Goal: Task Accomplishment & Management: Use online tool/utility

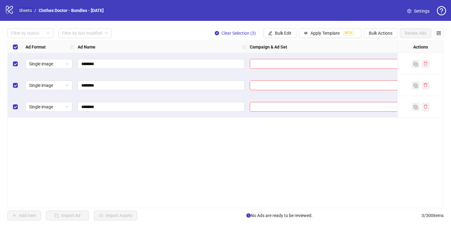
click at [24, 12] on link "Sheets" at bounding box center [25, 10] width 15 height 7
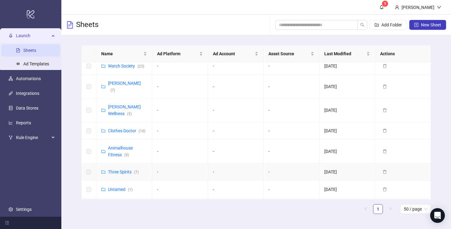
scroll to position [182, 0]
click at [119, 128] on link "Clothes Doctor ( 10 )" at bounding box center [126, 130] width 37 height 5
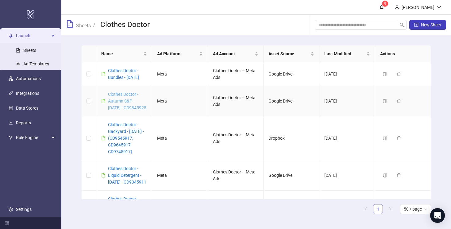
click at [121, 101] on link "Clothes Doctor -Autumn S&P - [DATE] - CD9845925" at bounding box center [127, 101] width 38 height 18
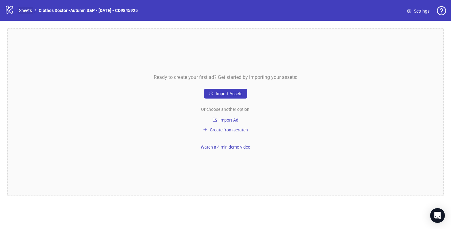
click at [26, 12] on link "Sheets" at bounding box center [25, 10] width 15 height 7
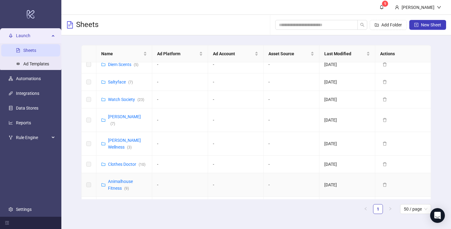
scroll to position [147, 0]
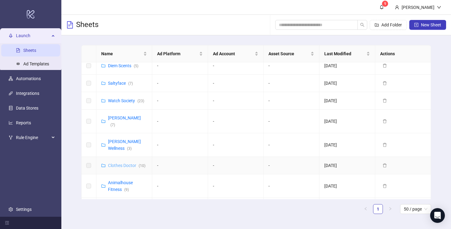
click at [125, 163] on link "Clothes Doctor ( 10 )" at bounding box center [126, 165] width 37 height 5
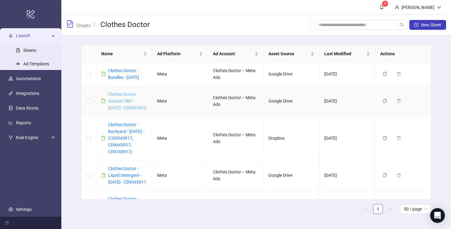
click at [124, 99] on link "Clothes Doctor -Autumn S&P - [DATE] - CD9845925" at bounding box center [127, 101] width 38 height 18
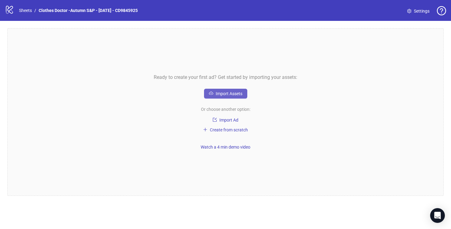
click at [227, 92] on span "Import Assets" at bounding box center [229, 93] width 27 height 5
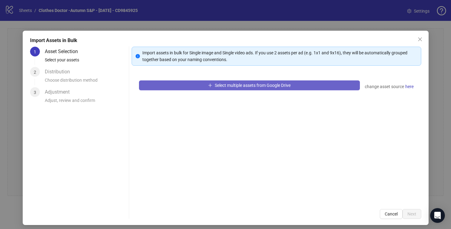
click at [228, 86] on span "Select multiple assets from Google Drive" at bounding box center [253, 85] width 76 height 5
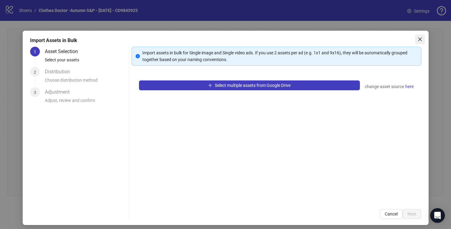
click at [418, 39] on icon "close" at bounding box center [420, 39] width 5 height 5
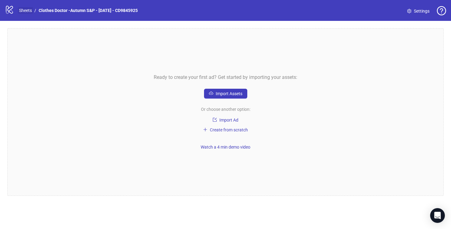
click at [27, 10] on link "Sheets" at bounding box center [25, 10] width 15 height 7
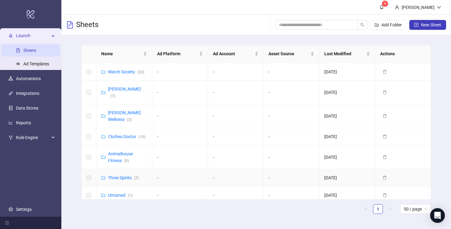
scroll to position [181, 0]
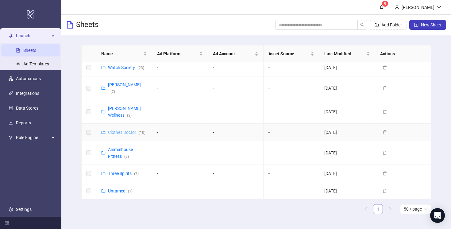
click at [118, 130] on link "Clothes Doctor ( 10 )" at bounding box center [126, 132] width 37 height 5
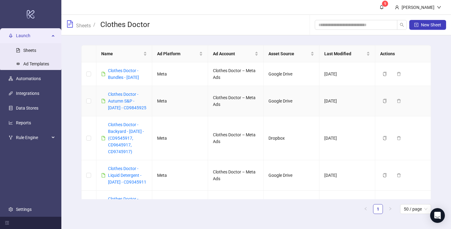
click at [117, 104] on div "Clothes Doctor -Autumn S&P - [DATE] - CD9845925" at bounding box center [127, 101] width 39 height 20
click at [123, 102] on link "Clothes Doctor -Autumn S&P - [DATE] - CD9845925" at bounding box center [127, 101] width 38 height 18
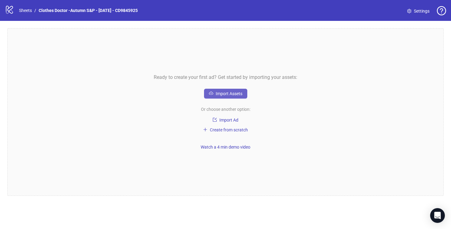
click at [218, 95] on span "Import Assets" at bounding box center [229, 93] width 27 height 5
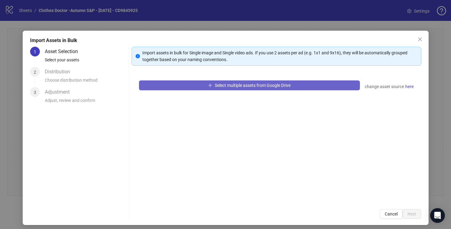
click at [218, 87] on span "Select multiple assets from Google Drive" at bounding box center [253, 85] width 76 height 5
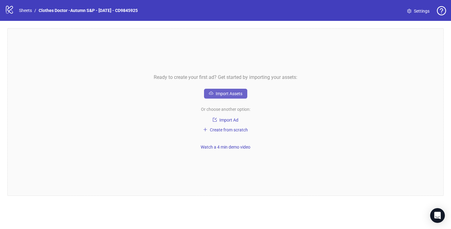
click at [225, 94] on span "Import Assets" at bounding box center [229, 93] width 27 height 5
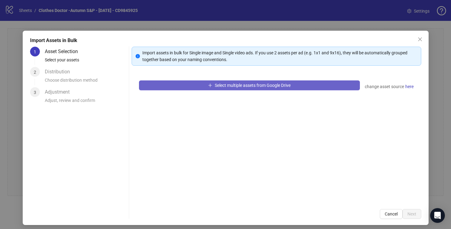
click at [224, 87] on span "Select multiple assets from Google Drive" at bounding box center [253, 85] width 76 height 5
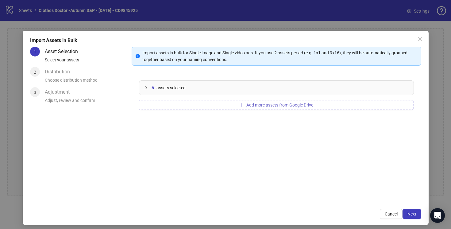
click at [262, 104] on span "Add more assets from Google Drive" at bounding box center [280, 105] width 67 height 5
click at [411, 213] on span "Next" at bounding box center [412, 214] width 9 height 5
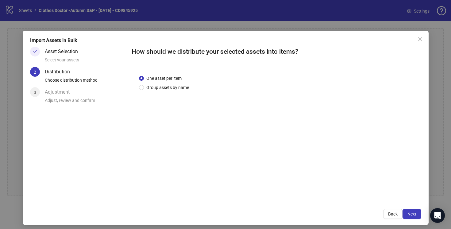
click at [411, 213] on span "Next" at bounding box center [412, 214] width 9 height 5
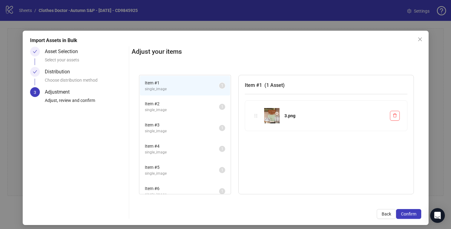
click at [181, 109] on span "single_image" at bounding box center [182, 110] width 74 height 6
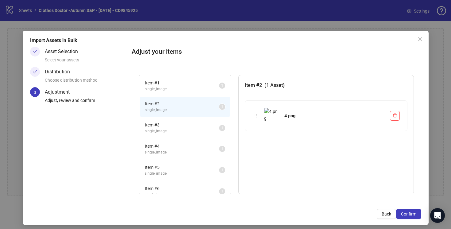
click at [183, 129] on span "single_image" at bounding box center [182, 131] width 74 height 6
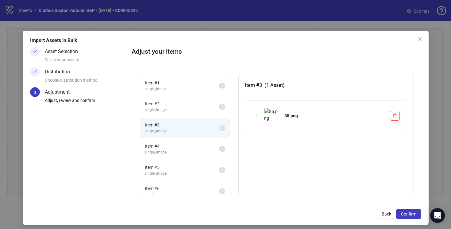
click at [188, 151] on span "single_image" at bounding box center [182, 153] width 74 height 6
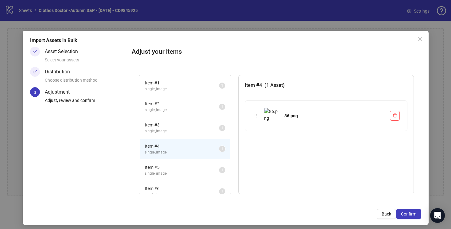
click at [188, 166] on span "Item # 5" at bounding box center [182, 167] width 74 height 7
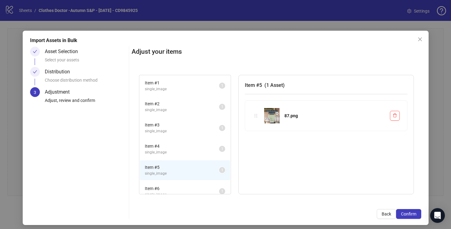
click at [194, 187] on span "Item # 6" at bounding box center [182, 188] width 74 height 7
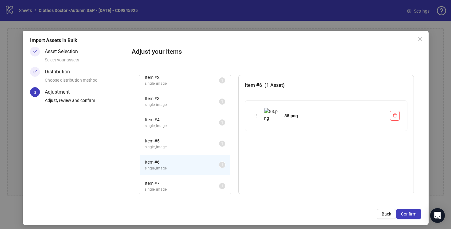
scroll to position [31, 0]
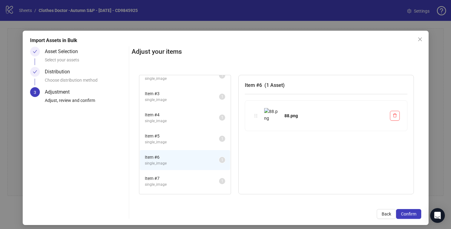
click at [198, 177] on span "Item # 7" at bounding box center [182, 178] width 74 height 7
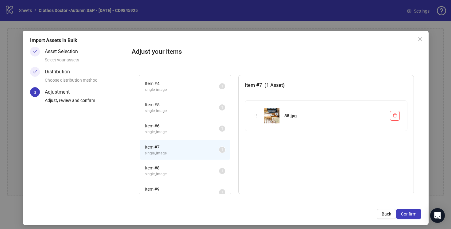
scroll to position [73, 0]
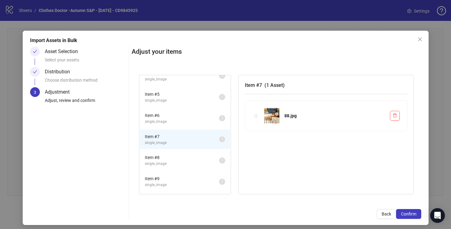
click at [204, 160] on span "Item # 8" at bounding box center [182, 157] width 74 height 7
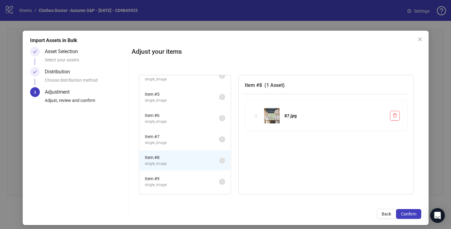
click at [211, 179] on span "Item # 9" at bounding box center [182, 178] width 74 height 7
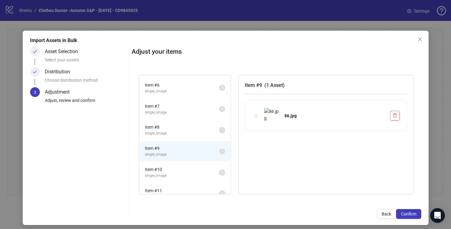
scroll to position [104, 0]
click at [211, 170] on span "Item # 10" at bounding box center [182, 168] width 74 height 7
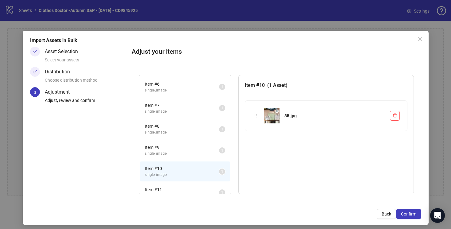
click at [212, 189] on span "Item # 11" at bounding box center [182, 189] width 74 height 7
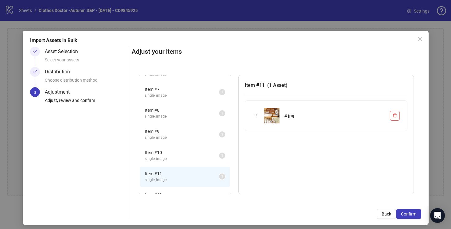
scroll to position [134, 0]
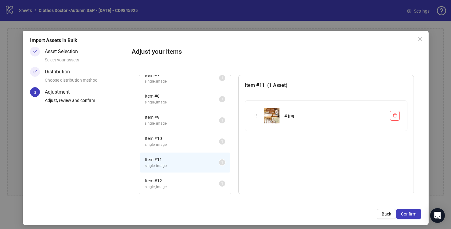
click at [212, 184] on span "single_image" at bounding box center [182, 187] width 74 height 6
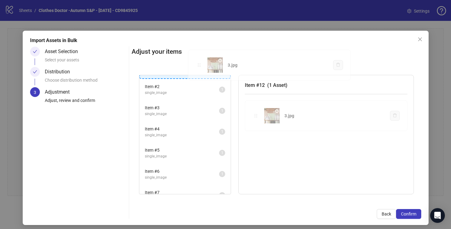
scroll to position [0, 0]
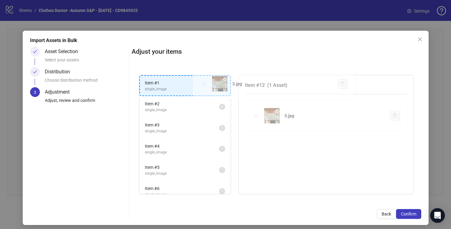
drag, startPoint x: 255, startPoint y: 114, endPoint x: 203, endPoint y: 82, distance: 61.6
click at [203, 83] on div "Item # 1 single_image 1 Item # 2 single_image 1 Item # 3 single_image 1 Item # …" at bounding box center [277, 135] width 290 height 134
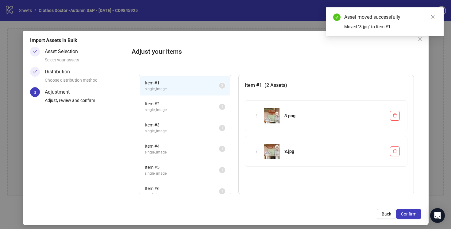
click at [207, 107] on span "single_image" at bounding box center [182, 110] width 74 height 6
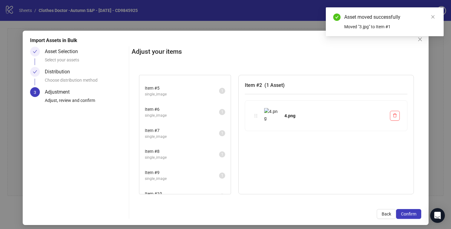
scroll to position [113, 0]
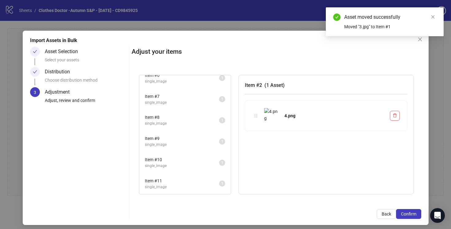
click at [215, 187] on span "single_image" at bounding box center [182, 187] width 74 height 6
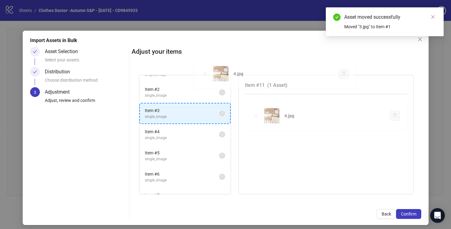
scroll to position [0, 0]
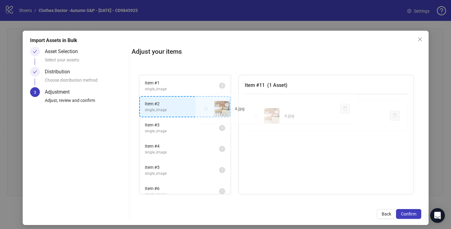
drag, startPoint x: 257, startPoint y: 114, endPoint x: 207, endPoint y: 107, distance: 50.5
click at [207, 107] on div "Item # 1 single_image 2 Item # 2 single_image 1 Item # 3 single_image 1 Item # …" at bounding box center [277, 135] width 290 height 134
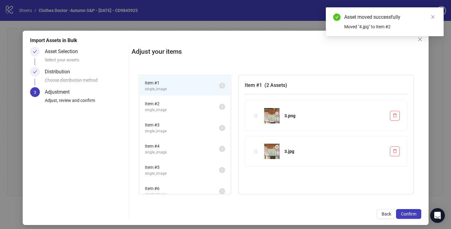
click at [207, 107] on span "Item # 2" at bounding box center [182, 103] width 74 height 7
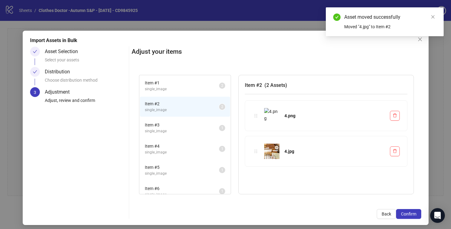
click at [209, 131] on span "single_image" at bounding box center [182, 131] width 74 height 6
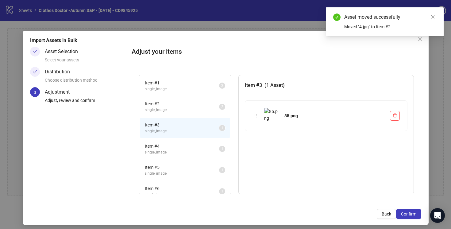
click at [209, 147] on span "Item # 4" at bounding box center [182, 146] width 74 height 7
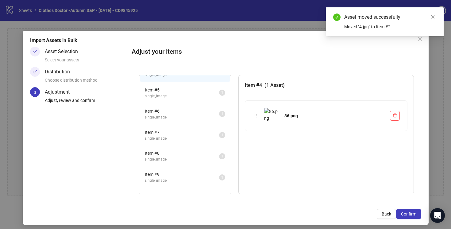
scroll to position [92, 0]
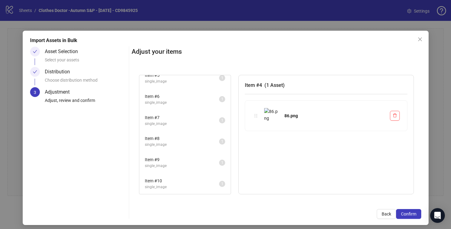
click at [210, 183] on span "Item # 10" at bounding box center [182, 180] width 74 height 7
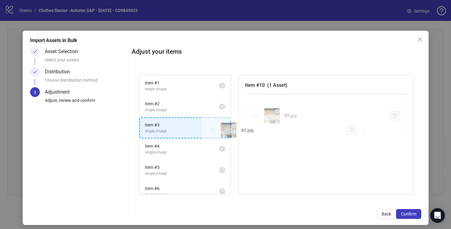
drag, startPoint x: 256, startPoint y: 117, endPoint x: 213, endPoint y: 131, distance: 45.5
click at [213, 131] on div "Item # 1 single_image 2 Item # 2 single_image 2 Item # 3 single_image 1 Item # …" at bounding box center [277, 135] width 290 height 134
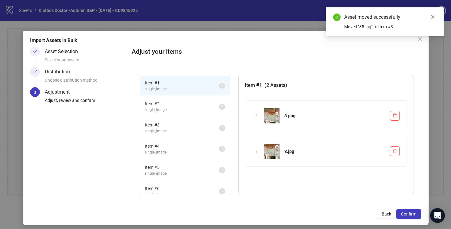
click at [213, 131] on span "single_image" at bounding box center [182, 131] width 74 height 6
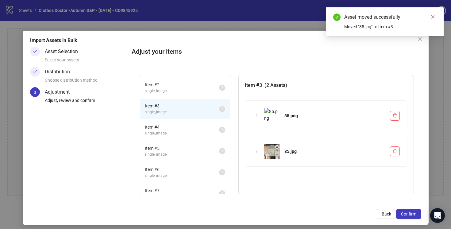
scroll to position [20, 0]
click at [213, 131] on span "single_image" at bounding box center [182, 133] width 74 height 6
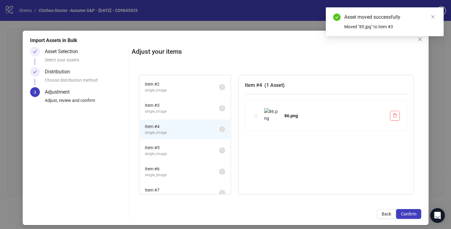
scroll to position [71, 0]
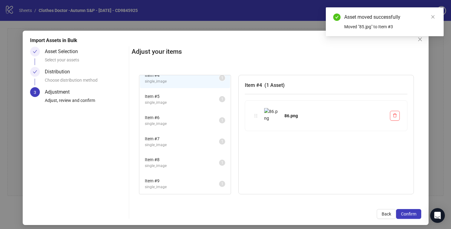
click at [215, 184] on span "single_image" at bounding box center [182, 187] width 74 height 6
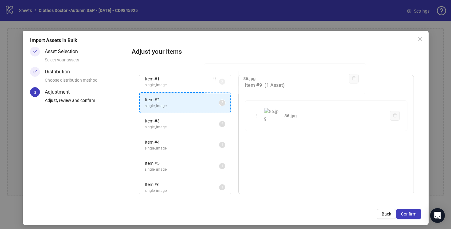
scroll to position [0, 0]
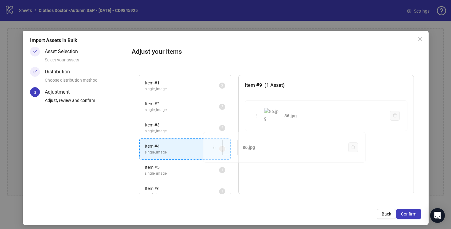
drag, startPoint x: 255, startPoint y: 116, endPoint x: 213, endPoint y: 147, distance: 52.4
click at [213, 147] on div "Item # 1 single_image 2 Item # 2 single_image 2 Item # 3 single_image 2 Item # …" at bounding box center [277, 135] width 290 height 134
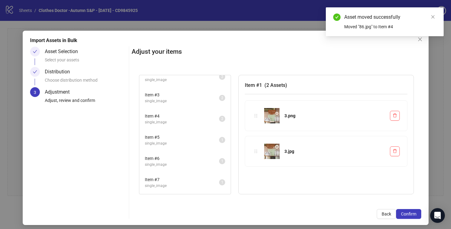
scroll to position [50, 0]
click at [210, 120] on span "Item # 5" at bounding box center [182, 117] width 74 height 7
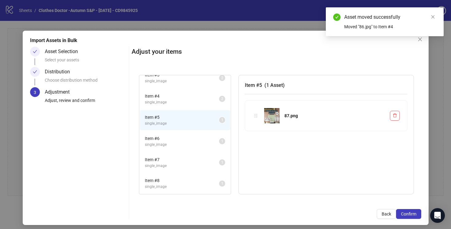
click at [214, 181] on span "Item # 8" at bounding box center [182, 180] width 74 height 7
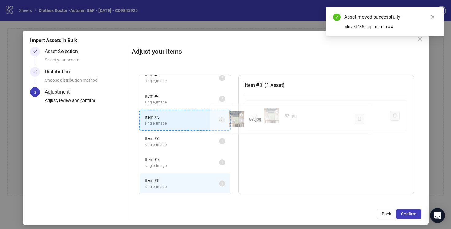
drag, startPoint x: 257, startPoint y: 117, endPoint x: 222, endPoint y: 120, distance: 35.5
click at [222, 120] on div "Item # 1 single_image 2 Item # 2 single_image 2 Item # 3 single_image 2 Item # …" at bounding box center [277, 135] width 290 height 134
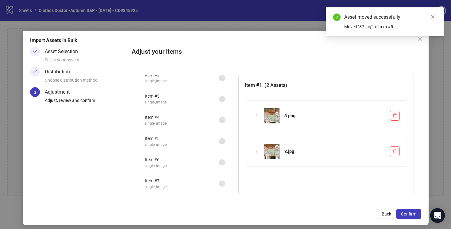
click at [211, 164] on span "single_image" at bounding box center [182, 166] width 74 height 6
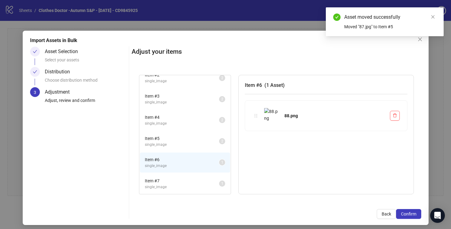
click at [211, 177] on span "Item # 7" at bounding box center [182, 180] width 74 height 7
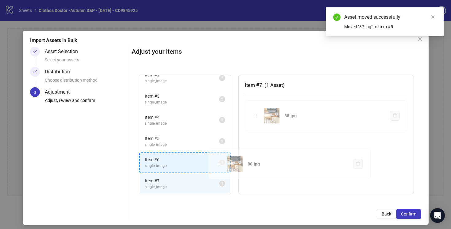
drag, startPoint x: 257, startPoint y: 115, endPoint x: 221, endPoint y: 163, distance: 59.9
click at [220, 163] on div "Item # 1 single_image 2 Item # 2 single_image 2 Item # 3 single_image 2 Item # …" at bounding box center [277, 135] width 290 height 134
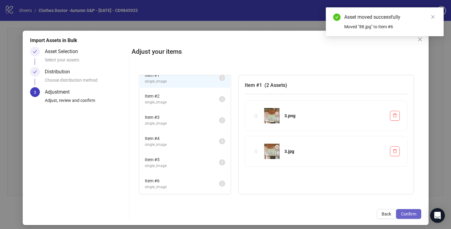
click at [411, 210] on button "Confirm" at bounding box center [408, 214] width 25 height 10
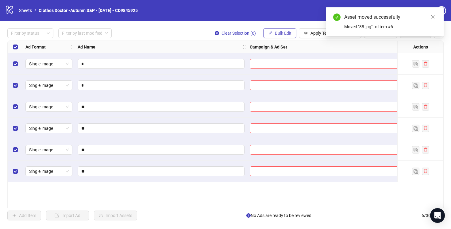
click at [281, 33] on span "Bulk Edit" at bounding box center [283, 33] width 17 height 5
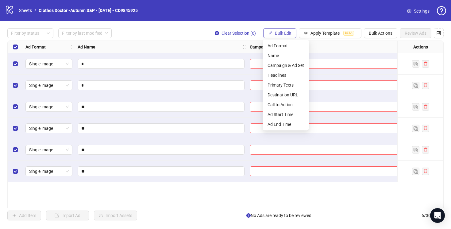
click at [281, 33] on span "Bulk Edit" at bounding box center [283, 33] width 17 height 5
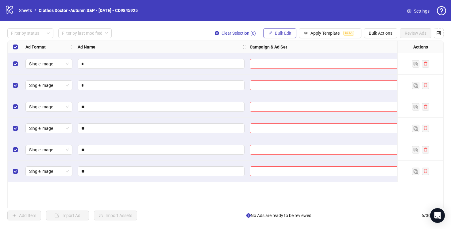
click at [281, 33] on span "Bulk Edit" at bounding box center [283, 33] width 17 height 5
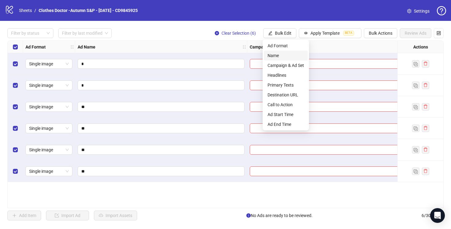
click at [281, 56] on span "Name" at bounding box center [286, 55] width 37 height 7
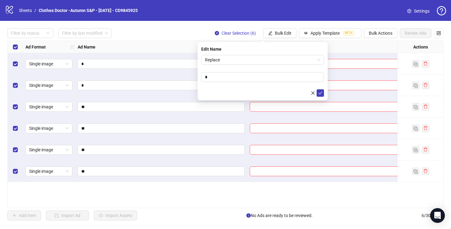
click at [281, 56] on span "Replace" at bounding box center [262, 59] width 115 height 9
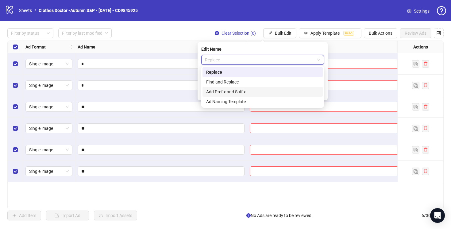
click at [263, 93] on div "Add Prefix and Suffix" at bounding box center [262, 91] width 113 height 7
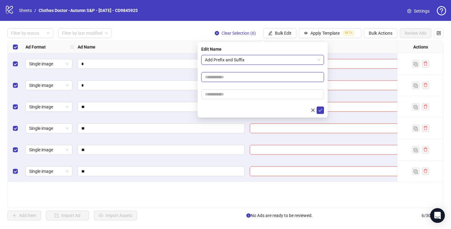
click at [215, 77] on input "text" at bounding box center [262, 77] width 123 height 10
type input "**********"
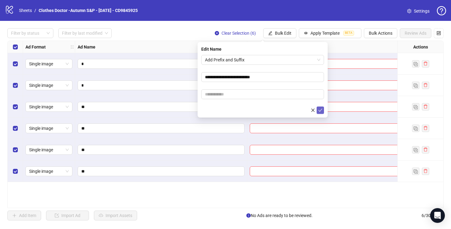
click at [321, 109] on icon "check" at bounding box center [320, 110] width 4 height 4
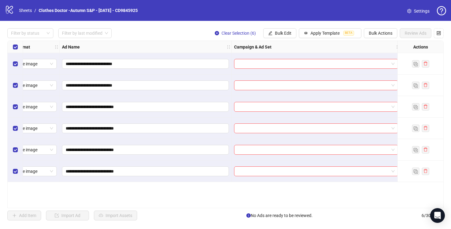
scroll to position [0, 0]
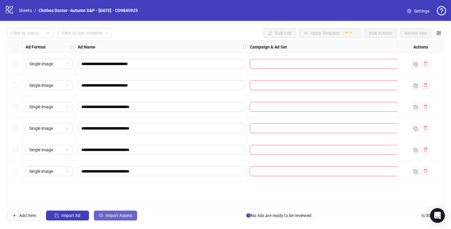
click at [119, 215] on span "Import Assets" at bounding box center [119, 215] width 27 height 5
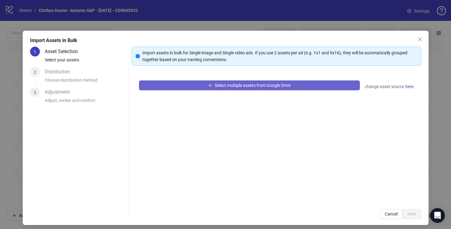
click at [252, 85] on span "Select multiple assets from Google Drive" at bounding box center [253, 85] width 76 height 5
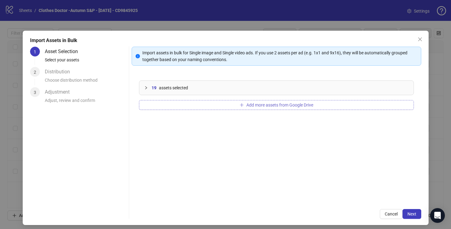
click at [180, 104] on button "Add more assets from Google Drive" at bounding box center [276, 105] width 275 height 10
click at [145, 84] on div at bounding box center [147, 87] width 7 height 7
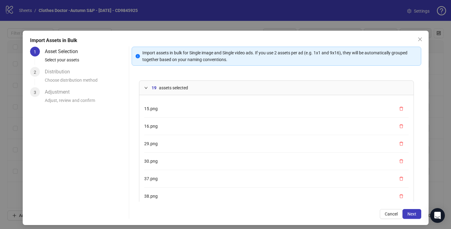
click at [157, 109] on span "15.png" at bounding box center [151, 108] width 14 height 5
click at [400, 109] on icon "delete" at bounding box center [401, 109] width 4 height 4
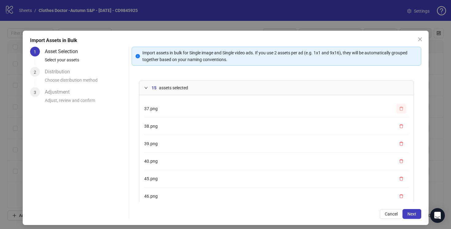
click at [400, 109] on icon "delete" at bounding box center [401, 109] width 4 height 4
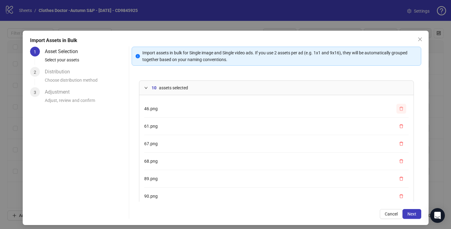
click at [400, 109] on icon "delete" at bounding box center [401, 109] width 4 height 4
click at [400, 111] on span "button" at bounding box center [401, 108] width 4 height 5
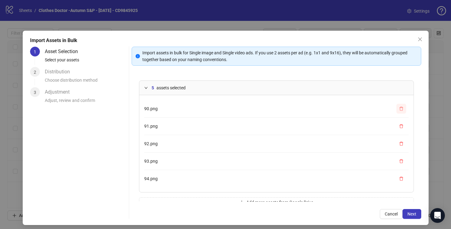
click at [400, 111] on span "button" at bounding box center [401, 108] width 4 height 5
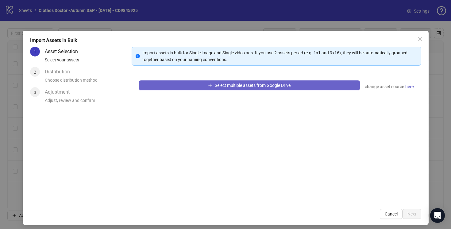
click at [252, 84] on span "Select multiple assets from Google Drive" at bounding box center [253, 85] width 76 height 5
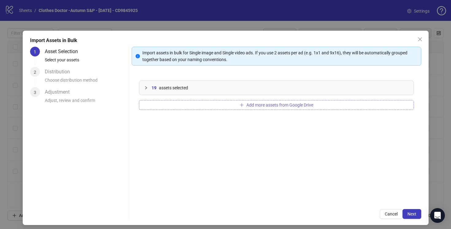
click at [268, 105] on span "Add more assets from Google Drive" at bounding box center [280, 105] width 67 height 5
click at [412, 214] on span "Next" at bounding box center [412, 214] width 9 height 5
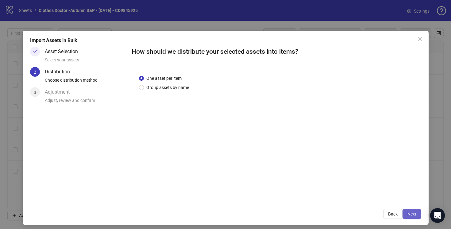
click at [411, 212] on span "Next" at bounding box center [412, 214] width 9 height 5
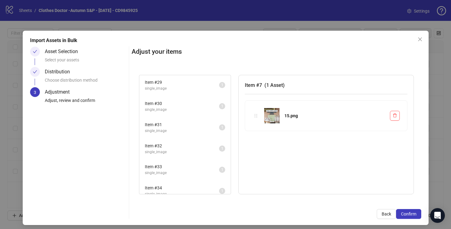
scroll to position [684, 0]
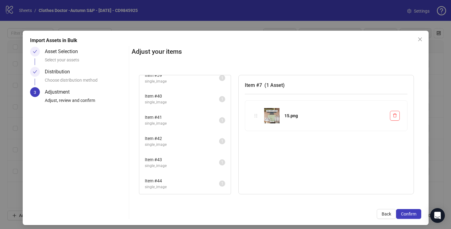
click at [205, 185] on span "single_image" at bounding box center [182, 187] width 74 height 6
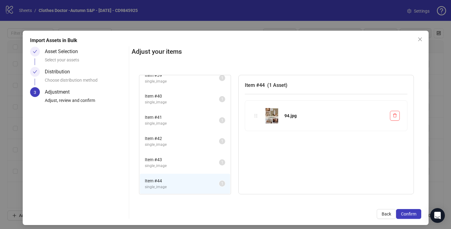
click at [211, 161] on span "Item # 43" at bounding box center [182, 159] width 74 height 7
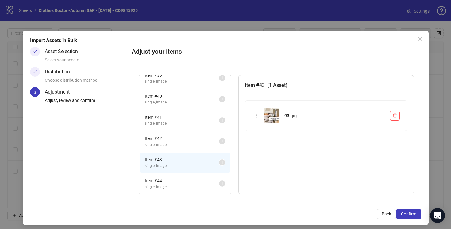
click at [209, 136] on span "Item # 42" at bounding box center [182, 138] width 74 height 7
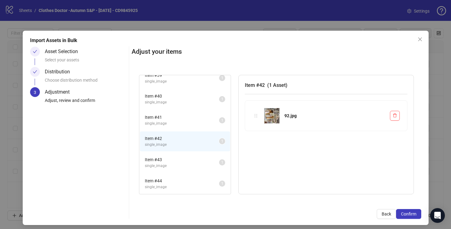
click at [209, 120] on span "Item # 41" at bounding box center [182, 117] width 74 height 7
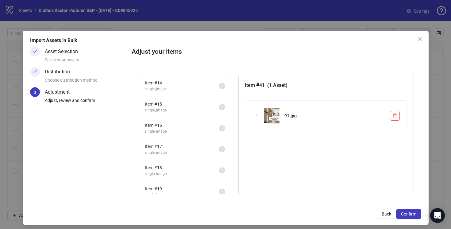
scroll to position [0, 0]
click at [206, 80] on span "Item # 7" at bounding box center [182, 83] width 74 height 7
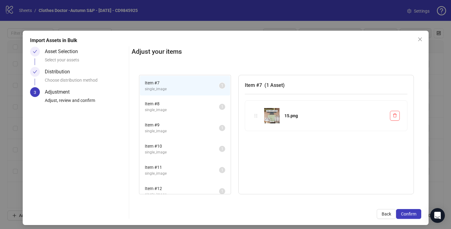
click at [207, 103] on span "Item # 8" at bounding box center [182, 103] width 74 height 7
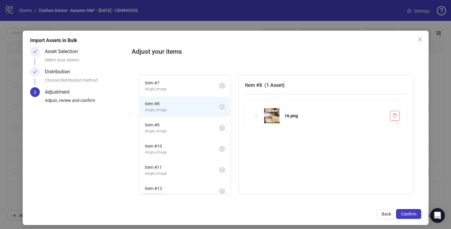
click at [209, 129] on span "single_image" at bounding box center [182, 131] width 74 height 6
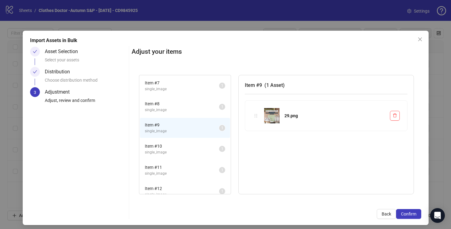
click at [210, 147] on span "Item # 10" at bounding box center [182, 146] width 74 height 7
click at [210, 147] on span "Item # 11" at bounding box center [182, 147] width 74 height 7
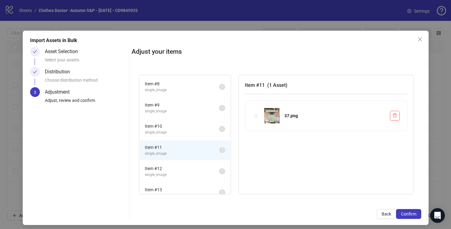
click at [211, 169] on span "Item # 12" at bounding box center [182, 168] width 74 height 7
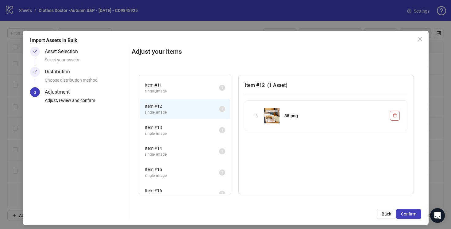
scroll to position [84, 0]
click at [211, 171] on span "single_image" at bounding box center [182, 174] width 74 height 6
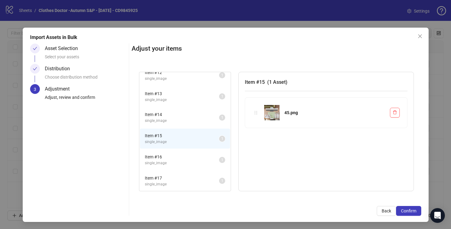
scroll to position [3, 0]
click at [209, 158] on span "Item # 16" at bounding box center [182, 156] width 74 height 7
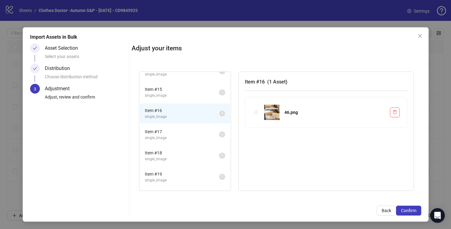
scroll to position [178, 0]
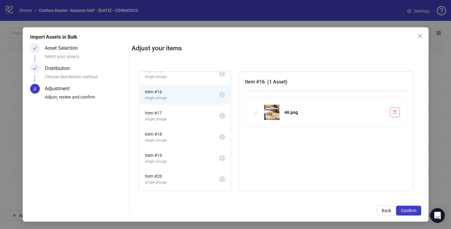
click at [208, 114] on span "Item # 17" at bounding box center [182, 113] width 74 height 7
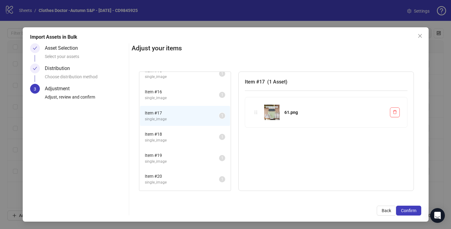
click at [208, 136] on span "Item # 18" at bounding box center [182, 134] width 74 height 7
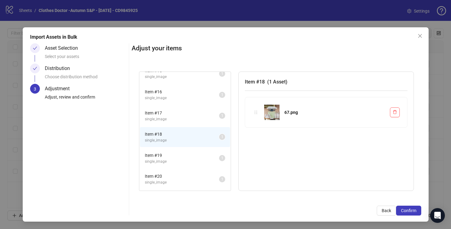
click at [208, 160] on span "single_image" at bounding box center [182, 162] width 74 height 6
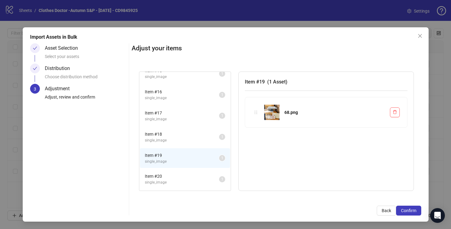
click at [208, 177] on span "Item # 20" at bounding box center [182, 176] width 74 height 7
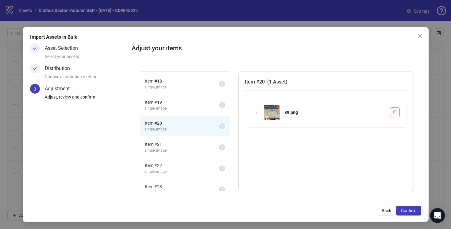
scroll to position [238, 0]
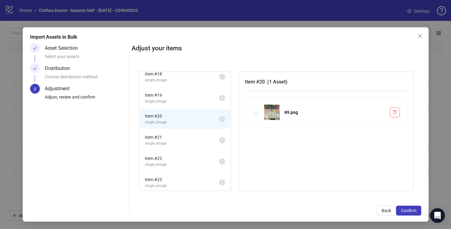
click at [208, 141] on span "single_image" at bounding box center [182, 144] width 74 height 6
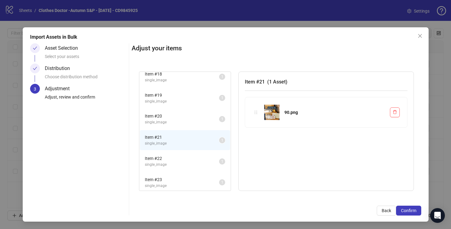
click at [208, 159] on span "Item # 22" at bounding box center [182, 158] width 74 height 7
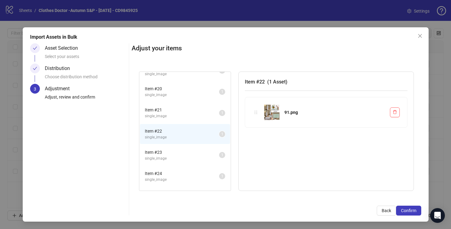
click at [208, 154] on span "Item # 23" at bounding box center [182, 152] width 74 height 7
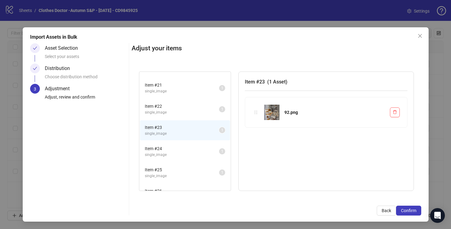
click at [208, 151] on span "Item # 24" at bounding box center [182, 148] width 74 height 7
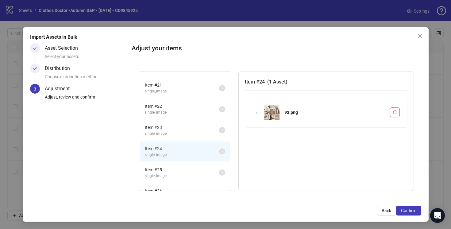
click at [208, 170] on span "Item # 25" at bounding box center [182, 169] width 74 height 7
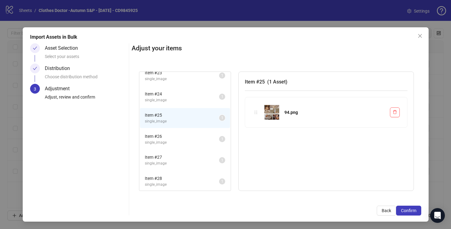
scroll to position [360, 0]
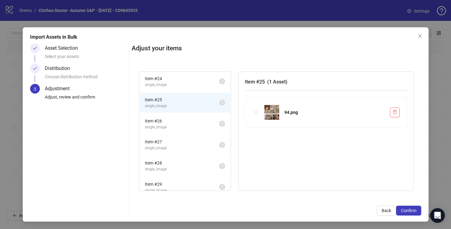
click at [207, 118] on span "Item # 26" at bounding box center [182, 121] width 74 height 7
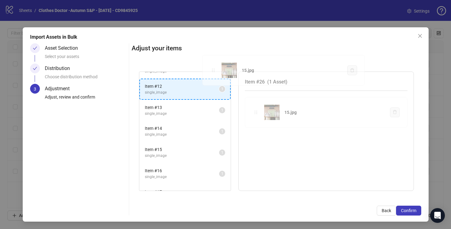
scroll to position [0, 0]
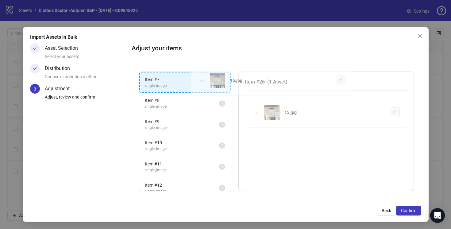
drag, startPoint x: 257, startPoint y: 112, endPoint x: 199, endPoint y: 82, distance: 65.1
click at [199, 82] on div "Item # 7 single_image 1 Item # 8 single_image 1 Item # 9 single_image 1 Item # …" at bounding box center [277, 131] width 290 height 134
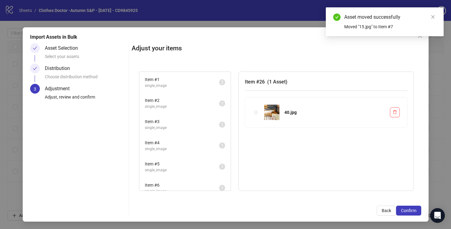
click at [200, 102] on span "Item # 2" at bounding box center [182, 100] width 74 height 7
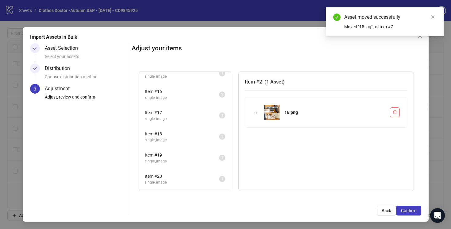
scroll to position [566, 0]
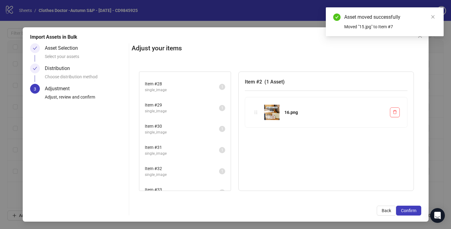
click at [209, 127] on span "Item # 30" at bounding box center [182, 126] width 74 height 7
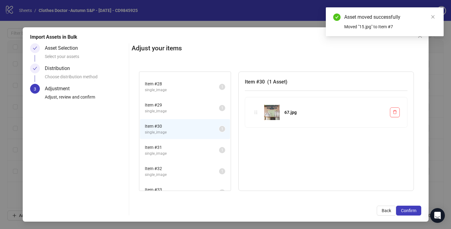
click at [209, 109] on span "single_image" at bounding box center [182, 111] width 74 height 6
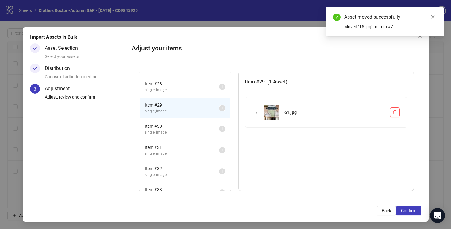
click at [210, 149] on span "Item # 31" at bounding box center [182, 147] width 74 height 7
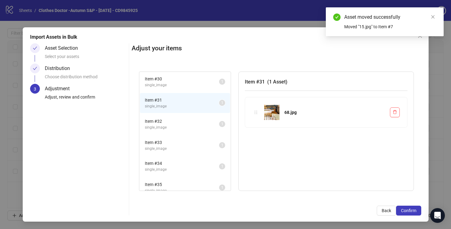
scroll to position [628, 0]
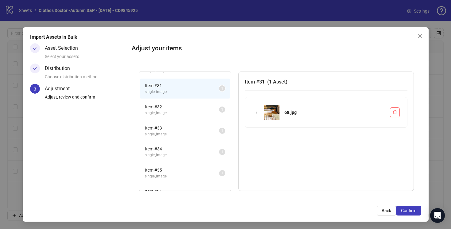
click at [209, 131] on span "single_image" at bounding box center [182, 134] width 74 height 6
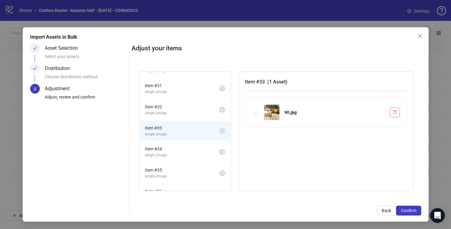
click at [209, 146] on span "Item # 34" at bounding box center [182, 149] width 74 height 7
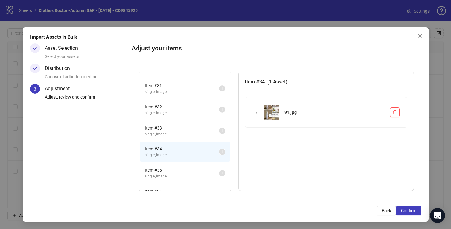
click at [210, 171] on span "Item # 35" at bounding box center [182, 170] width 74 height 7
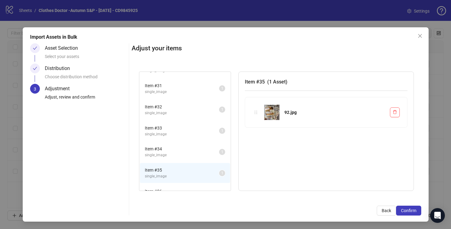
scroll to position [663, 0]
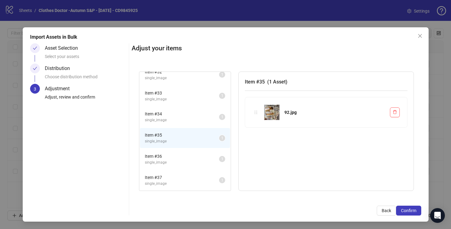
click at [208, 158] on span "Item # 36" at bounding box center [182, 156] width 74 height 7
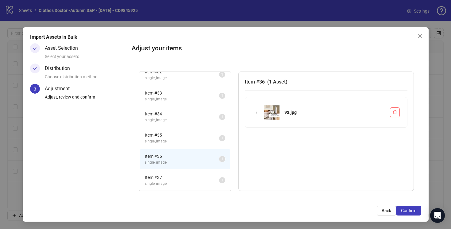
click at [208, 177] on span "Item # 37" at bounding box center [182, 177] width 74 height 7
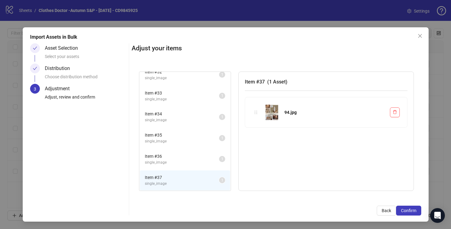
click at [205, 111] on span "Item # 34" at bounding box center [182, 114] width 74 height 7
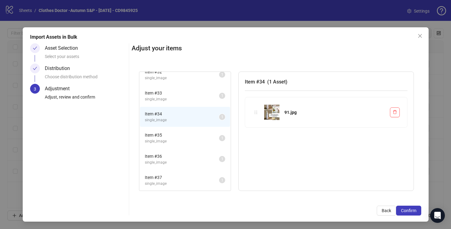
click at [204, 98] on span "single_image" at bounding box center [182, 99] width 74 height 6
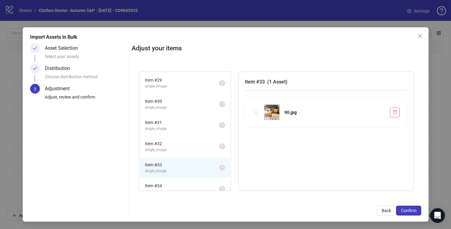
scroll to position [575, 0]
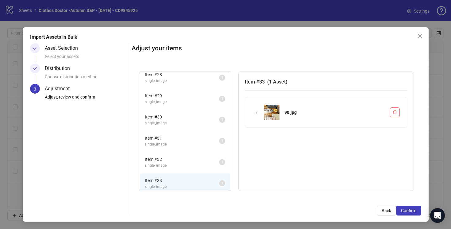
click at [210, 140] on span "Item # 31" at bounding box center [182, 138] width 74 height 7
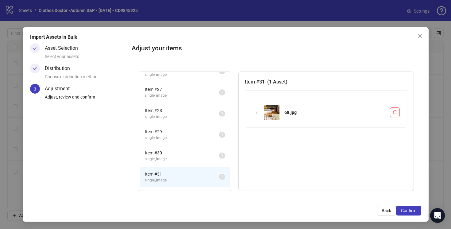
scroll to position [539, 0]
click at [210, 148] on li "Item # 30 single_image 1" at bounding box center [185, 156] width 90 height 20
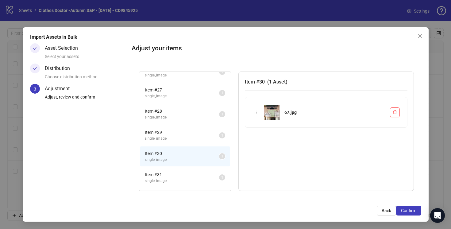
click at [208, 132] on span "Item # 29" at bounding box center [182, 132] width 74 height 7
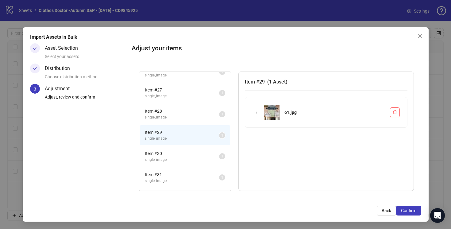
click at [207, 117] on span "single_image" at bounding box center [182, 118] width 74 height 6
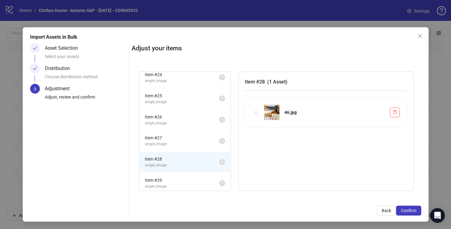
scroll to position [481, 0]
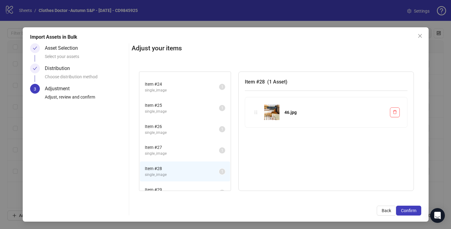
click at [209, 154] on span "single_image" at bounding box center [182, 154] width 74 height 6
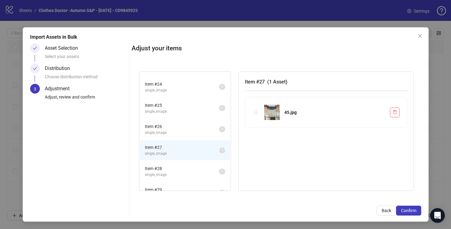
click at [209, 129] on span "Item # 26" at bounding box center [182, 126] width 74 height 7
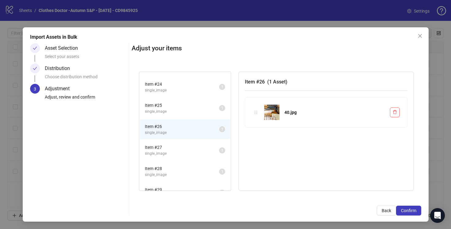
click at [208, 111] on span "single_image" at bounding box center [182, 112] width 74 height 6
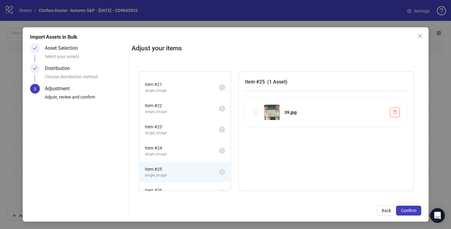
scroll to position [411, 0]
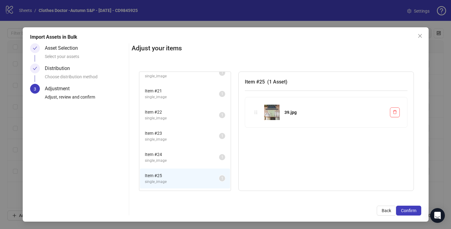
click at [210, 138] on span "single_image" at bounding box center [182, 140] width 74 height 6
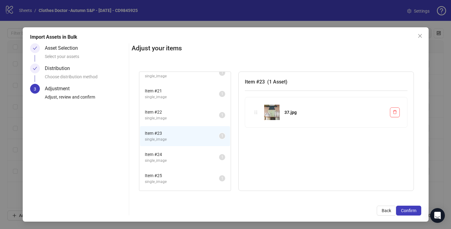
click at [205, 113] on span "Item # 22" at bounding box center [182, 112] width 74 height 7
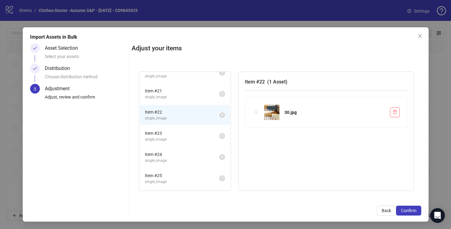
click at [204, 94] on span "single_image" at bounding box center [182, 97] width 74 height 6
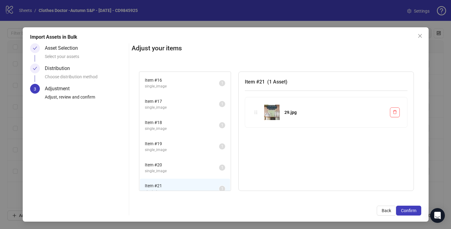
scroll to position [294, 0]
click at [210, 144] on span "Item # 18" at bounding box center [182, 144] width 74 height 7
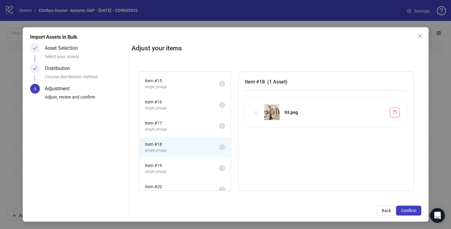
click at [209, 125] on span "Item # 17" at bounding box center [182, 123] width 74 height 7
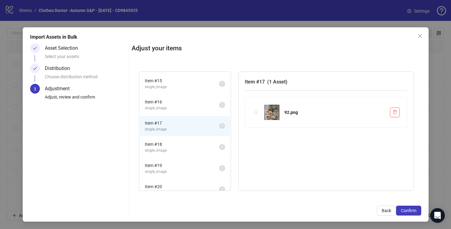
click at [212, 169] on span "single_image" at bounding box center [182, 172] width 74 height 6
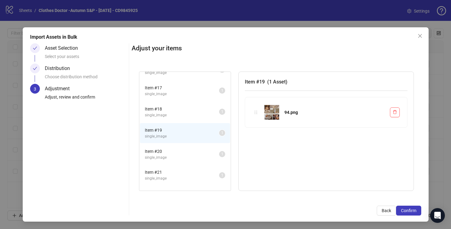
scroll to position [331, 0]
click at [210, 154] on span "single_image" at bounding box center [182, 157] width 74 height 6
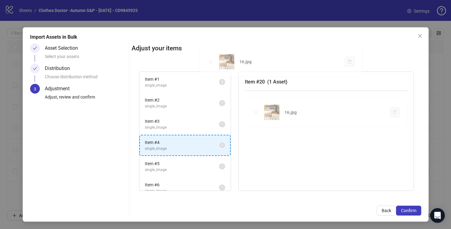
scroll to position [0, 0]
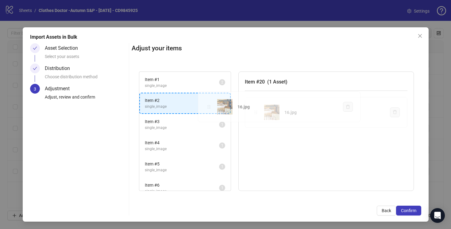
drag, startPoint x: 256, startPoint y: 114, endPoint x: 209, endPoint y: 108, distance: 47.6
click at [209, 108] on div "Item # 1 single_image 2 Item # 2 single_image 1 Item # 3 single_image 1 Item # …" at bounding box center [277, 131] width 290 height 134
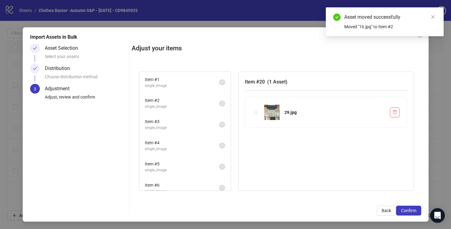
click at [209, 108] on span "single_image" at bounding box center [182, 107] width 74 height 6
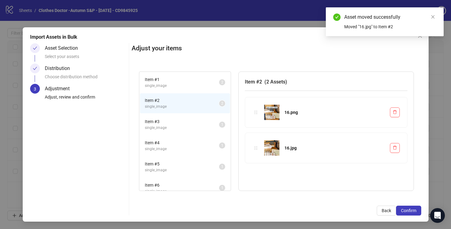
click at [208, 125] on span "single_image" at bounding box center [182, 128] width 74 height 6
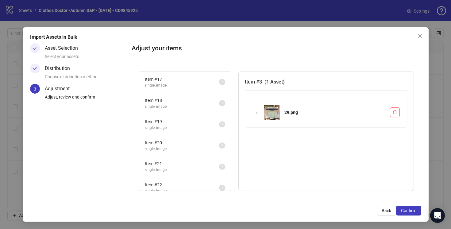
scroll to position [339, 0]
click at [208, 125] on span "single_image" at bounding box center [182, 127] width 74 height 6
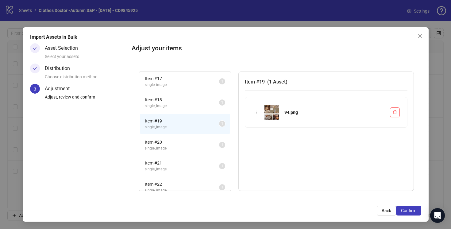
click at [207, 143] on span "Item # 20" at bounding box center [182, 142] width 74 height 7
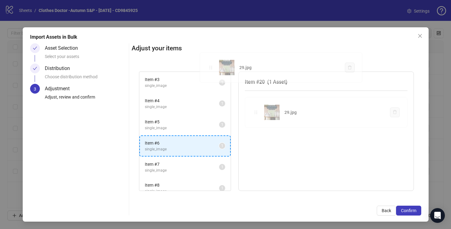
scroll to position [0, 0]
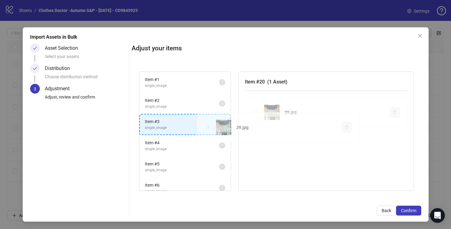
drag, startPoint x: 256, startPoint y: 113, endPoint x: 208, endPoint y: 128, distance: 50.8
click at [208, 128] on div "Item # 1 single_image 2 Item # 2 single_image 2 Item # 3 single_image 1 Item # …" at bounding box center [277, 131] width 290 height 134
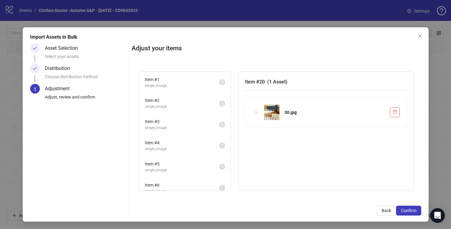
click at [207, 149] on span "single_image" at bounding box center [182, 149] width 74 height 6
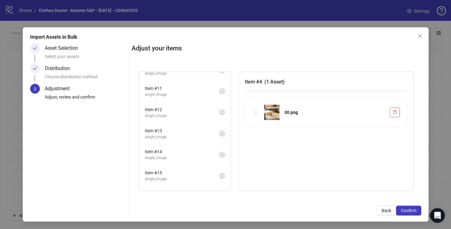
scroll to position [204, 0]
click at [207, 134] on span "single_image" at bounding box center [182, 135] width 74 height 6
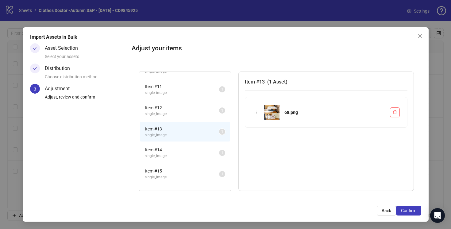
click at [212, 150] on span "Item # 14" at bounding box center [182, 149] width 74 height 7
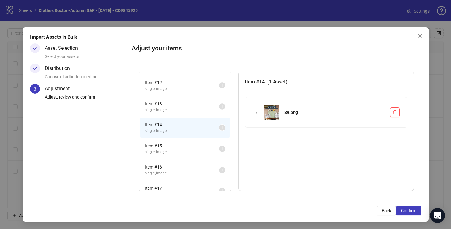
scroll to position [231, 0]
click at [210, 143] on span "Item # 15" at bounding box center [182, 144] width 74 height 7
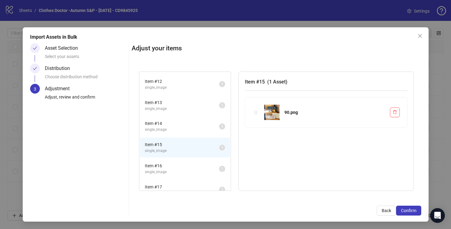
click at [210, 163] on span "Item # 16" at bounding box center [182, 165] width 74 height 7
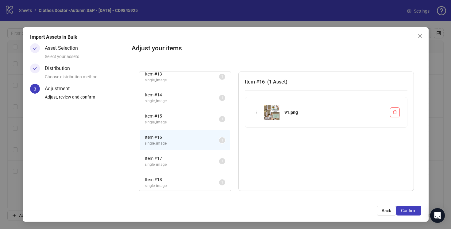
click at [209, 155] on li "Item # 17 single_image 1" at bounding box center [185, 161] width 90 height 20
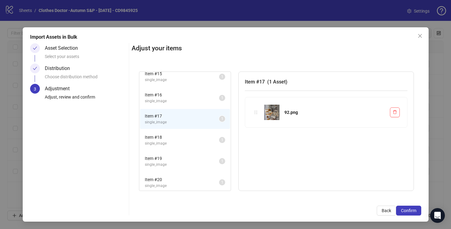
scroll to position [302, 0]
click at [207, 138] on span "Item # 18" at bounding box center [182, 136] width 74 height 7
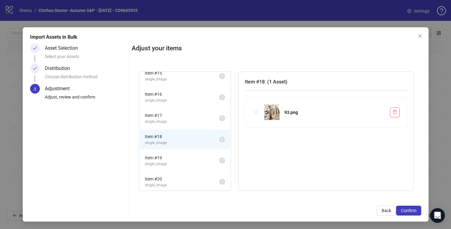
click at [208, 158] on span "Item # 19" at bounding box center [182, 157] width 74 height 7
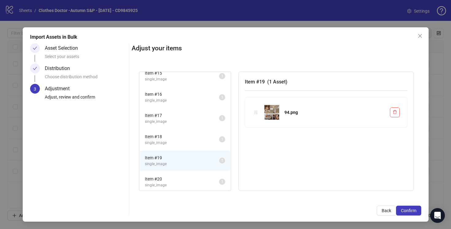
click at [209, 180] on span "Item # 20" at bounding box center [182, 179] width 74 height 7
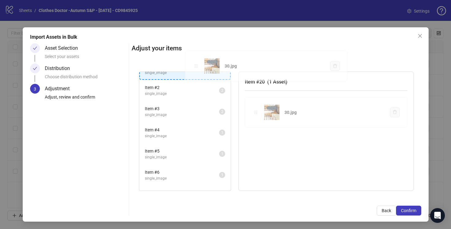
scroll to position [0, 0]
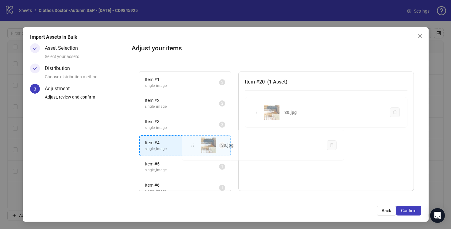
drag, startPoint x: 256, startPoint y: 113, endPoint x: 193, endPoint y: 146, distance: 72.0
click at [193, 146] on div "Item # 1 single_image 2 Item # 2 single_image 2 Item # 3 single_image 2 Item # …" at bounding box center [277, 131] width 290 height 134
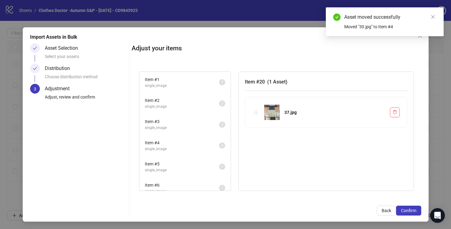
click at [193, 146] on span "single_image" at bounding box center [182, 149] width 74 height 6
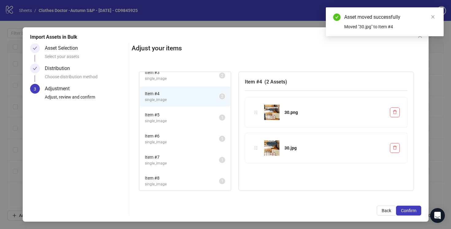
scroll to position [51, 0]
click at [200, 118] on span "single_image" at bounding box center [182, 120] width 74 height 6
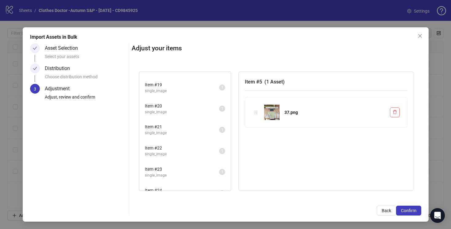
scroll to position [391, 0]
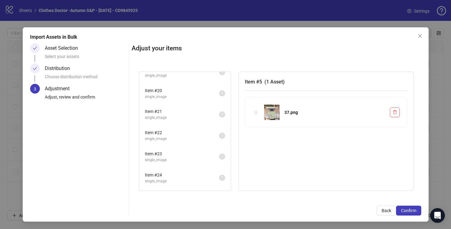
click at [203, 134] on span "Item # 22" at bounding box center [182, 132] width 74 height 7
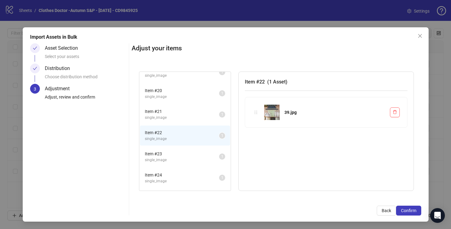
click at [203, 113] on span "Item # 21" at bounding box center [182, 111] width 74 height 7
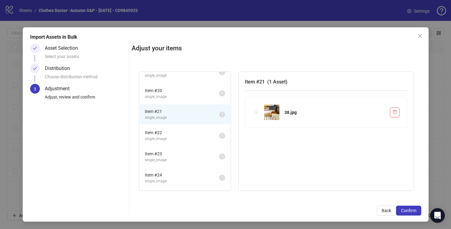
click at [210, 91] on span "Item # 20" at bounding box center [182, 90] width 74 height 7
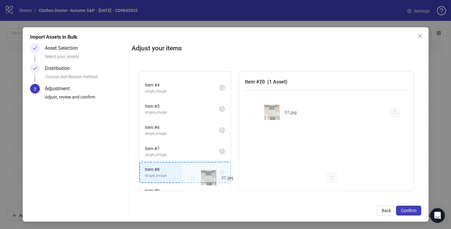
scroll to position [58, 0]
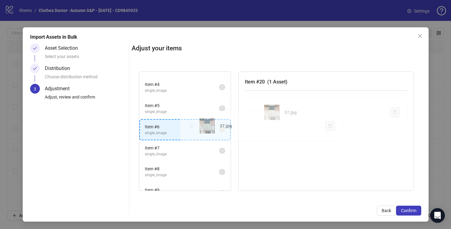
drag, startPoint x: 259, startPoint y: 113, endPoint x: 194, endPoint y: 127, distance: 66.3
click at [194, 127] on div "Item # 1 single_image 2 Item # 2 single_image 2 Item # 3 single_image 2 Item # …" at bounding box center [277, 131] width 290 height 134
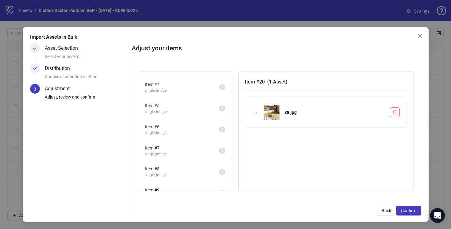
click at [194, 110] on span "single_image" at bounding box center [182, 112] width 74 height 6
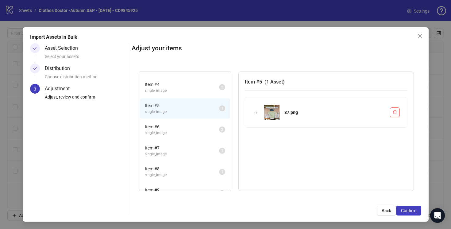
click at [200, 126] on span "Item # 6" at bounding box center [182, 126] width 74 height 7
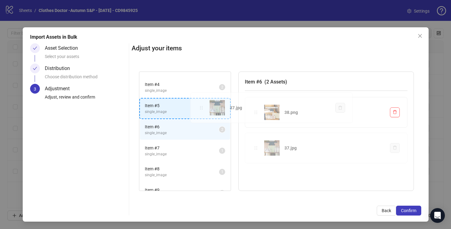
drag, startPoint x: 255, startPoint y: 148, endPoint x: 200, endPoint y: 108, distance: 67.7
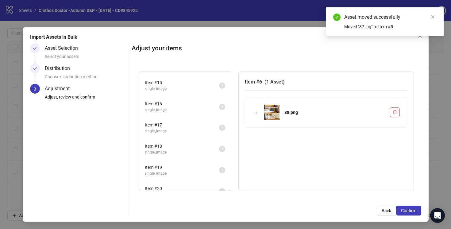
scroll to position [306, 0]
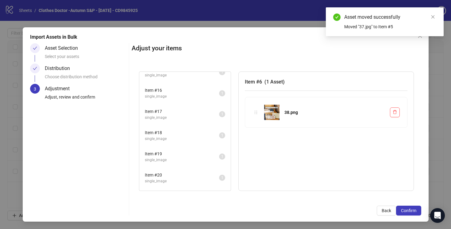
click at [204, 139] on span "single_image" at bounding box center [182, 139] width 74 height 6
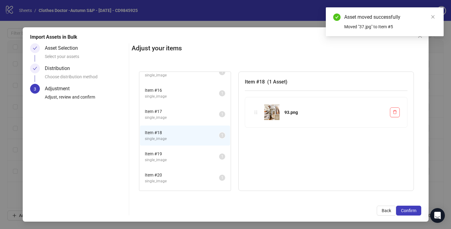
click at [204, 154] on span "Item # 19" at bounding box center [182, 153] width 74 height 7
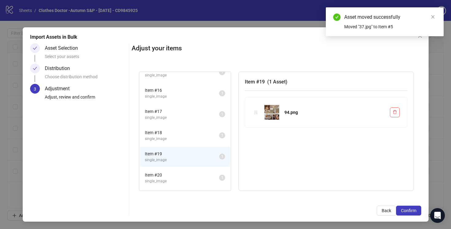
click at [204, 176] on span "Item # 20" at bounding box center [182, 175] width 74 height 7
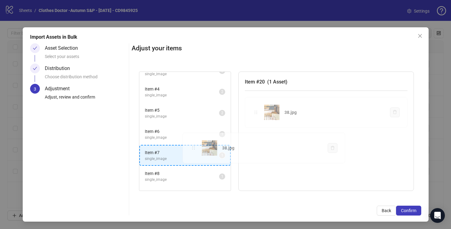
scroll to position [61, 0]
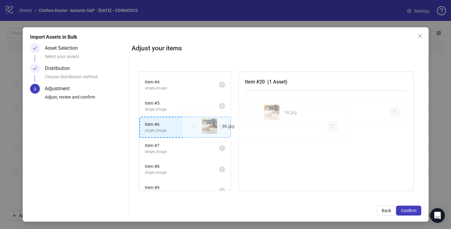
drag, startPoint x: 257, startPoint y: 113, endPoint x: 195, endPoint y: 127, distance: 64.2
click at [195, 127] on div "Item # 1 single_image 2 Item # 2 single_image 2 Item # 3 single_image 2 Item # …" at bounding box center [277, 131] width 290 height 134
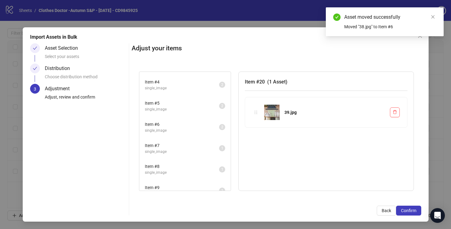
click at [195, 127] on span "Item # 6" at bounding box center [182, 124] width 74 height 7
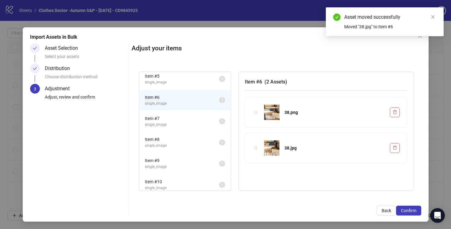
click at [198, 124] on span "single_image" at bounding box center [182, 125] width 74 height 6
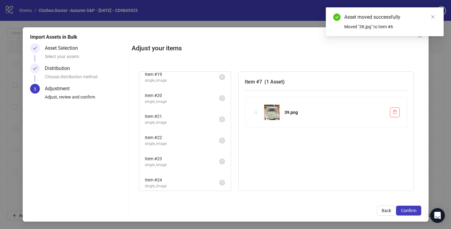
scroll to position [387, 0]
click at [200, 139] on span "single_image" at bounding box center [182, 142] width 74 height 6
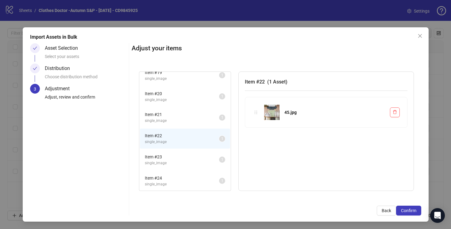
click at [202, 118] on div "Item # 21 single_image" at bounding box center [182, 117] width 74 height 13
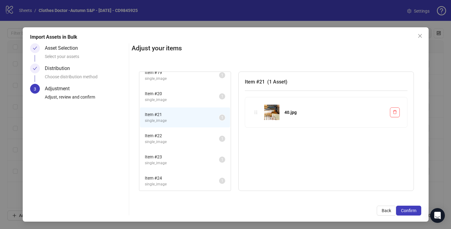
click at [201, 90] on span "Item # 20" at bounding box center [182, 93] width 74 height 7
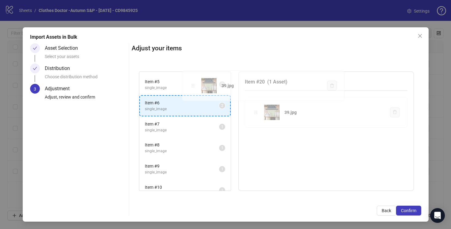
scroll to position [77, 0]
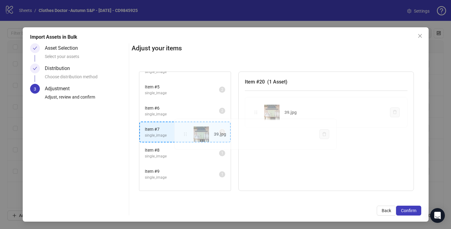
drag, startPoint x: 255, startPoint y: 109, endPoint x: 186, endPoint y: 134, distance: 72.5
click at [186, 134] on div "Item # 1 single_image 2 Item # 2 single_image 2 Item # 3 single_image 2 Item # …" at bounding box center [277, 131] width 290 height 134
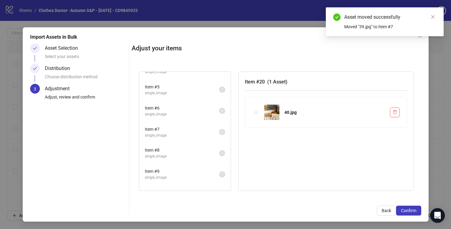
click at [186, 134] on span "single_image" at bounding box center [182, 136] width 74 height 6
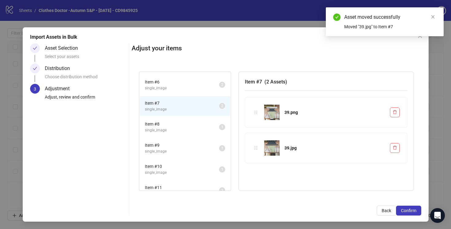
click at [198, 128] on span "single_image" at bounding box center [182, 130] width 74 height 6
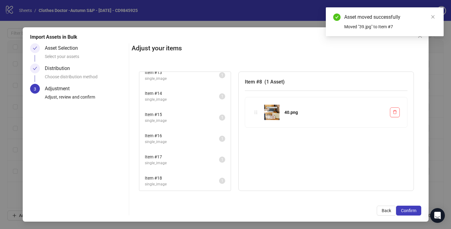
scroll to position [309, 0]
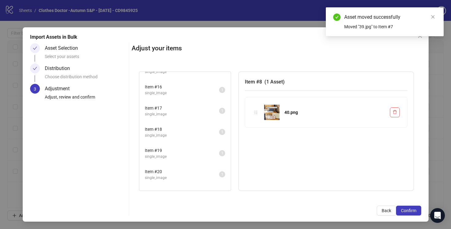
click at [202, 131] on span "Item # 18" at bounding box center [182, 129] width 74 height 7
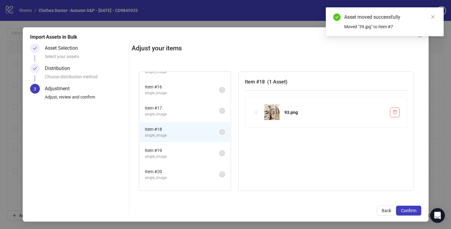
click at [209, 154] on span "single_image" at bounding box center [182, 157] width 74 height 6
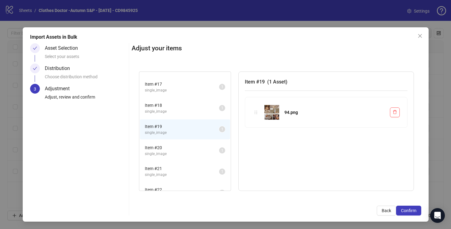
click at [209, 154] on span "single_image" at bounding box center [182, 154] width 74 height 6
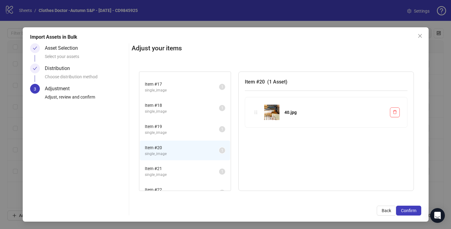
click at [209, 168] on span "Item # 21" at bounding box center [182, 168] width 74 height 7
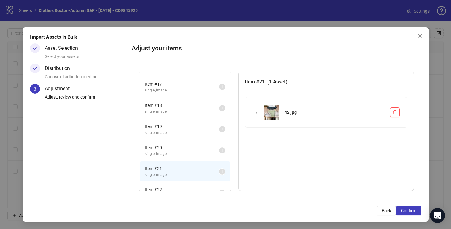
click at [209, 143] on li "Item # 20 single_image 1" at bounding box center [185, 151] width 90 height 20
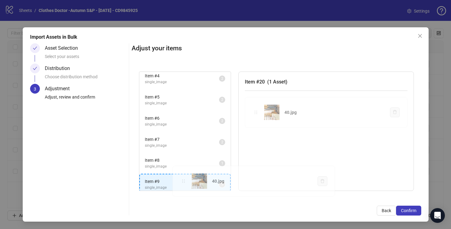
scroll to position [104, 0]
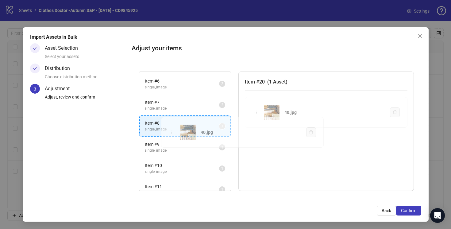
drag, startPoint x: 256, startPoint y: 110, endPoint x: 173, endPoint y: 130, distance: 84.9
click at [173, 130] on div "Item # 1 single_image 2 Item # 2 single_image 2 Item # 3 single_image 2 Item # …" at bounding box center [277, 131] width 290 height 134
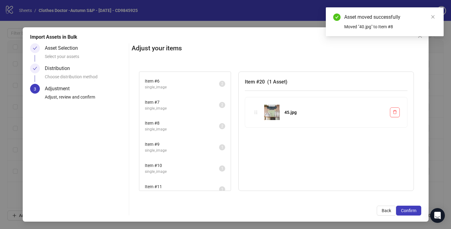
click at [173, 130] on span "single_image" at bounding box center [182, 129] width 74 height 6
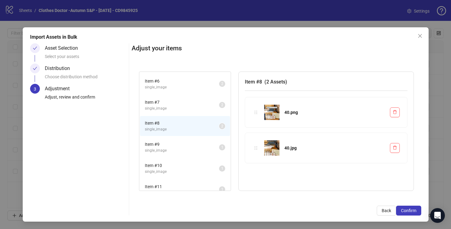
click at [202, 142] on span "Item # 9" at bounding box center [182, 144] width 74 height 7
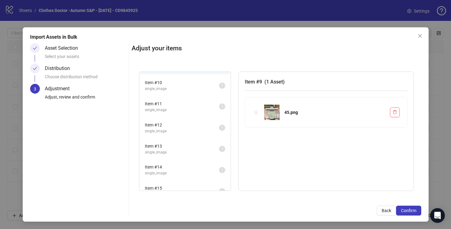
scroll to position [303, 0]
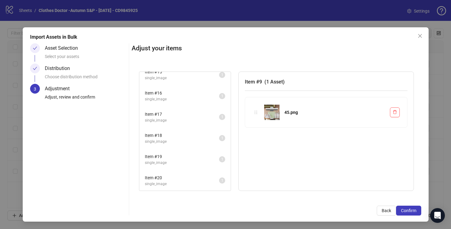
click at [202, 142] on span "single_image" at bounding box center [182, 142] width 74 height 6
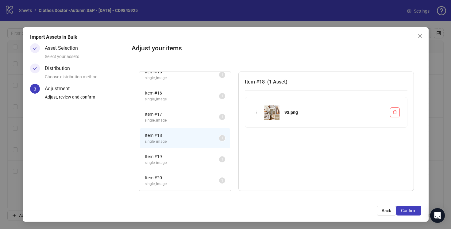
click at [202, 161] on span "single_image" at bounding box center [182, 163] width 74 height 6
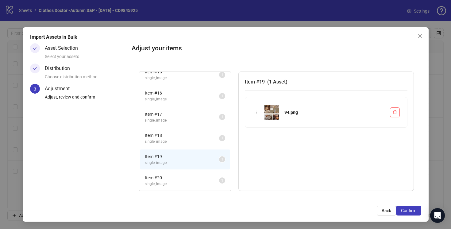
click at [202, 176] on span "Item # 20" at bounding box center [182, 177] width 74 height 7
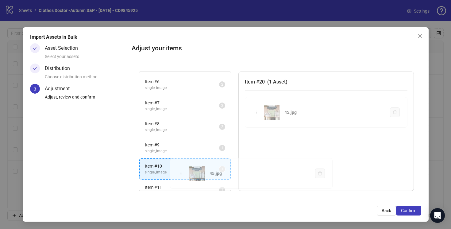
scroll to position [104, 0]
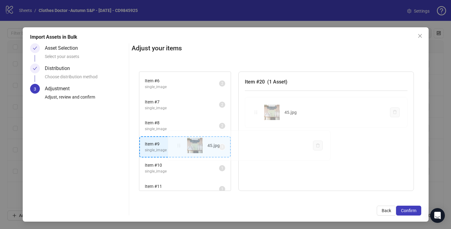
drag, startPoint x: 256, startPoint y: 113, endPoint x: 180, endPoint y: 146, distance: 83.7
click at [180, 147] on div "Item # 1 single_image 2 Item # 2 single_image 2 Item # 3 single_image 2 Item # …" at bounding box center [277, 131] width 290 height 134
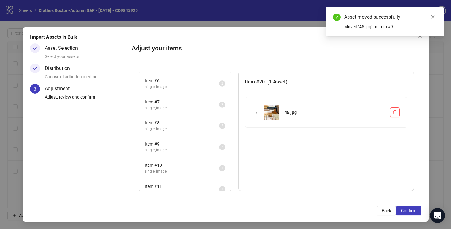
click at [180, 146] on span "Item # 9" at bounding box center [182, 144] width 74 height 7
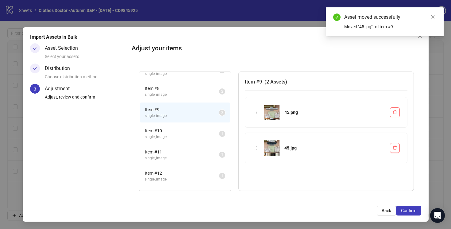
click at [192, 131] on span "Item # 10" at bounding box center [182, 130] width 74 height 7
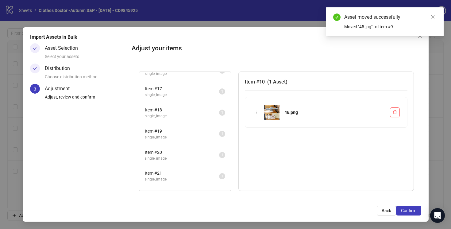
scroll to position [341, 0]
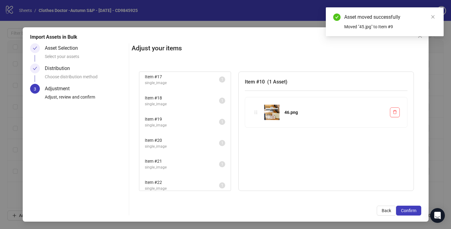
click at [209, 141] on span "Item # 20" at bounding box center [182, 140] width 74 height 7
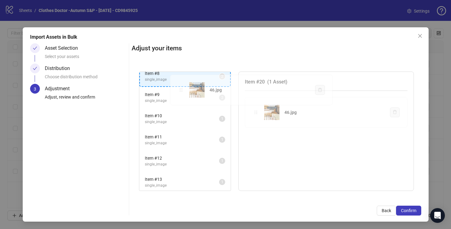
scroll to position [142, 0]
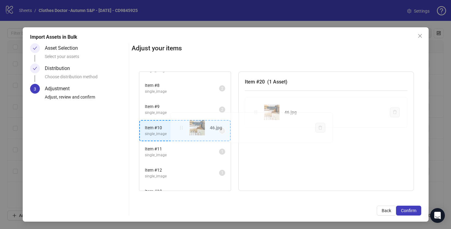
drag, startPoint x: 257, startPoint y: 112, endPoint x: 182, endPoint y: 128, distance: 76.2
click at [182, 128] on div "Item # 1 single_image 2 Item # 2 single_image 2 Item # 3 single_image 2 Item # …" at bounding box center [277, 131] width 290 height 134
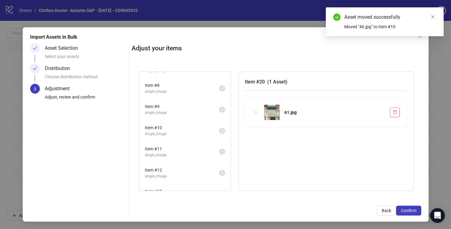
click at [182, 127] on span "Item # 10" at bounding box center [182, 127] width 74 height 7
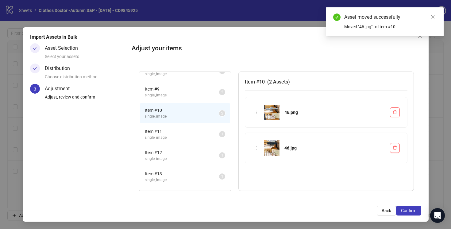
scroll to position [164, 0]
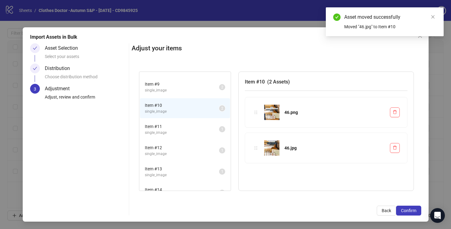
click at [193, 130] on span "single_image" at bounding box center [182, 133] width 74 height 6
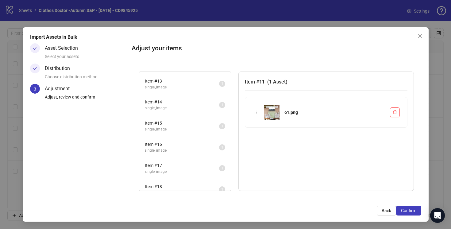
scroll to position [296, 0]
click at [200, 126] on span "single_image" at bounding box center [182, 128] width 74 height 6
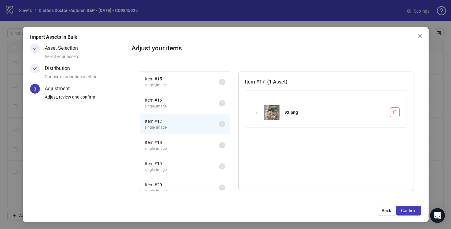
click at [202, 149] on span "single_image" at bounding box center [182, 149] width 74 height 6
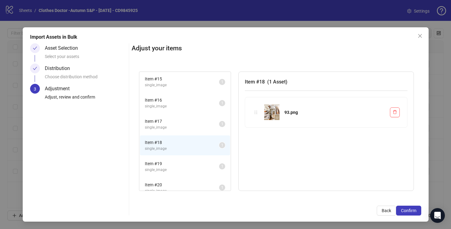
click at [205, 168] on span "single_image" at bounding box center [182, 170] width 74 height 6
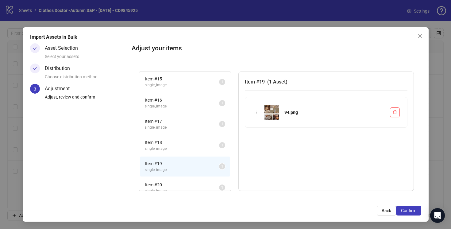
scroll to position [314, 0]
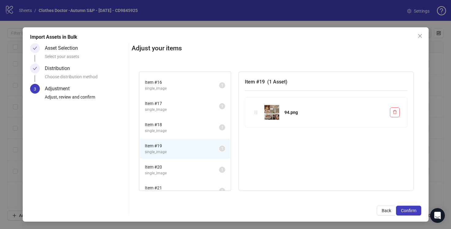
click at [205, 168] on span "Item # 20" at bounding box center [182, 167] width 74 height 7
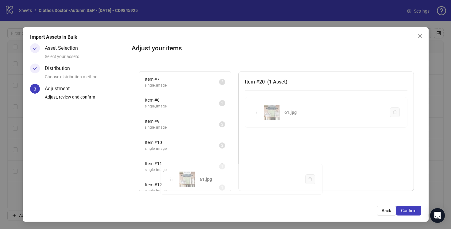
scroll to position [164, 0]
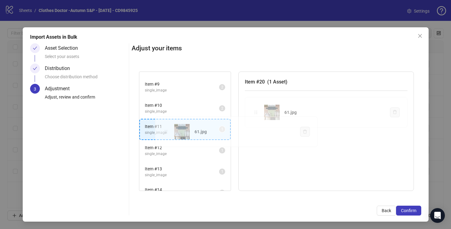
drag, startPoint x: 256, startPoint y: 112, endPoint x: 166, endPoint y: 132, distance: 92.1
click at [166, 132] on div "Item # 1 single_image 2 Item # 2 single_image 2 Item # 3 single_image 2 Item # …" at bounding box center [277, 131] width 290 height 134
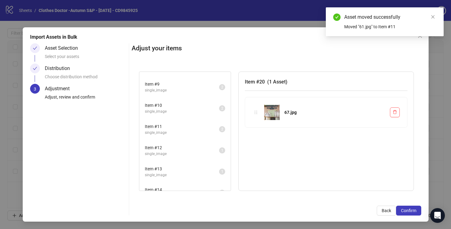
click at [166, 132] on span "single_image" at bounding box center [182, 133] width 74 height 6
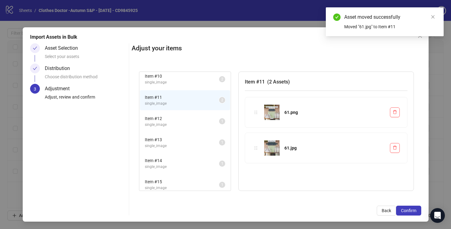
scroll to position [198, 0]
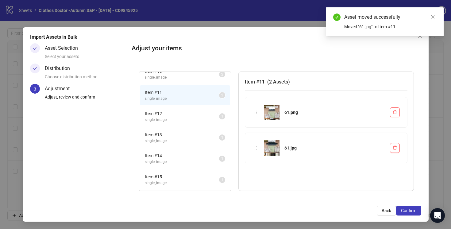
click at [182, 116] on span "Item # 12" at bounding box center [182, 113] width 74 height 7
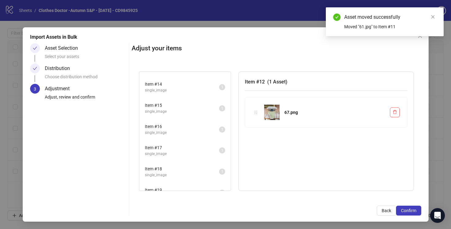
scroll to position [333, 0]
click at [196, 151] on span "single_image" at bounding box center [182, 154] width 74 height 6
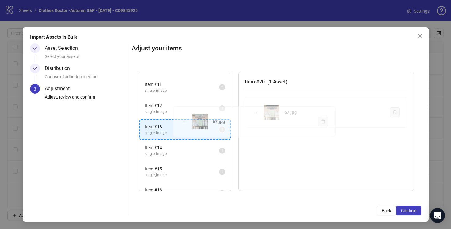
scroll to position [206, 0]
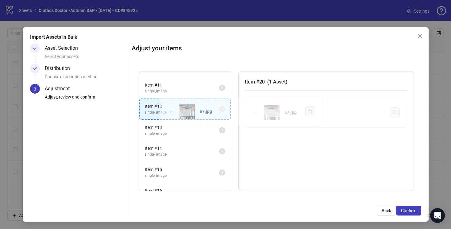
drag, startPoint x: 256, startPoint y: 113, endPoint x: 171, endPoint y: 112, distance: 84.7
click at [171, 112] on div "Item # 1 single_image 2 Item # 2 single_image 2 Item # 3 single_image 2 Item # …" at bounding box center [277, 131] width 290 height 134
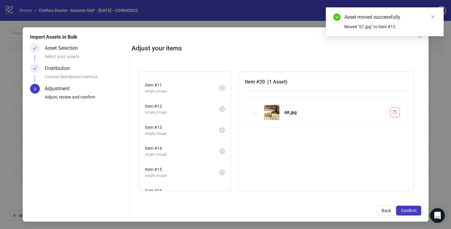
click at [187, 129] on span "Item # 13" at bounding box center [182, 127] width 74 height 7
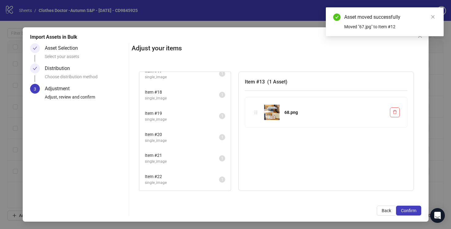
scroll to position [349, 0]
click at [195, 152] on span "Item # 21" at bounding box center [182, 153] width 74 height 7
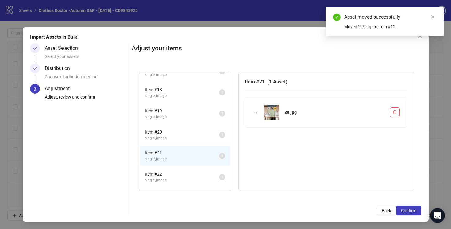
click at [197, 136] on span "single_image" at bounding box center [182, 138] width 74 height 6
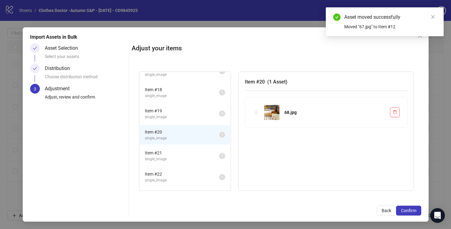
click at [197, 114] on span "single_image" at bounding box center [182, 117] width 74 height 6
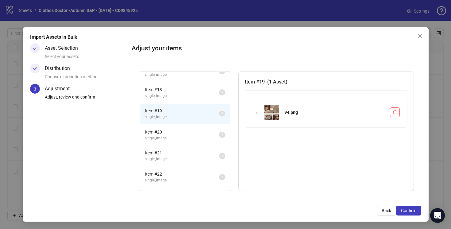
click at [201, 143] on li "Item # 20 single_image 1" at bounding box center [185, 135] width 90 height 20
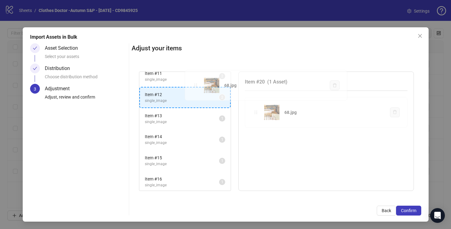
scroll to position [190, 0]
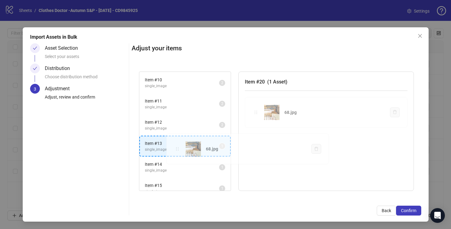
drag, startPoint x: 256, startPoint y: 113, endPoint x: 178, endPoint y: 148, distance: 85.4
click at [178, 148] on div "Item # 1 single_image 2 Item # 2 single_image 2 Item # 3 single_image 2 Item # …" at bounding box center [277, 131] width 290 height 134
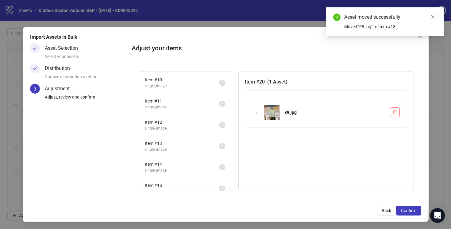
click at [178, 148] on span "single_image" at bounding box center [182, 150] width 74 height 6
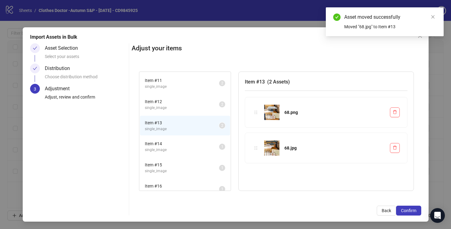
click at [186, 144] on span "Item # 14" at bounding box center [182, 143] width 74 height 7
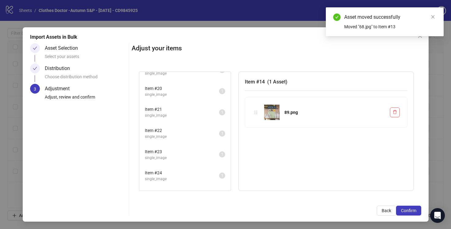
scroll to position [409, 0]
click at [204, 178] on span "Item # 25" at bounding box center [182, 177] width 74 height 7
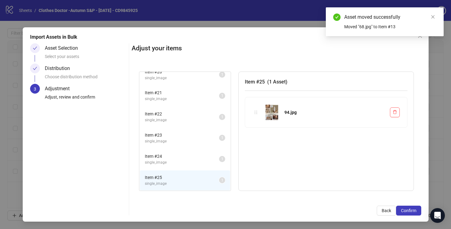
click at [202, 163] on span "single_image" at bounding box center [182, 163] width 74 height 6
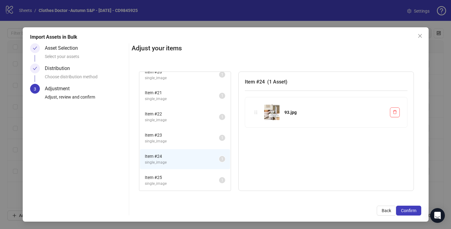
click at [202, 138] on span "Item # 23" at bounding box center [182, 135] width 74 height 7
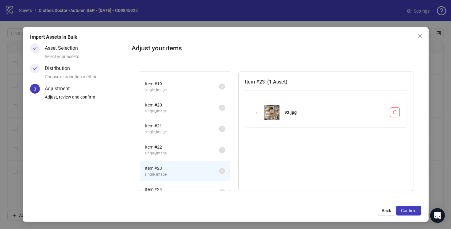
scroll to position [376, 0]
click at [203, 146] on span "Item # 22" at bounding box center [182, 147] width 74 height 7
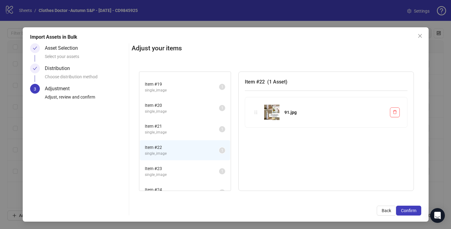
click at [202, 131] on span "single_image" at bounding box center [182, 133] width 74 height 6
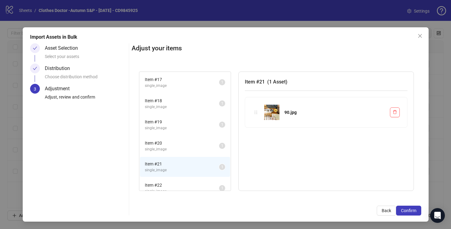
scroll to position [335, 0]
click at [205, 148] on span "Item # 20" at bounding box center [182, 145] width 74 height 7
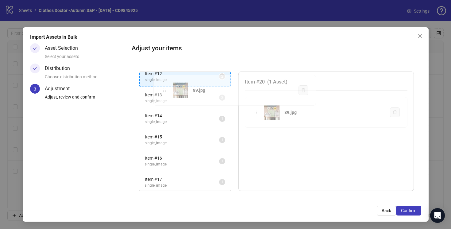
scroll to position [225, 0]
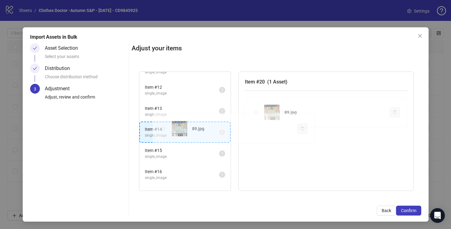
drag, startPoint x: 256, startPoint y: 113, endPoint x: 164, endPoint y: 131, distance: 94.0
click at [164, 132] on div "Item # 1 single_image 2 Item # 2 single_image 2 Item # 3 single_image 2 Item # …" at bounding box center [277, 131] width 290 height 134
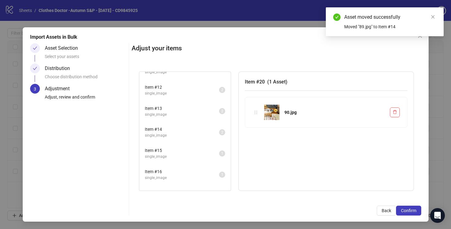
click at [164, 131] on span "Item # 14" at bounding box center [182, 129] width 74 height 7
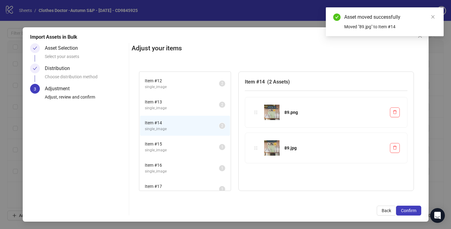
scroll to position [244, 0]
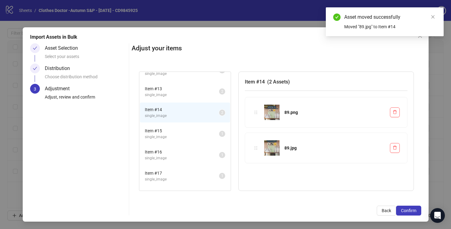
click at [185, 131] on span "Item # 15" at bounding box center [182, 130] width 74 height 7
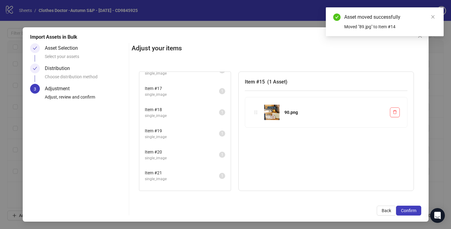
scroll to position [342, 0]
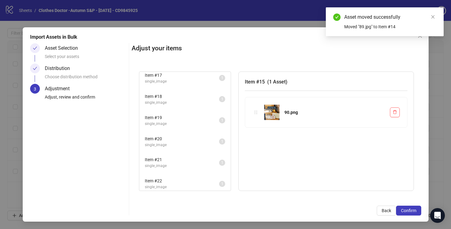
click at [200, 165] on span "single_image" at bounding box center [182, 166] width 74 height 6
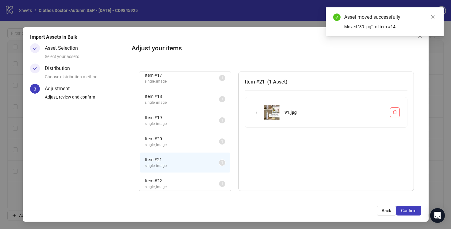
click at [201, 152] on div "Item # 21 single_image 1" at bounding box center [184, 162] width 91 height 21
click at [205, 138] on span "Item # 20" at bounding box center [182, 138] width 74 height 7
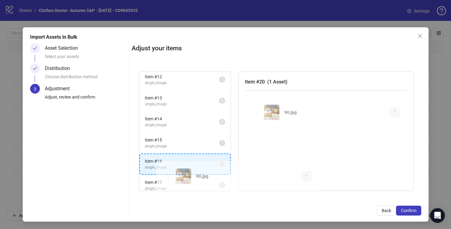
scroll to position [251, 0]
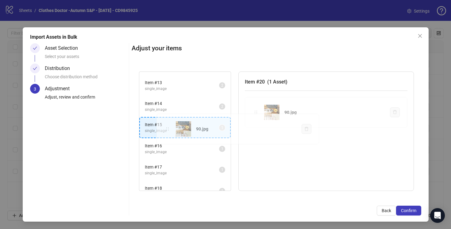
drag, startPoint x: 257, startPoint y: 110, endPoint x: 169, endPoint y: 127, distance: 90.0
click at [169, 127] on div "Item # 1 single_image 2 Item # 2 single_image 2 Item # 3 single_image 2 Item # …" at bounding box center [277, 131] width 290 height 134
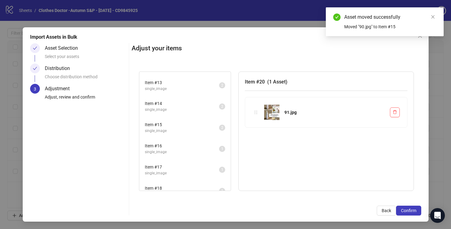
click at [169, 127] on span "Item # 15" at bounding box center [182, 124] width 74 height 7
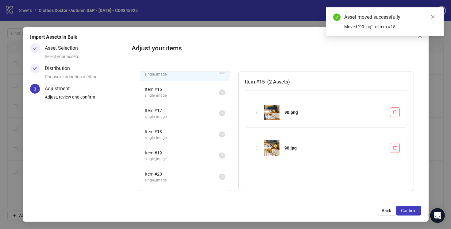
scroll to position [308, 0]
click at [196, 85] on span "Item # 16" at bounding box center [182, 88] width 74 height 7
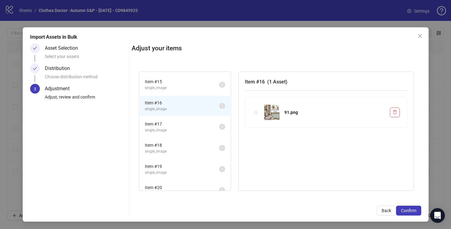
scroll to position [367, 0]
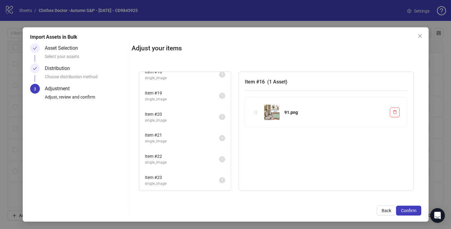
click at [201, 139] on span "single_image" at bounding box center [182, 141] width 74 height 6
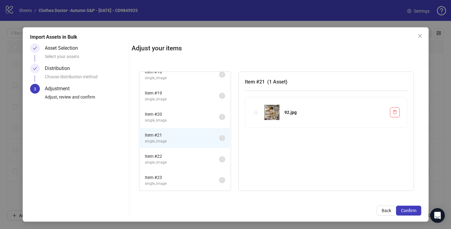
click at [197, 162] on span "single_image" at bounding box center [182, 163] width 74 height 6
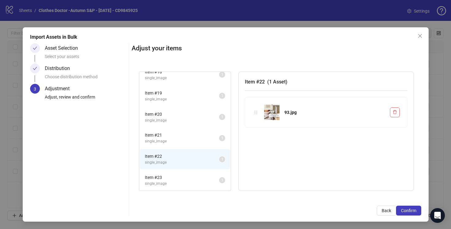
click at [197, 115] on span "Item # 20" at bounding box center [182, 114] width 74 height 7
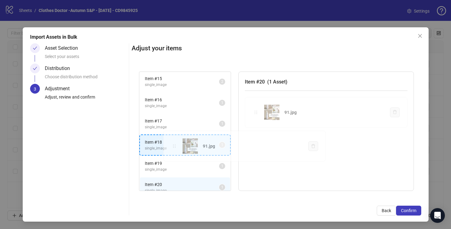
scroll to position [298, 0]
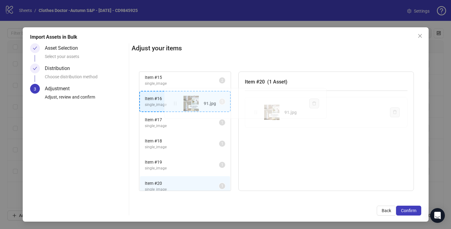
drag, startPoint x: 257, startPoint y: 112, endPoint x: 176, endPoint y: 103, distance: 81.2
click at [176, 103] on div "Item # 1 single_image 2 Item # 2 single_image 2 Item # 3 single_image 2 Item # …" at bounding box center [277, 131] width 290 height 134
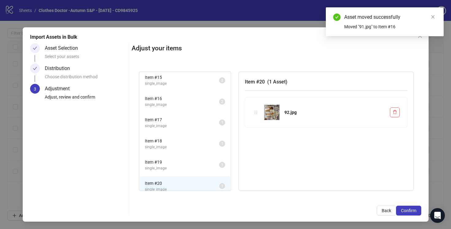
click at [176, 103] on span "single_image" at bounding box center [182, 105] width 74 height 6
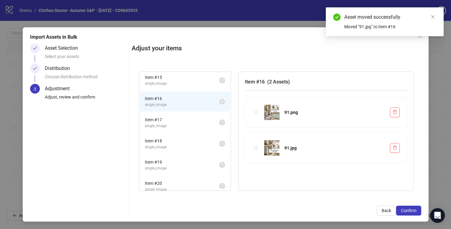
click at [183, 122] on span "Item # 17" at bounding box center [182, 119] width 74 height 7
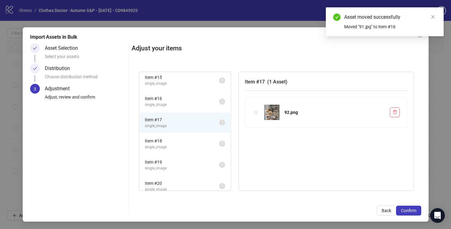
scroll to position [346, 0]
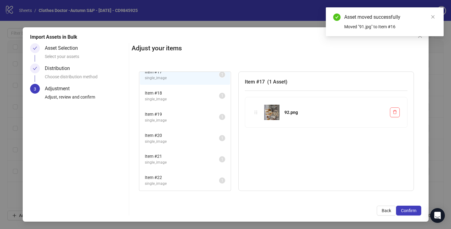
click at [204, 161] on span "single_image" at bounding box center [182, 163] width 74 height 6
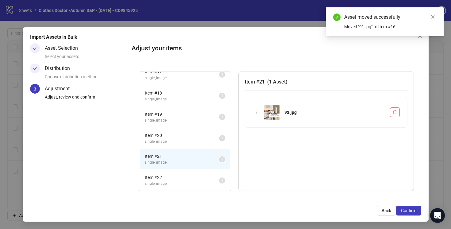
click at [205, 142] on span "single_image" at bounding box center [182, 142] width 74 height 6
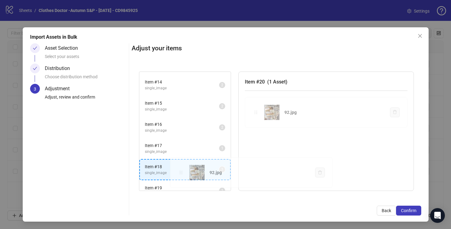
scroll to position [284, 0]
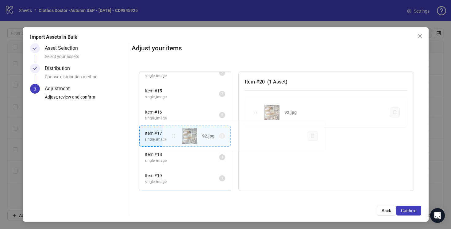
drag, startPoint x: 256, startPoint y: 114, endPoint x: 175, endPoint y: 138, distance: 84.4
click at [175, 138] on div "Item # 1 single_image 2 Item # 2 single_image 2 Item # 3 single_image 2 Item # …" at bounding box center [277, 131] width 290 height 134
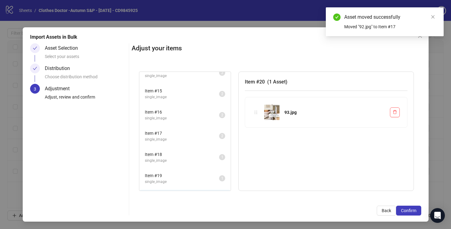
click at [175, 138] on span "single_image" at bounding box center [182, 140] width 74 height 6
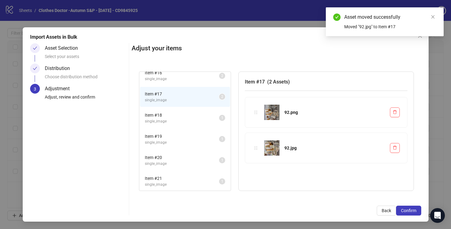
scroll to position [325, 0]
click at [197, 115] on span "Item # 18" at bounding box center [182, 114] width 74 height 7
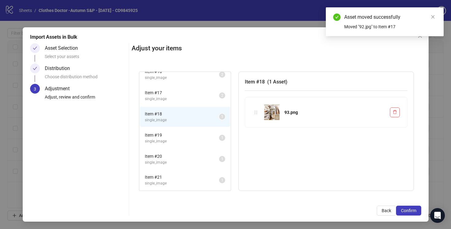
click at [202, 138] on span "single_image" at bounding box center [182, 141] width 74 height 6
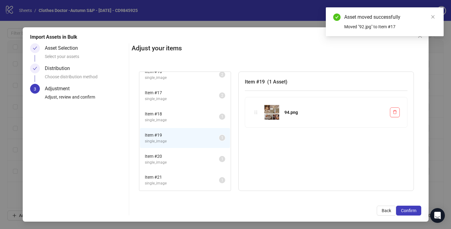
click at [202, 157] on span "Item # 20" at bounding box center [182, 156] width 74 height 7
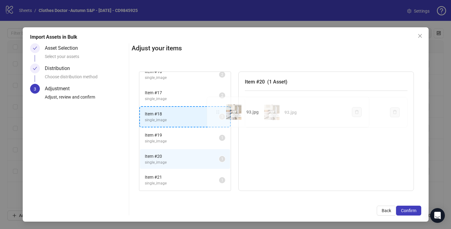
drag, startPoint x: 255, startPoint y: 113, endPoint x: 213, endPoint y: 115, distance: 42.1
click at [213, 115] on div "Item # 1 single_image 2 Item # 2 single_image 2 Item # 3 single_image 2 Item # …" at bounding box center [277, 131] width 290 height 134
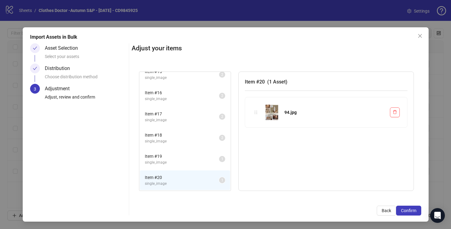
scroll to position [304, 0]
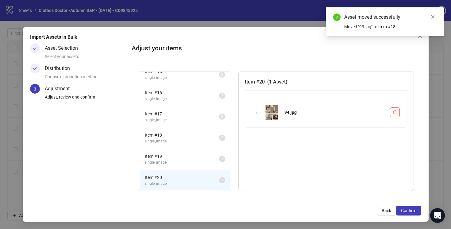
click at [209, 160] on span "single_image" at bounding box center [182, 163] width 74 height 6
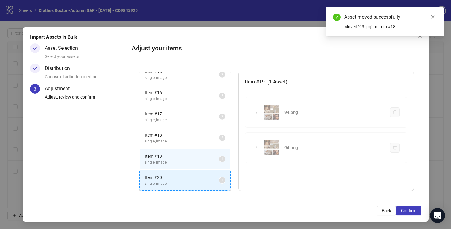
drag, startPoint x: 257, startPoint y: 112, endPoint x: 212, endPoint y: 181, distance: 82.6
click at [212, 181] on div "Item # 1 single_image 2 Item # 2 single_image 2 Item # 3 single_image 2 Item # …" at bounding box center [277, 131] width 290 height 134
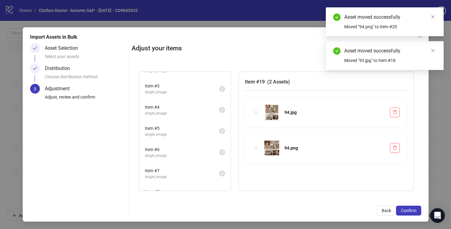
scroll to position [0, 0]
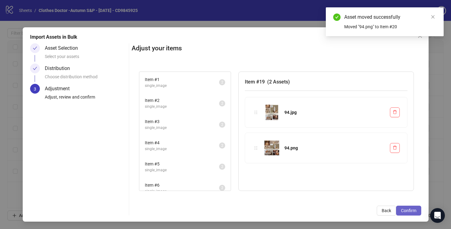
click at [408, 211] on span "Confirm" at bounding box center [408, 210] width 15 height 5
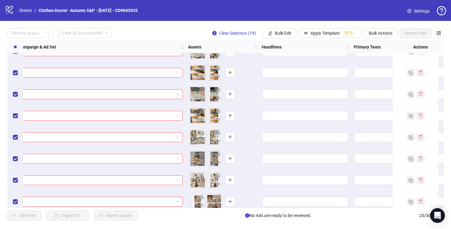
scroll to position [385, 231]
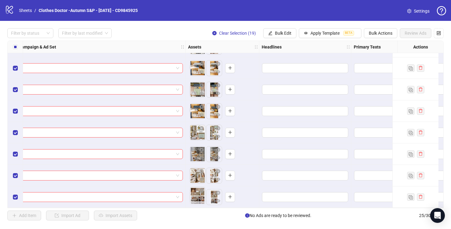
drag, startPoint x: 213, startPoint y: 195, endPoint x: 188, endPoint y: 196, distance: 24.6
click at [188, 196] on body "logo/logo-mobile Sheets / Clothes Doctor -Autumn S&P - 09/25/25 - CD9845925 Set…" at bounding box center [225, 114] width 451 height 229
click at [286, 32] on span "Bulk Edit" at bounding box center [283, 33] width 17 height 5
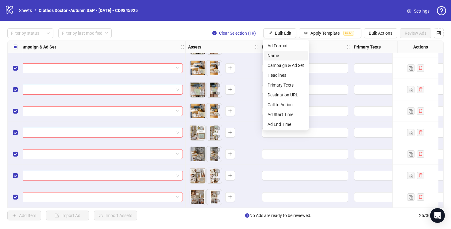
click at [273, 55] on span "Name" at bounding box center [286, 55] width 37 height 7
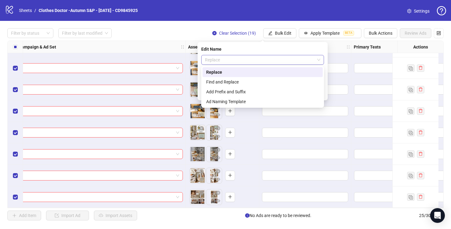
click at [221, 59] on span "Replace" at bounding box center [262, 59] width 115 height 9
click at [224, 91] on div "Add Prefix and Suffix" at bounding box center [262, 91] width 113 height 7
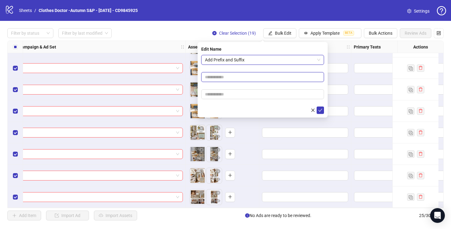
click at [208, 77] on input "text" at bounding box center [262, 77] width 123 height 10
drag, startPoint x: 245, startPoint y: 78, endPoint x: 235, endPoint y: 77, distance: 9.8
click at [235, 77] on input "**********" at bounding box center [262, 77] width 123 height 10
click at [247, 77] on input "**********" at bounding box center [262, 77] width 123 height 10
click at [248, 78] on input "**********" at bounding box center [262, 77] width 123 height 10
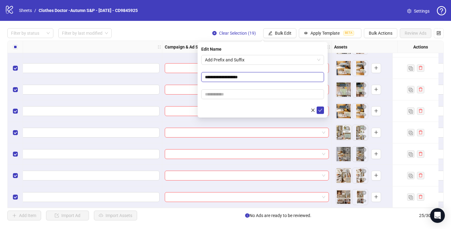
scroll to position [385, 0]
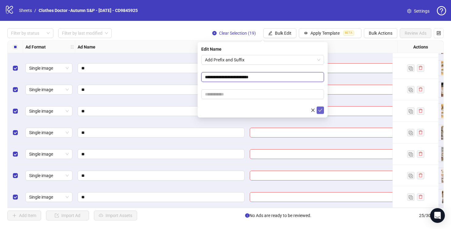
type input "**********"
click at [322, 111] on icon "check" at bounding box center [320, 110] width 4 height 4
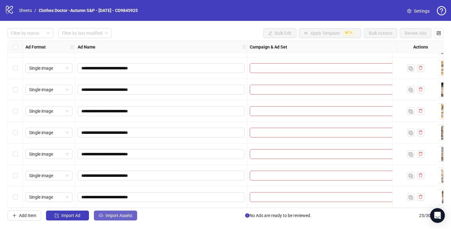
click at [113, 218] on span "Import Assets" at bounding box center [119, 215] width 27 height 5
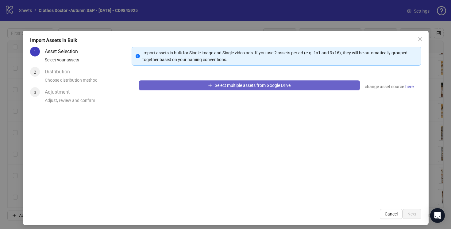
click at [252, 87] on span "Select multiple assets from Google Drive" at bounding box center [253, 85] width 76 height 5
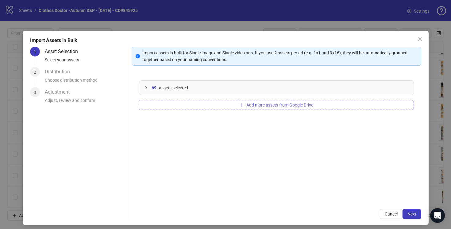
click at [272, 104] on span "Add more assets from Google Drive" at bounding box center [280, 105] width 67 height 5
click at [411, 214] on span "Next" at bounding box center [412, 214] width 9 height 5
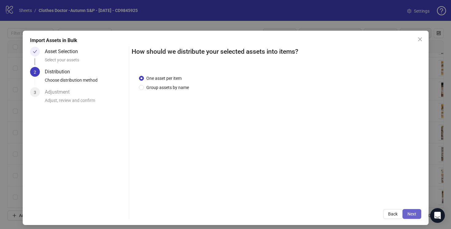
click at [412, 213] on span "Next" at bounding box center [412, 214] width 9 height 5
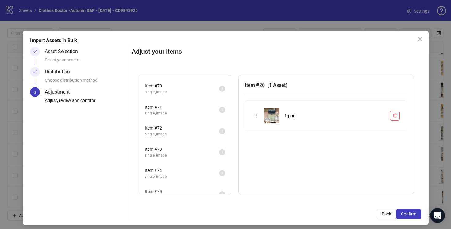
scroll to position [1060, 0]
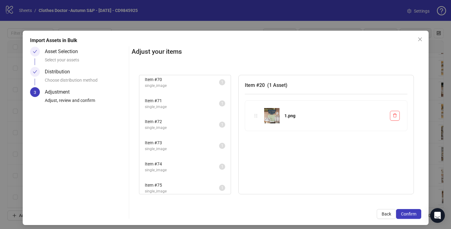
click at [195, 130] on span "single_image" at bounding box center [182, 128] width 74 height 6
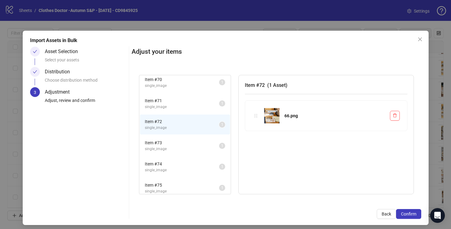
click at [201, 146] on span "Item # 73" at bounding box center [182, 142] width 74 height 7
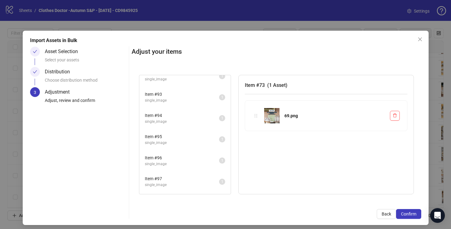
scroll to position [1574, 0]
click at [203, 137] on span "Item # 97" at bounding box center [182, 135] width 74 height 7
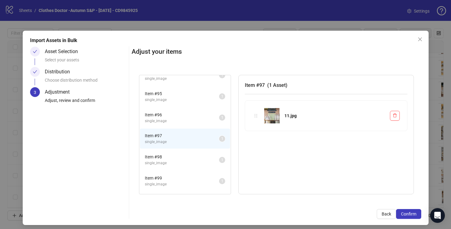
click at [203, 155] on span "Item # 98" at bounding box center [182, 157] width 74 height 7
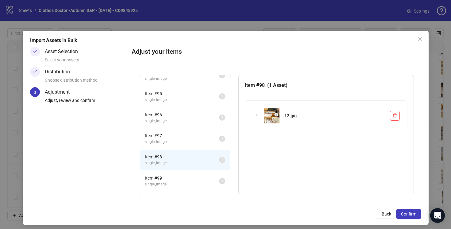
click at [203, 99] on span "single_image" at bounding box center [182, 100] width 74 height 6
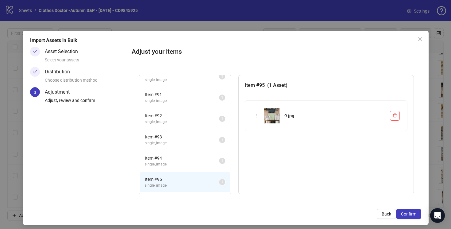
scroll to position [1487, 0]
click at [203, 121] on span "Item # 92" at bounding box center [182, 117] width 74 height 7
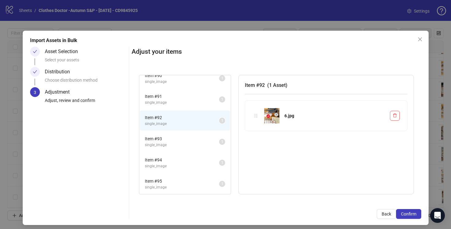
click at [203, 105] on span "single_image" at bounding box center [182, 103] width 74 height 6
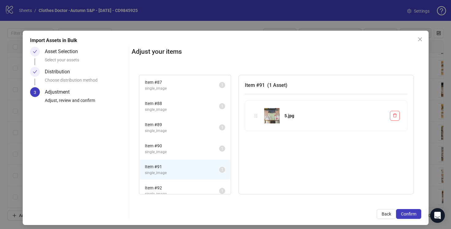
scroll to position [1416, 0]
click at [202, 128] on span "Item # 89" at bounding box center [182, 125] width 74 height 7
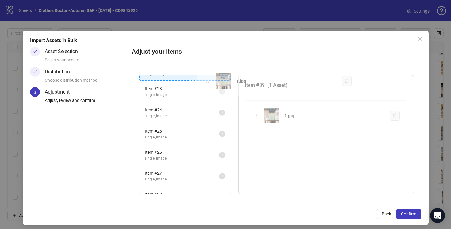
scroll to position [0, 0]
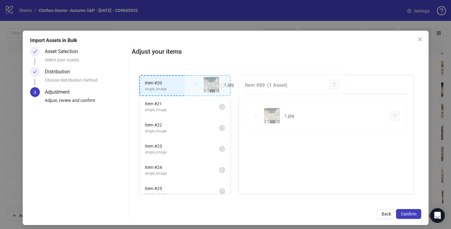
drag, startPoint x: 256, startPoint y: 115, endPoint x: 193, endPoint y: 85, distance: 69.2
click at [193, 85] on div "Item # 20 single_image 1 Item # 21 single_image 1 Item # 22 single_image 1 Item…" at bounding box center [277, 135] width 290 height 134
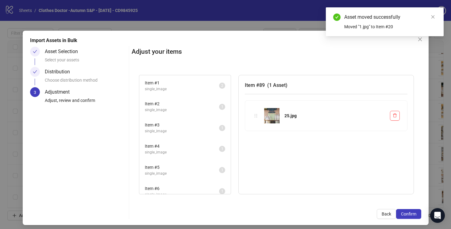
click at [194, 85] on span "Item # 1" at bounding box center [182, 83] width 74 height 7
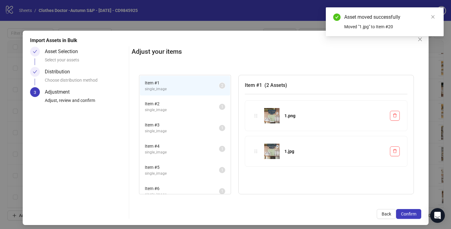
click at [193, 107] on span "Item # 2" at bounding box center [182, 103] width 74 height 7
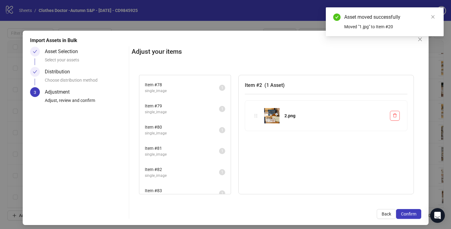
scroll to position [1813, 0]
click at [194, 132] on span "Item # 89" at bounding box center [182, 129] width 74 height 7
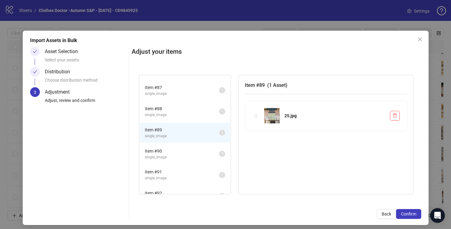
click at [202, 108] on span "Item # 88" at bounding box center [182, 108] width 74 height 7
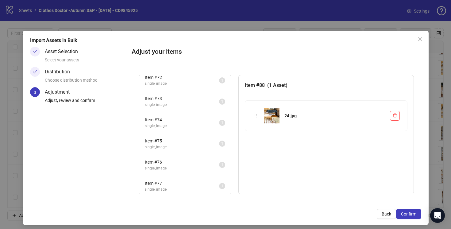
scroll to position [1325, 0]
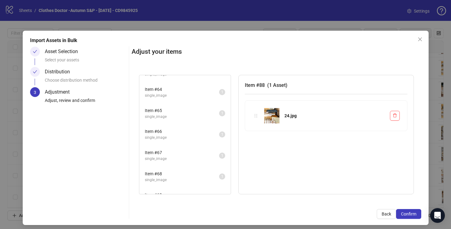
click at [202, 108] on span "Item # 65" at bounding box center [182, 110] width 74 height 7
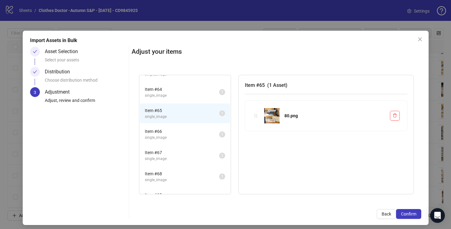
click at [202, 138] on span "single_image" at bounding box center [182, 138] width 74 height 6
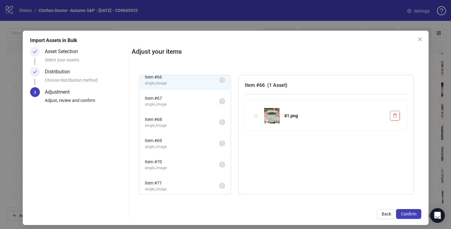
scroll to position [1380, 0]
click at [202, 138] on span "Item # 69" at bounding box center [182, 140] width 74 height 7
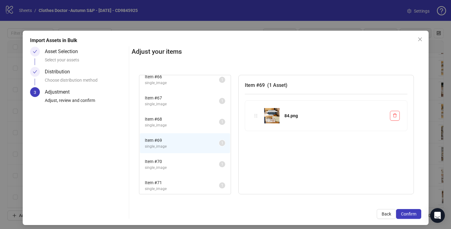
click at [201, 173] on li "Item # 70 single_image 1" at bounding box center [185, 164] width 90 height 20
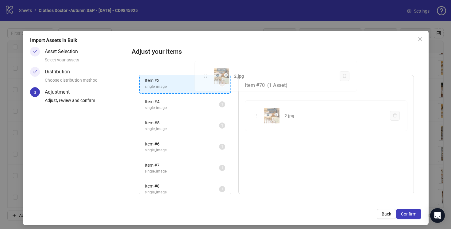
scroll to position [0, 0]
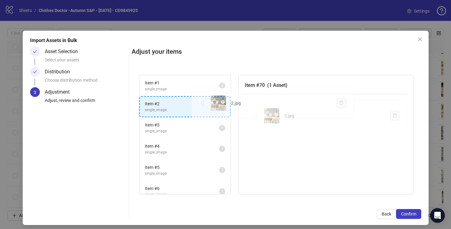
drag, startPoint x: 256, startPoint y: 117, endPoint x: 203, endPoint y: 104, distance: 55.0
click at [203, 104] on div "Item # 1 single_image 2 Item # 2 single_image 1 Item # 3 single_image 1 Item # …" at bounding box center [277, 135] width 290 height 134
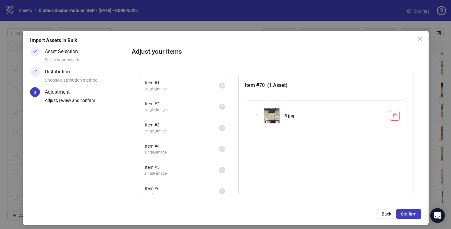
click at [203, 129] on span "single_image" at bounding box center [182, 131] width 74 height 6
click at [201, 147] on span "Item # 56" at bounding box center [182, 144] width 74 height 7
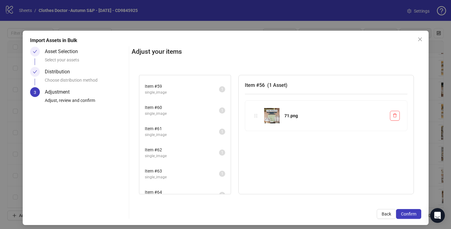
click at [201, 147] on span "Item # 62" at bounding box center [182, 149] width 74 height 7
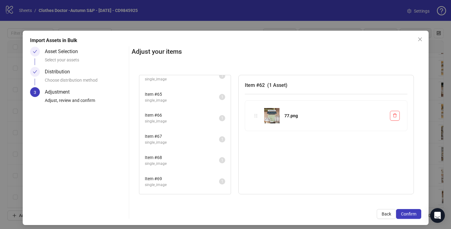
click at [201, 147] on li "Item # 67 single_image 1" at bounding box center [185, 139] width 90 height 20
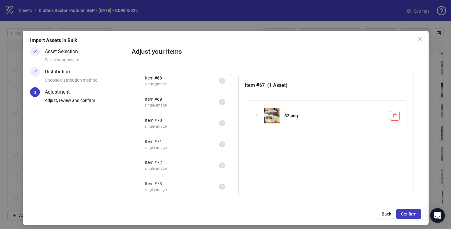
scroll to position [1465, 0]
click at [201, 147] on span "single_image" at bounding box center [182, 146] width 74 height 6
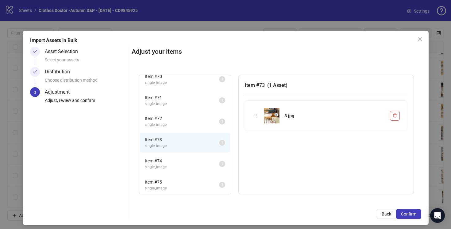
click at [211, 104] on span "single_image" at bounding box center [182, 104] width 74 height 6
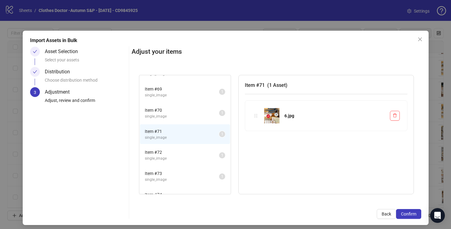
scroll to position [1416, 0]
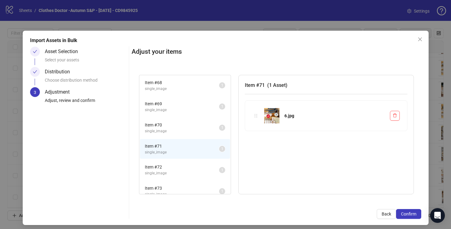
click at [207, 129] on span "single_image" at bounding box center [182, 131] width 74 height 6
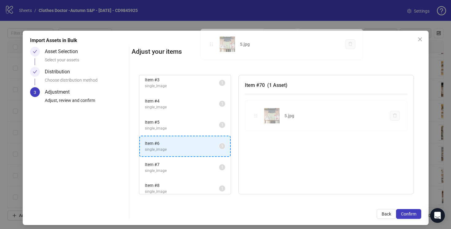
scroll to position [0, 0]
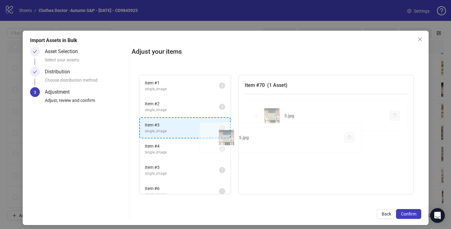
drag, startPoint x: 256, startPoint y: 116, endPoint x: 210, endPoint y: 135, distance: 49.8
click at [210, 135] on div "Item # 1 single_image 2 Item # 2 single_image 2 Item # 3 single_image 1 Item # …" at bounding box center [277, 135] width 290 height 134
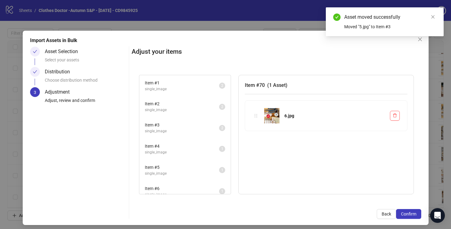
click at [207, 128] on span "Item # 3" at bounding box center [182, 125] width 74 height 7
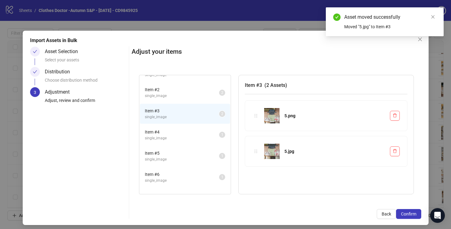
click at [207, 134] on span "Item # 4" at bounding box center [182, 132] width 74 height 7
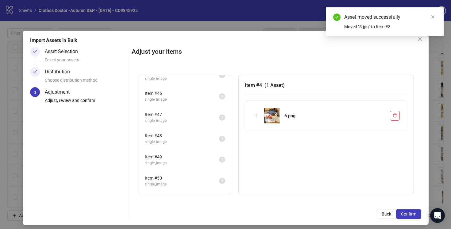
click at [207, 134] on span "Item # 48" at bounding box center [182, 135] width 74 height 7
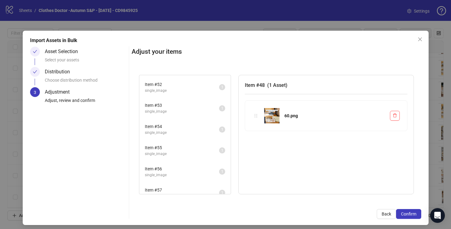
click at [207, 134] on span "single_image" at bounding box center [182, 133] width 74 height 6
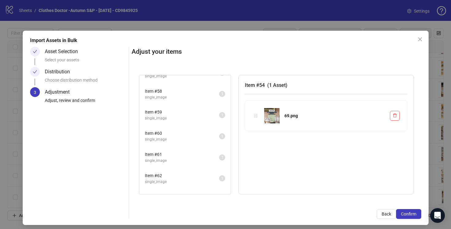
click at [207, 134] on span "Item # 60" at bounding box center [182, 133] width 74 height 7
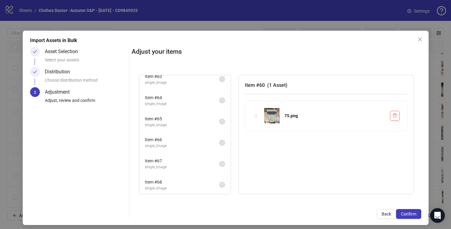
click at [207, 134] on li "Item # 66 single_image 1" at bounding box center [185, 143] width 90 height 20
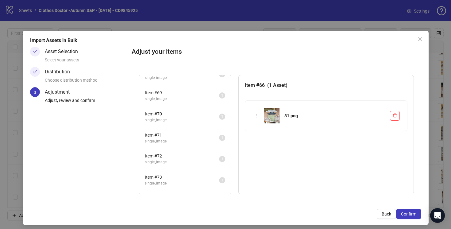
click at [207, 134] on span "Item # 71" at bounding box center [182, 135] width 74 height 7
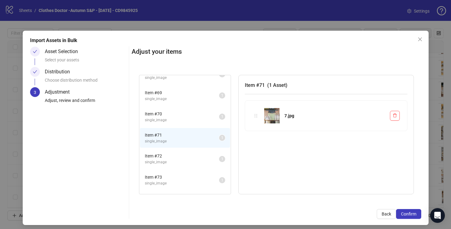
click at [204, 115] on span "Item # 70" at bounding box center [182, 114] width 74 height 7
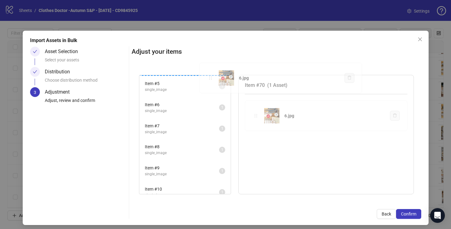
scroll to position [0, 0]
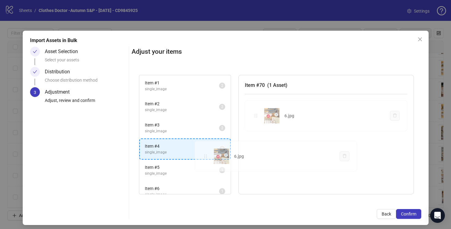
drag, startPoint x: 256, startPoint y: 117, endPoint x: 203, endPoint y: 153, distance: 64.1
click at [203, 152] on div "Item # 1 single_image 2 Item # 2 single_image 2 Item # 3 single_image 2 Item # …" at bounding box center [277, 135] width 290 height 134
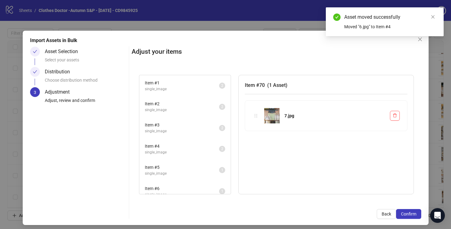
click at [203, 153] on span "single_image" at bounding box center [182, 153] width 74 height 6
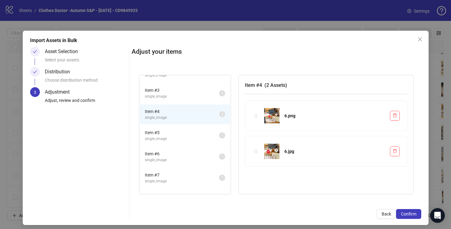
scroll to position [36, 0]
click at [208, 134] on span "Item # 5" at bounding box center [182, 131] width 74 height 7
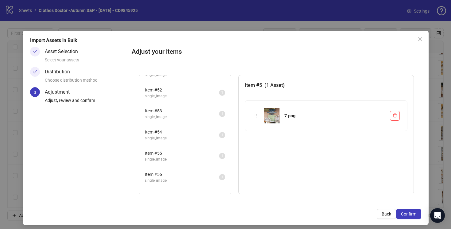
scroll to position [1080, 0]
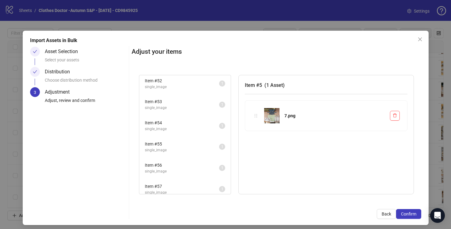
click at [202, 158] on li "Item # 56 single_image 1" at bounding box center [185, 168] width 90 height 20
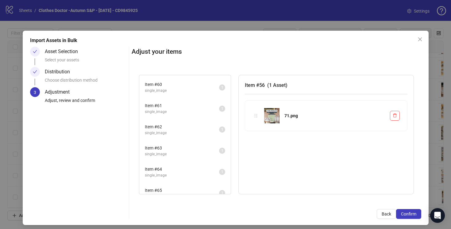
scroll to position [1263, 0]
click at [203, 158] on span "single_image" at bounding box center [182, 157] width 74 height 6
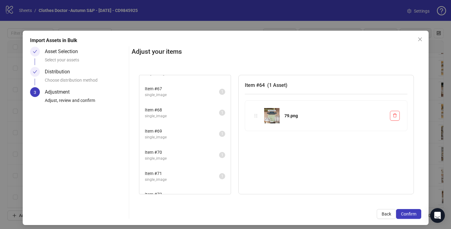
scroll to position [1416, 0]
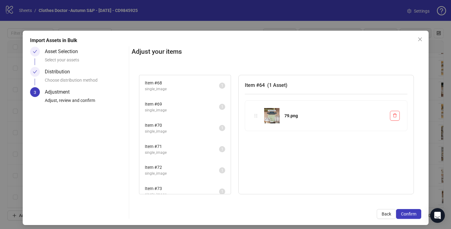
click at [204, 155] on span "single_image" at bounding box center [182, 153] width 74 height 6
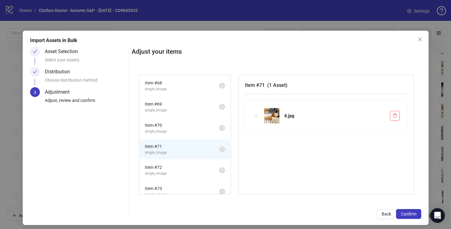
click at [206, 128] on span "Item # 70" at bounding box center [182, 125] width 74 height 7
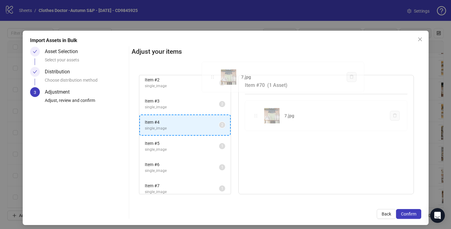
scroll to position [0, 0]
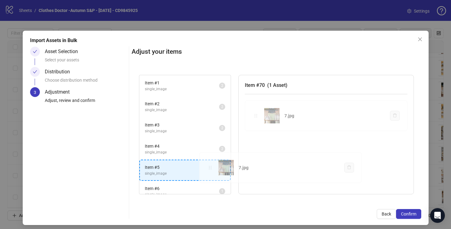
drag, startPoint x: 256, startPoint y: 117, endPoint x: 210, endPoint y: 169, distance: 69.2
click at [210, 169] on div "Item # 1 single_image 2 Item # 2 single_image 2 Item # 3 single_image 2 Item # …" at bounding box center [277, 135] width 290 height 134
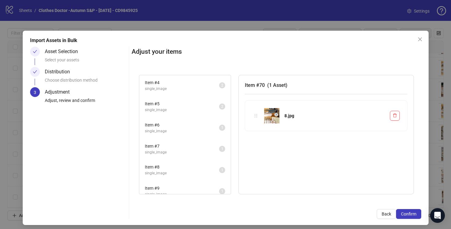
scroll to position [66, 0]
click at [211, 128] on span "single_image" at bounding box center [182, 129] width 74 height 6
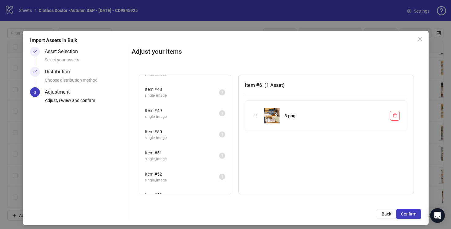
scroll to position [994, 0]
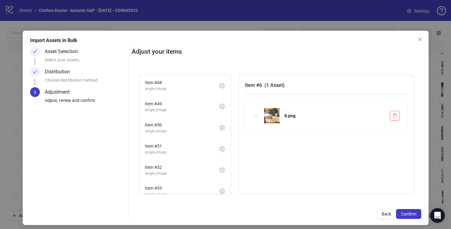
click at [212, 130] on span "single_image" at bounding box center [182, 131] width 74 height 6
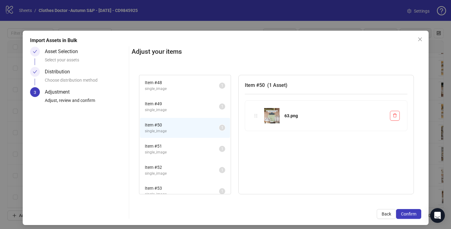
click at [212, 174] on span "single_image" at bounding box center [182, 174] width 74 height 6
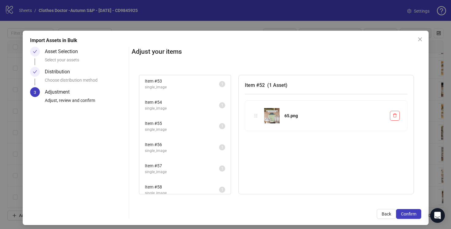
click at [212, 166] on span "Item # 57" at bounding box center [182, 165] width 74 height 7
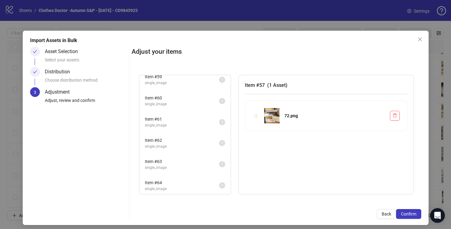
scroll to position [1251, 0]
click at [211, 140] on span "Item # 63" at bounding box center [182, 142] width 74 height 7
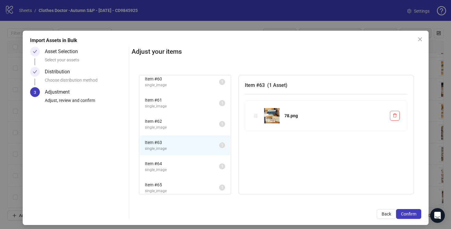
click at [209, 164] on span "Item # 64" at bounding box center [182, 163] width 74 height 7
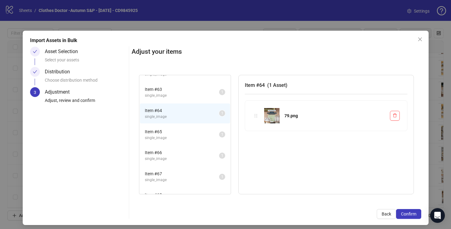
click at [209, 162] on span "single_image" at bounding box center [182, 159] width 74 height 6
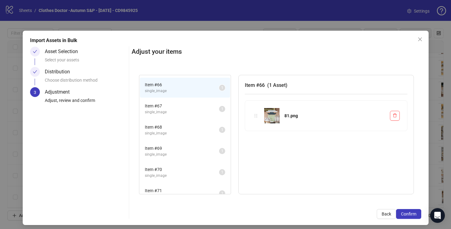
click at [209, 150] on span "Item # 69" at bounding box center [182, 148] width 74 height 7
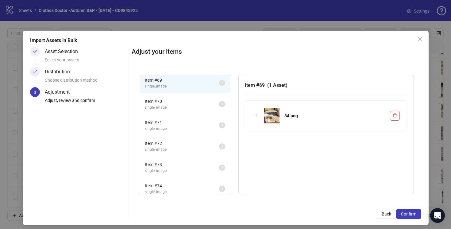
scroll to position [1441, 0]
click at [209, 147] on span "single_image" at bounding box center [182, 149] width 74 height 6
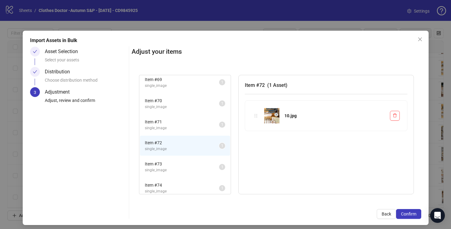
click at [209, 120] on span "Item # 71" at bounding box center [182, 122] width 74 height 7
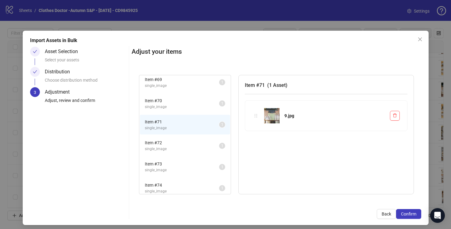
click at [207, 104] on span "single_image" at bounding box center [182, 107] width 74 height 6
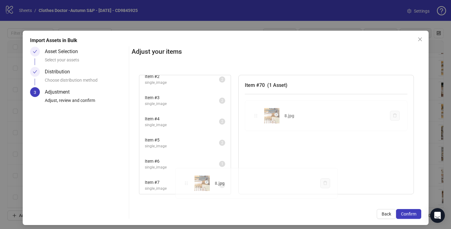
scroll to position [75, 0]
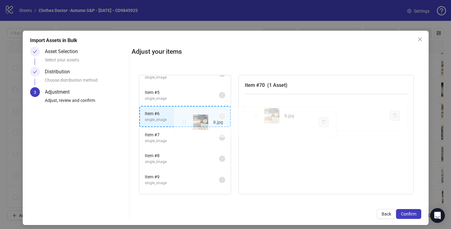
drag, startPoint x: 257, startPoint y: 115, endPoint x: 185, endPoint y: 120, distance: 71.4
click at [185, 120] on div "Item # 1 single_image 2 Item # 2 single_image 2 Item # 3 single_image 2 Item # …" at bounding box center [277, 135] width 290 height 134
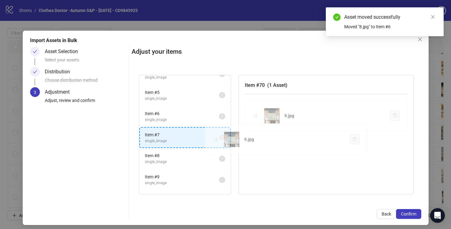
drag, startPoint x: 257, startPoint y: 115, endPoint x: 216, endPoint y: 139, distance: 46.9
click at [216, 139] on div "Item # 1 single_image 2 Item # 2 single_image 2 Item # 3 single_image 2 Item # …" at bounding box center [277, 135] width 290 height 134
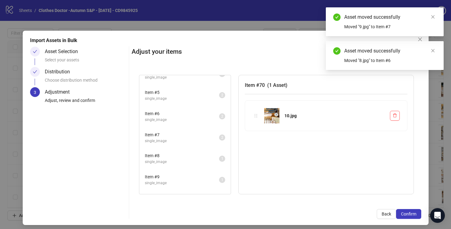
click at [216, 139] on span "single_image" at bounding box center [182, 141] width 74 height 6
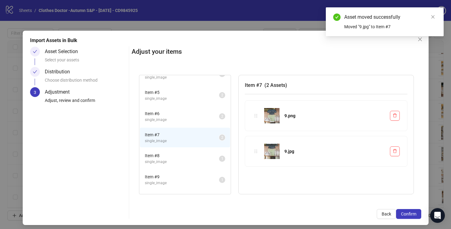
click at [205, 155] on span "Item # 8" at bounding box center [182, 155] width 74 height 7
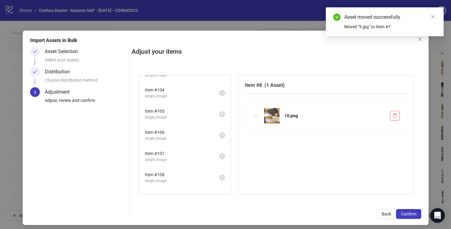
scroll to position [2287, 0]
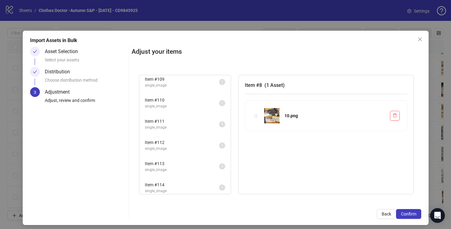
click at [211, 185] on span "Item # 114" at bounding box center [182, 184] width 74 height 7
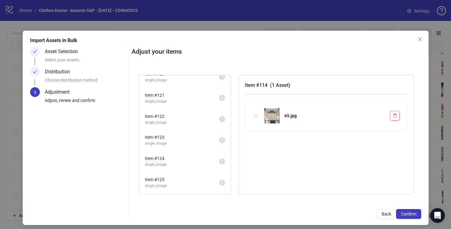
scroll to position [2650, 0]
click at [212, 161] on span "Item # 130" at bounding box center [182, 159] width 74 height 7
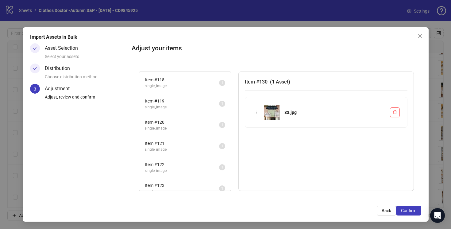
scroll to position [2358, 0]
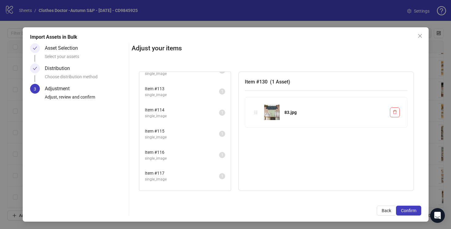
click at [207, 132] on span "Item # 115" at bounding box center [182, 131] width 74 height 7
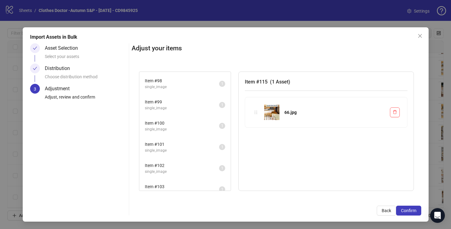
click at [208, 129] on span "single_image" at bounding box center [182, 129] width 74 height 6
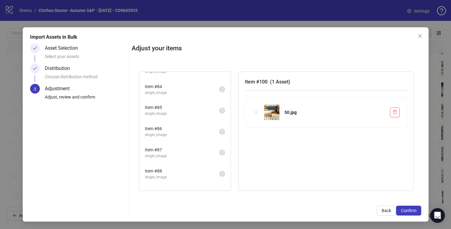
click at [208, 128] on span "Item # 86" at bounding box center [182, 128] width 74 height 7
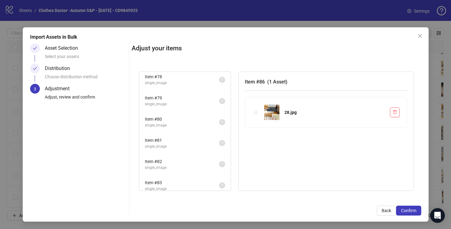
click at [208, 128] on li "Item # 80 single_image 1" at bounding box center [185, 122] width 90 height 20
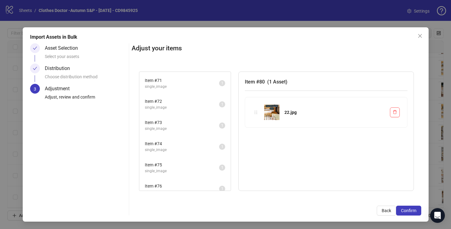
click at [208, 120] on span "Item # 73" at bounding box center [182, 122] width 74 height 7
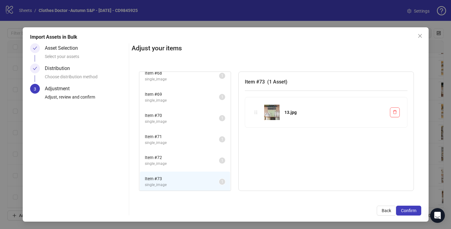
scroll to position [1421, 0]
click at [209, 121] on span "single_image" at bounding box center [182, 123] width 74 height 6
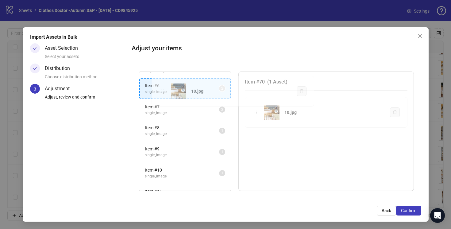
scroll to position [94, 0]
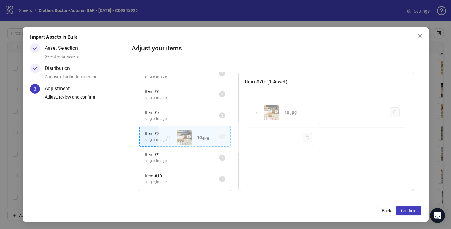
drag, startPoint x: 256, startPoint y: 111, endPoint x: 169, endPoint y: 137, distance: 90.8
click at [169, 137] on div "Item # 1 single_image 2 Item # 2 single_image 2 Item # 3 single_image 2 Item # …" at bounding box center [277, 131] width 290 height 134
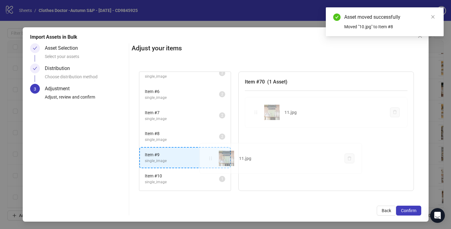
drag, startPoint x: 256, startPoint y: 112, endPoint x: 210, endPoint y: 158, distance: 65.4
click at [210, 158] on div "Item # 1 single_image 2 Item # 2 single_image 2 Item # 3 single_image 2 Item # …" at bounding box center [277, 131] width 290 height 134
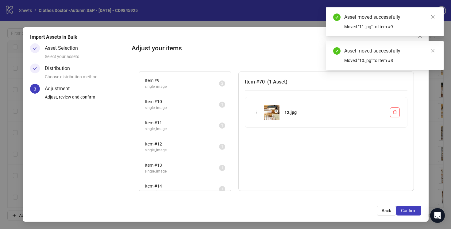
scroll to position [168, 0]
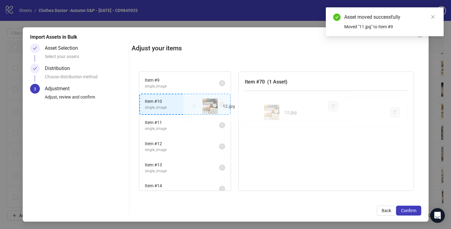
drag, startPoint x: 255, startPoint y: 112, endPoint x: 193, endPoint y: 106, distance: 62.0
click at [193, 106] on div "Item # 1 single_image 2 Item # 2 single_image 2 Item # 3 single_image 2 Item # …" at bounding box center [277, 131] width 290 height 134
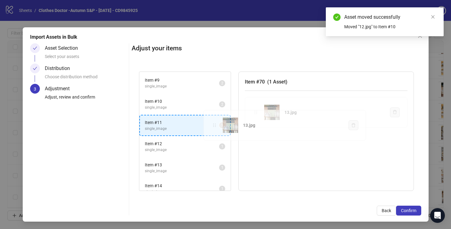
drag, startPoint x: 257, startPoint y: 113, endPoint x: 216, endPoint y: 126, distance: 43.2
click at [216, 126] on div "Item # 1 single_image 2 Item # 2 single_image 2 Item # 3 single_image 2 Item # …" at bounding box center [277, 131] width 290 height 134
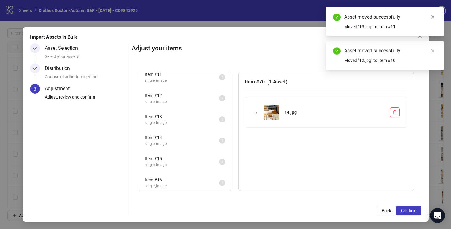
scroll to position [217, 0]
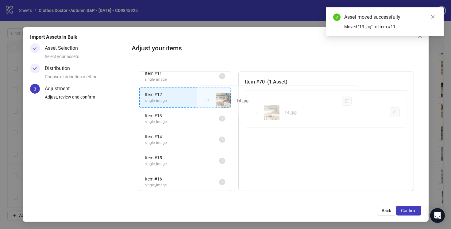
drag, startPoint x: 257, startPoint y: 113, endPoint x: 209, endPoint y: 101, distance: 49.8
click at [209, 101] on div "Item # 1 single_image 2 Item # 2 single_image 2 Item # 3 single_image 2 Item # …" at bounding box center [277, 131] width 290 height 134
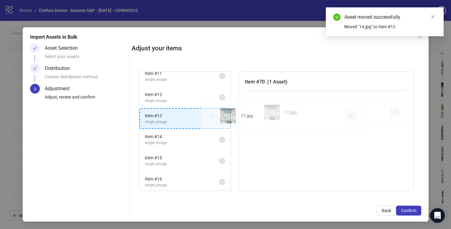
drag, startPoint x: 257, startPoint y: 112, endPoint x: 213, endPoint y: 116, distance: 44.4
click at [213, 116] on div "Item # 1 single_image 2 Item # 2 single_image 2 Item # 3 single_image 2 Item # …" at bounding box center [277, 131] width 290 height 134
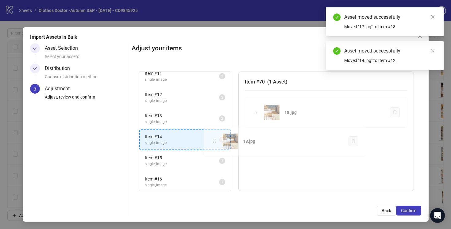
drag, startPoint x: 256, startPoint y: 112, endPoint x: 216, endPoint y: 141, distance: 50.0
click at [216, 141] on div "Item # 1 single_image 2 Item # 2 single_image 2 Item # 3 single_image 2 Item # …" at bounding box center [277, 131] width 290 height 134
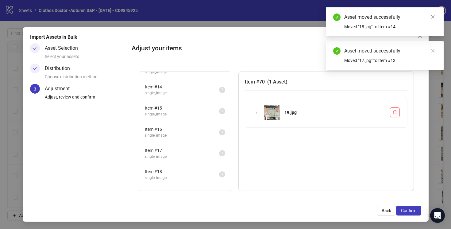
scroll to position [268, 0]
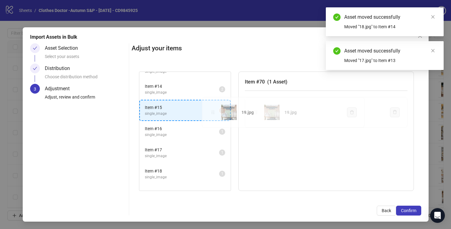
drag, startPoint x: 256, startPoint y: 112, endPoint x: 213, endPoint y: 113, distance: 42.7
click at [213, 113] on div "Item # 1 single_image 2 Item # 2 single_image 2 Item # 3 single_image 2 Item # …" at bounding box center [277, 131] width 290 height 134
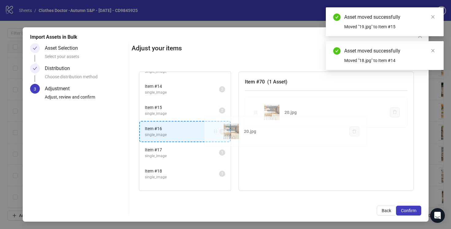
drag, startPoint x: 257, startPoint y: 113, endPoint x: 216, endPoint y: 132, distance: 45.2
click at [216, 132] on div "Item # 1 single_image 2 Item # 2 single_image 2 Item # 3 single_image 2 Item # …" at bounding box center [277, 131] width 290 height 134
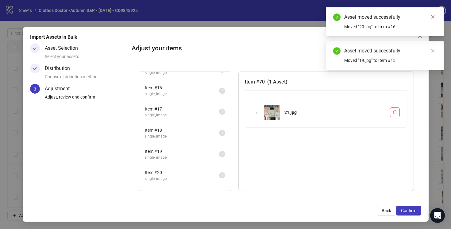
scroll to position [309, 0]
click at [204, 88] on span "Item # 16" at bounding box center [182, 87] width 74 height 7
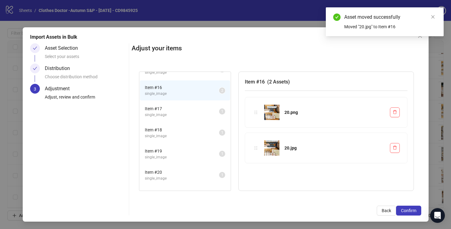
click at [206, 114] on span "single_image" at bounding box center [182, 115] width 74 height 6
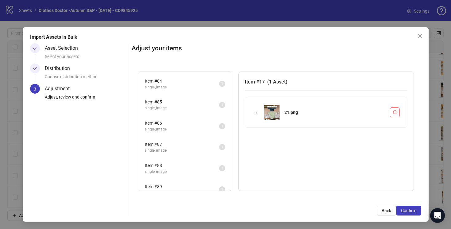
scroll to position [1755, 0]
click at [209, 126] on span "single_image" at bounding box center [182, 127] width 74 height 6
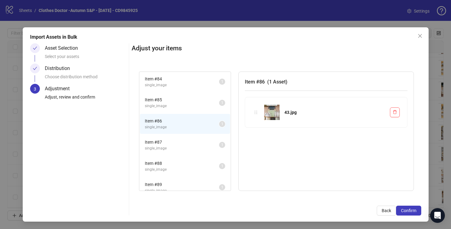
click at [209, 141] on span "Item # 87" at bounding box center [182, 142] width 74 height 7
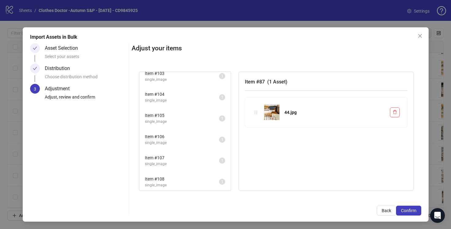
click at [209, 141] on span "single_image" at bounding box center [182, 143] width 74 height 6
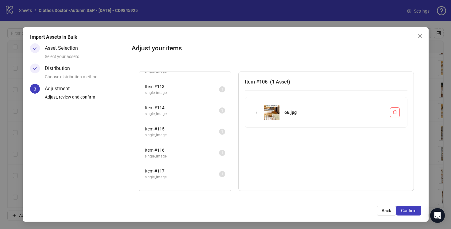
scroll to position [2460, 0]
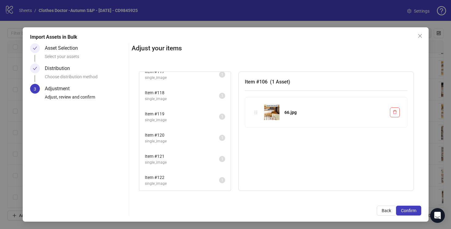
click at [209, 140] on span "single_image" at bounding box center [182, 141] width 74 height 6
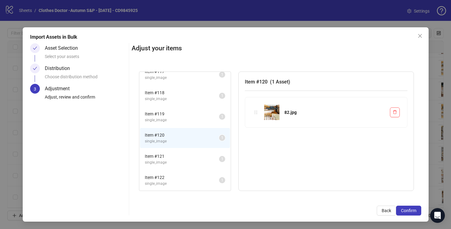
click at [209, 155] on span "Item # 121" at bounding box center [182, 156] width 74 height 7
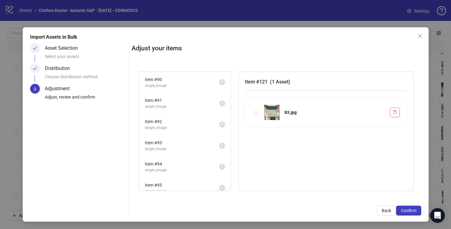
click at [210, 145] on span "Item # 93" at bounding box center [182, 142] width 74 height 7
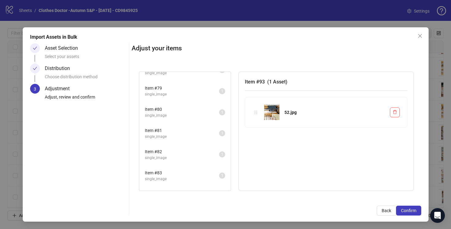
click at [206, 115] on span "single_image" at bounding box center [182, 116] width 74 height 6
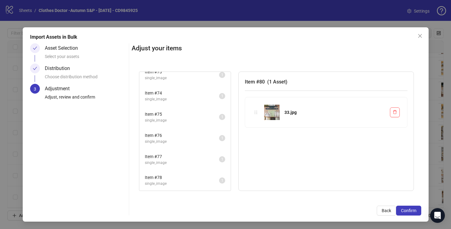
click at [206, 115] on span "Item # 75" at bounding box center [182, 114] width 74 height 7
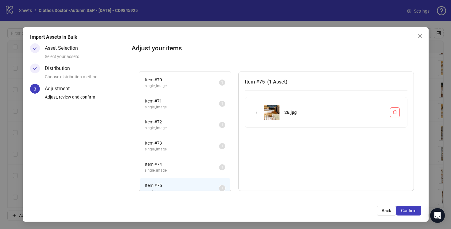
scroll to position [1457, 0]
click at [206, 115] on li "Item # 71 single_image 1" at bounding box center [185, 105] width 90 height 20
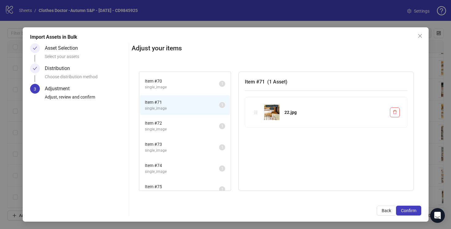
scroll to position [1440, 0]
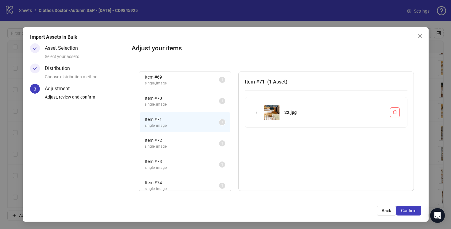
click at [203, 102] on span "single_image" at bounding box center [182, 105] width 74 height 6
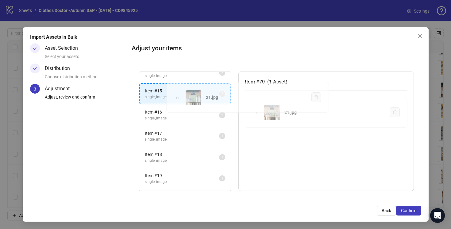
scroll to position [272, 0]
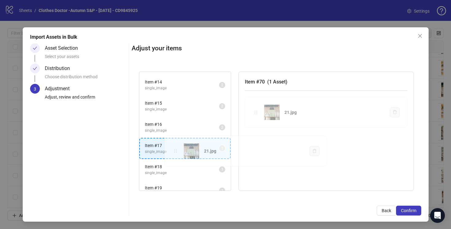
drag, startPoint x: 258, startPoint y: 112, endPoint x: 177, endPoint y: 150, distance: 89.1
click at [177, 150] on div "Item # 1 single_image 2 Item # 2 single_image 2 Item # 3 single_image 2 Item # …" at bounding box center [277, 131] width 290 height 134
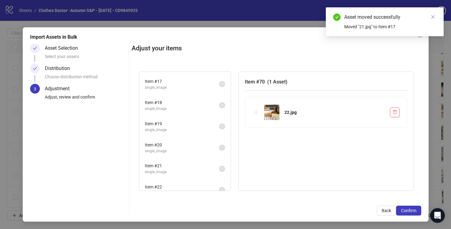
scroll to position [341, 0]
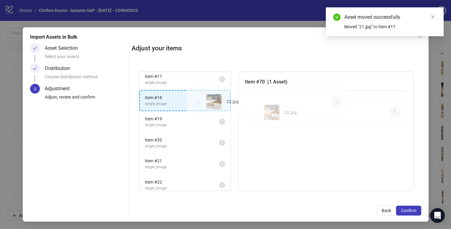
drag, startPoint x: 258, startPoint y: 111, endPoint x: 200, endPoint y: 100, distance: 59.0
click at [200, 100] on div "Item # 1 single_image 2 Item # 2 single_image 2 Item # 3 single_image 2 Item # …" at bounding box center [277, 131] width 290 height 134
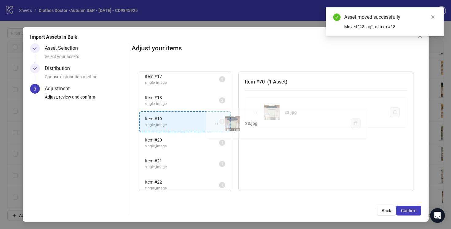
drag, startPoint x: 257, startPoint y: 113, endPoint x: 216, endPoint y: 123, distance: 42.8
click at [216, 123] on div "Item # 1 single_image 2 Item # 2 single_image 2 Item # 3 single_image 2 Item # …" at bounding box center [277, 131] width 290 height 134
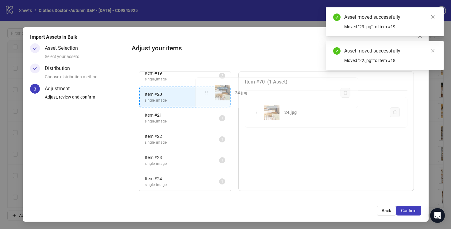
scroll to position [381, 0]
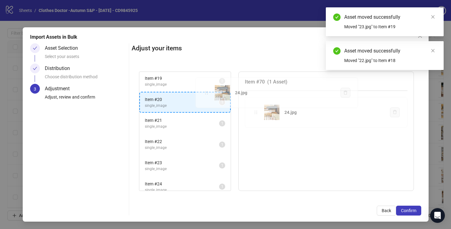
drag, startPoint x: 257, startPoint y: 113, endPoint x: 207, endPoint y: 94, distance: 53.0
click at [207, 94] on div "Item # 1 single_image 2 Item # 2 single_image 2 Item # 3 single_image 2 Item # …" at bounding box center [277, 131] width 290 height 134
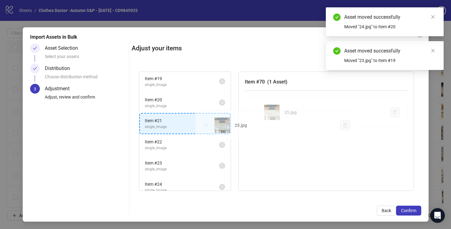
drag, startPoint x: 258, startPoint y: 112, endPoint x: 208, endPoint y: 125, distance: 50.8
click at [208, 125] on div "Item # 1 single_image 2 Item # 2 single_image 2 Item # 3 single_image 2 Item # …" at bounding box center [277, 131] width 290 height 134
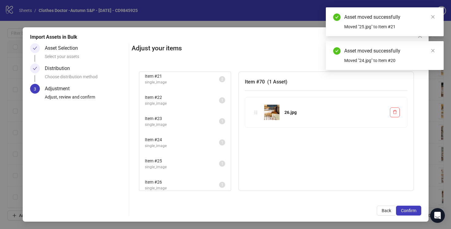
scroll to position [428, 0]
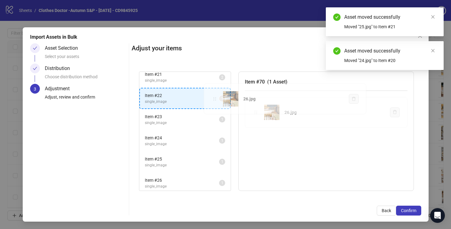
drag, startPoint x: 255, startPoint y: 113, endPoint x: 214, endPoint y: 100, distance: 43.1
click at [214, 100] on div "Item # 1 single_image 2 Item # 2 single_image 2 Item # 3 single_image 2 Item # …" at bounding box center [277, 131] width 290 height 134
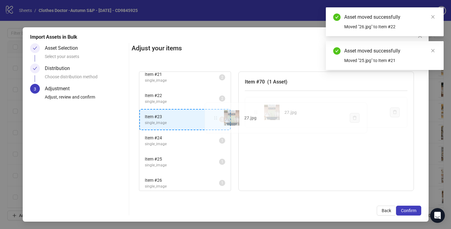
drag, startPoint x: 258, startPoint y: 112, endPoint x: 217, endPoint y: 119, distance: 41.3
click at [217, 119] on div "Item # 1 single_image 2 Item # 2 single_image 2 Item # 3 single_image 2 Item # …" at bounding box center [277, 131] width 290 height 134
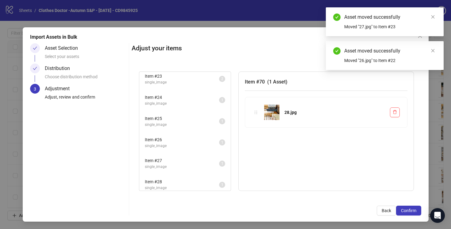
scroll to position [469, 0]
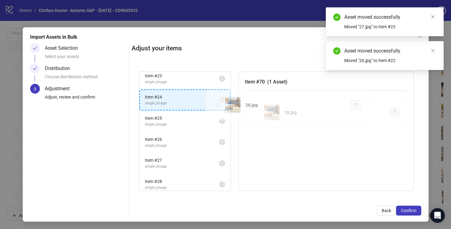
drag, startPoint x: 256, startPoint y: 112, endPoint x: 213, endPoint y: 103, distance: 44.6
click at [213, 103] on div "Item # 1 single_image 2 Item # 2 single_image 2 Item # 3 single_image 2 Item # …" at bounding box center [277, 131] width 290 height 134
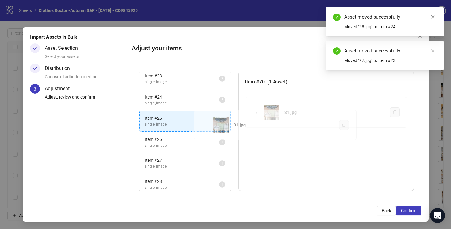
drag, startPoint x: 258, startPoint y: 112, endPoint x: 207, endPoint y: 125, distance: 52.2
click at [207, 125] on div "Item # 1 single_image 2 Item # 2 single_image 2 Item # 3 single_image 2 Item # …" at bounding box center [277, 131] width 290 height 134
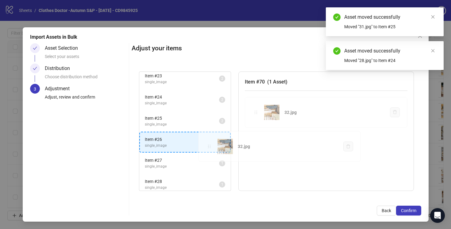
drag, startPoint x: 257, startPoint y: 112, endPoint x: 206, endPoint y: 147, distance: 62.1
click at [205, 148] on div "Item # 1 single_image 2 Item # 2 single_image 2 Item # 3 single_image 2 Item # …" at bounding box center [277, 131] width 290 height 134
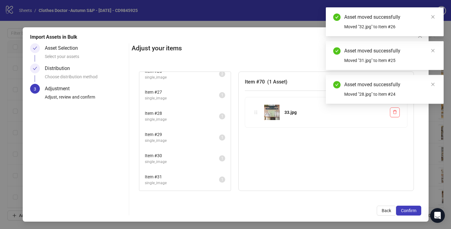
scroll to position [541, 0]
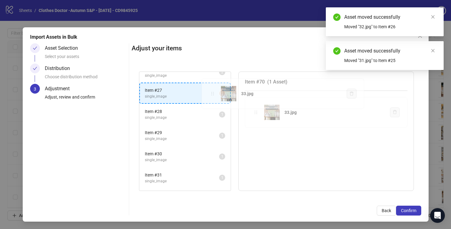
drag, startPoint x: 256, startPoint y: 112, endPoint x: 213, endPoint y: 94, distance: 46.8
click at [213, 94] on div "Item # 1 single_image 2 Item # 2 single_image 2 Item # 3 single_image 2 Item # …" at bounding box center [277, 131] width 290 height 134
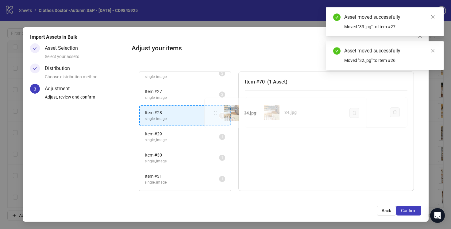
drag, startPoint x: 257, startPoint y: 112, endPoint x: 216, endPoint y: 113, distance: 40.5
click at [216, 113] on div "Item # 1 single_image 2 Item # 2 single_image 2 Item # 3 single_image 2 Item # …" at bounding box center [277, 131] width 290 height 134
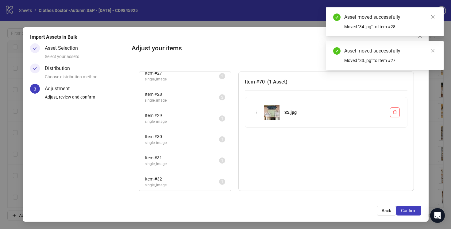
scroll to position [562, 0]
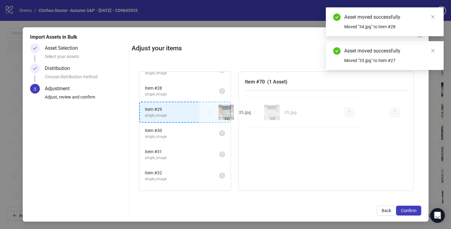
drag, startPoint x: 256, startPoint y: 112, endPoint x: 211, endPoint y: 112, distance: 45.7
click at [211, 112] on div "Item # 1 single_image 2 Item # 2 single_image 2 Item # 3 single_image 2 Item # …" at bounding box center [277, 131] width 290 height 134
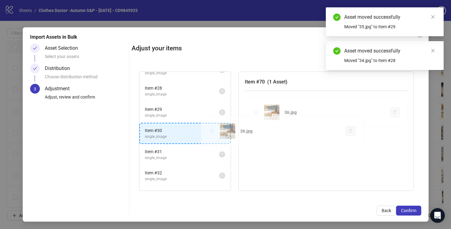
drag, startPoint x: 258, startPoint y: 113, endPoint x: 214, endPoint y: 131, distance: 48.0
click at [213, 132] on div "Item # 1 single_image 2 Item # 2 single_image 2 Item # 3 single_image 2 Item # …" at bounding box center [277, 131] width 290 height 134
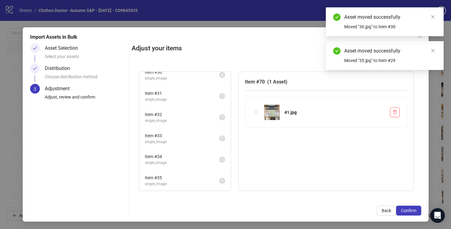
scroll to position [622, 0]
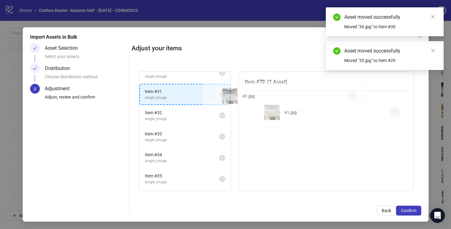
drag, startPoint x: 257, startPoint y: 112, endPoint x: 214, endPoint y: 96, distance: 45.6
click at [214, 96] on div "Item # 1 single_image 2 Item # 2 single_image 2 Item # 3 single_image 2 Item # …" at bounding box center [277, 131] width 290 height 134
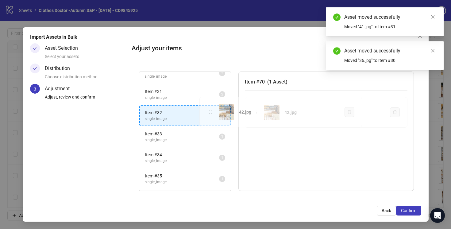
drag, startPoint x: 257, startPoint y: 113, endPoint x: 212, endPoint y: 113, distance: 45.7
click at [212, 113] on div "Item # 1 single_image 2 Item # 2 single_image 2 Item # 3 single_image 2 Item # …" at bounding box center [277, 131] width 290 height 134
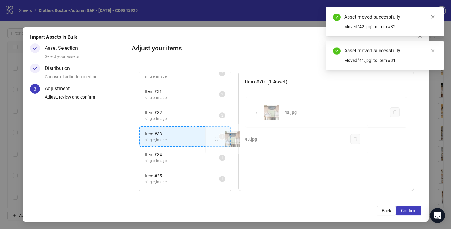
drag, startPoint x: 256, startPoint y: 111, endPoint x: 217, endPoint y: 138, distance: 46.7
click at [217, 138] on div "Item # 1 single_image 2 Item # 2 single_image 2 Item # 3 single_image 2 Item # …" at bounding box center [277, 131] width 290 height 134
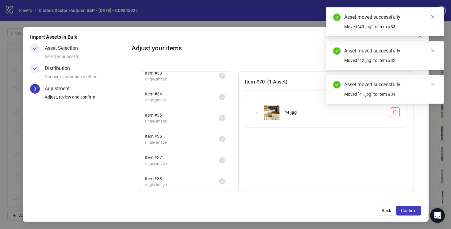
scroll to position [683, 0]
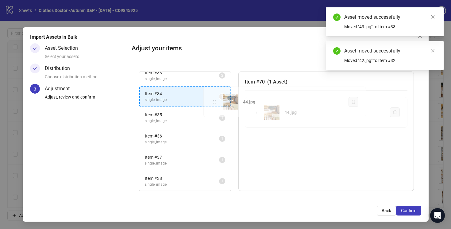
drag, startPoint x: 245, startPoint y: 110, endPoint x: 216, endPoint y: 101, distance: 30.5
click at [216, 101] on div "Item # 1 single_image 2 Item # 2 single_image 2 Item # 3 single_image 2 Item # …" at bounding box center [277, 131] width 290 height 134
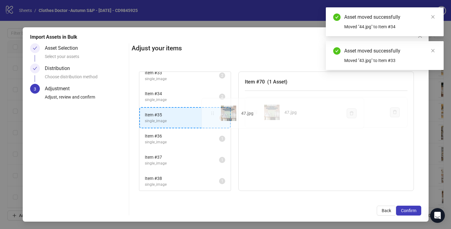
drag, startPoint x: 256, startPoint y: 112, endPoint x: 213, endPoint y: 114, distance: 43.3
click at [213, 114] on div "Item # 1 single_image 2 Item # 2 single_image 2 Item # 3 single_image 2 Item # …" at bounding box center [277, 131] width 290 height 134
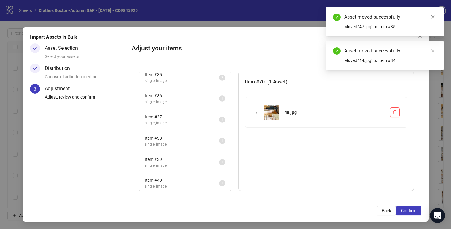
scroll to position [724, 0]
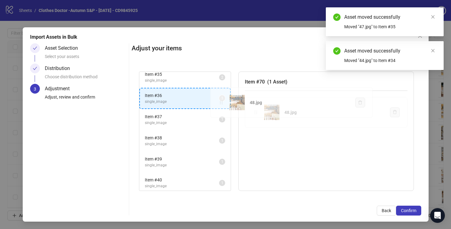
drag, startPoint x: 257, startPoint y: 113, endPoint x: 217, endPoint y: 102, distance: 41.9
click at [217, 102] on div "Item # 1 single_image 2 Item # 2 single_image 2 Item # 3 single_image 2 Item # …" at bounding box center [277, 131] width 290 height 134
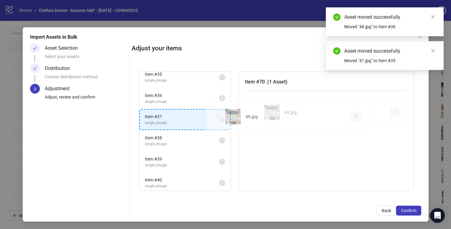
drag, startPoint x: 256, startPoint y: 112, endPoint x: 218, endPoint y: 117, distance: 39.0
click at [217, 116] on div "Item # 1 single_image 2 Item # 2 single_image 2 Item # 3 single_image 2 Item # …" at bounding box center [277, 131] width 290 height 134
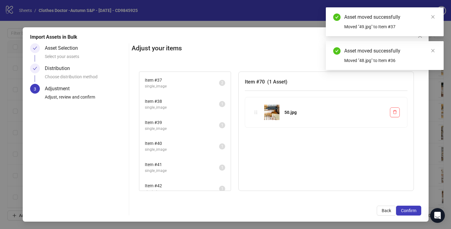
scroll to position [761, 0]
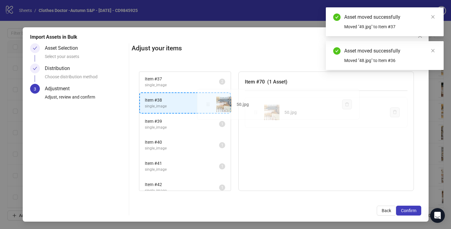
drag, startPoint x: 256, startPoint y: 112, endPoint x: 208, endPoint y: 104, distance: 48.5
click at [208, 104] on div "Item # 1 single_image 2 Item # 2 single_image 2 Item # 3 single_image 2 Item # …" at bounding box center [277, 131] width 290 height 134
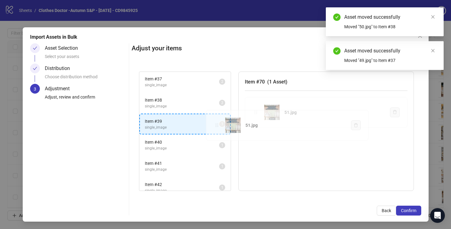
drag, startPoint x: 257, startPoint y: 112, endPoint x: 215, endPoint y: 126, distance: 43.9
click at [215, 126] on div "Item # 1 single_image 2 Item # 2 single_image 2 Item # 3 single_image 2 Item # …" at bounding box center [277, 131] width 290 height 134
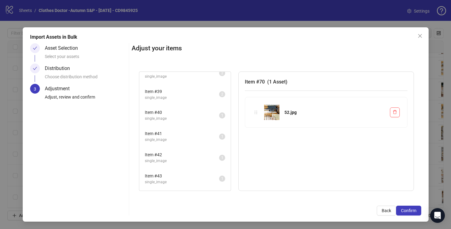
scroll to position [796, 0]
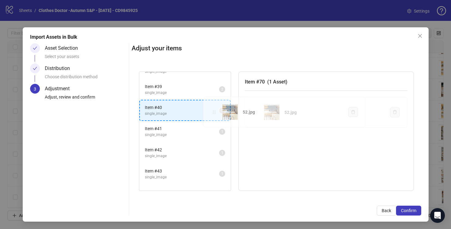
drag, startPoint x: 258, startPoint y: 113, endPoint x: 216, endPoint y: 113, distance: 42.4
click at [216, 113] on div "Item # 1 single_image 2 Item # 2 single_image 2 Item # 3 single_image 2 Item # …" at bounding box center [277, 131] width 290 height 134
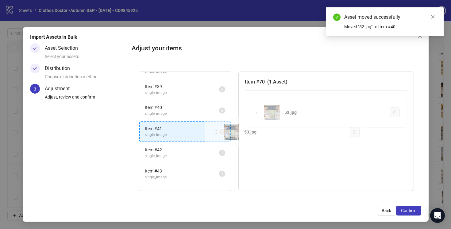
drag, startPoint x: 257, startPoint y: 113, endPoint x: 217, endPoint y: 133, distance: 44.6
click at [217, 133] on div "Item # 1 single_image 2 Item # 2 single_image 2 Item # 3 single_image 2 Item # …" at bounding box center [277, 131] width 290 height 134
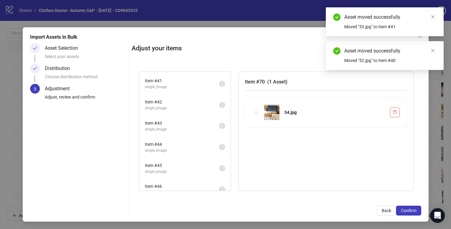
scroll to position [848, 0]
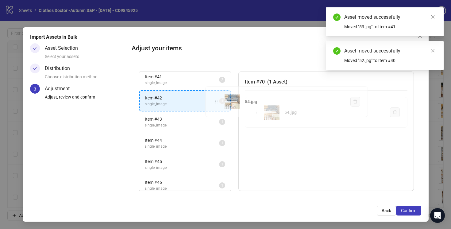
drag, startPoint x: 258, startPoint y: 113, endPoint x: 218, endPoint y: 103, distance: 41.6
click at [218, 103] on div "Item # 1 single_image 2 Item # 2 single_image 2 Item # 3 single_image 2 Item # …" at bounding box center [277, 131] width 290 height 134
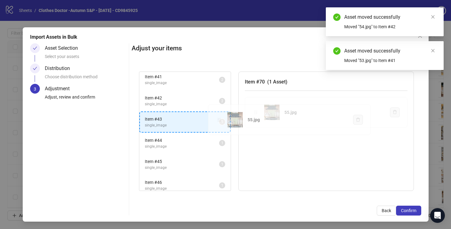
drag, startPoint x: 257, startPoint y: 113, endPoint x: 219, endPoint y: 122, distance: 39.8
click at [219, 122] on div "Item # 1 single_image 2 Item # 2 single_image 2 Item # 3 single_image 2 Item # …" at bounding box center [277, 131] width 290 height 134
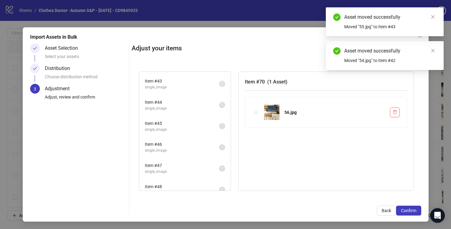
scroll to position [892, 0]
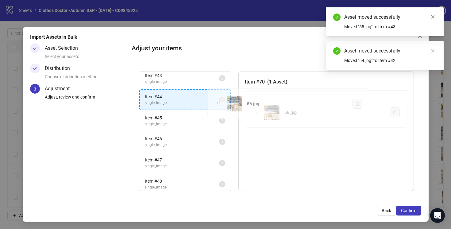
drag, startPoint x: 253, startPoint y: 112, endPoint x: 218, endPoint y: 104, distance: 36.0
click at [218, 104] on div "Item # 1 single_image 2 Item # 2 single_image 2 Item # 3 single_image 2 Item # …" at bounding box center [277, 131] width 290 height 134
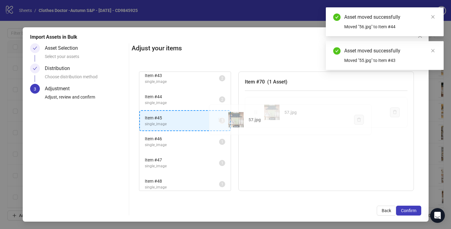
drag, startPoint x: 257, startPoint y: 113, endPoint x: 221, endPoint y: 120, distance: 36.4
click at [221, 120] on div "Item # 1 single_image 2 Item # 2 single_image 2 Item # 3 single_image 2 Item # …" at bounding box center [277, 131] width 290 height 134
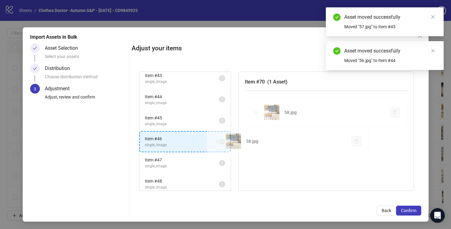
drag, startPoint x: 257, startPoint y: 112, endPoint x: 215, endPoint y: 142, distance: 51.3
click at [215, 142] on div "Item # 1 single_image 2 Item # 2 single_image 2 Item # 3 single_image 2 Item # …" at bounding box center [277, 131] width 290 height 134
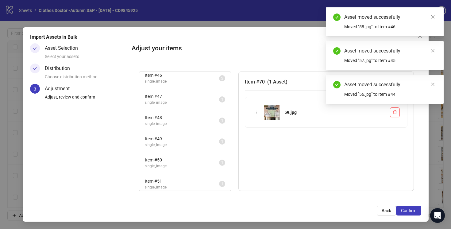
scroll to position [956, 0]
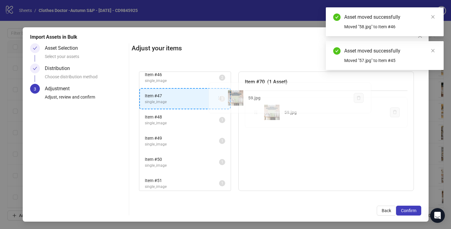
drag, startPoint x: 256, startPoint y: 112, endPoint x: 219, endPoint y: 100, distance: 39.2
click at [219, 100] on div "Item # 1 single_image 2 Item # 2 single_image 2 Item # 3 single_image 2 Item # …" at bounding box center [277, 131] width 290 height 134
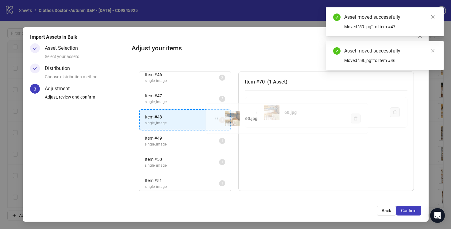
drag, startPoint x: 257, startPoint y: 113, endPoint x: 217, endPoint y: 120, distance: 39.9
click at [217, 120] on div "Item # 1 single_image 2 Item # 2 single_image 2 Item # 3 single_image 2 Item # …" at bounding box center [277, 131] width 290 height 134
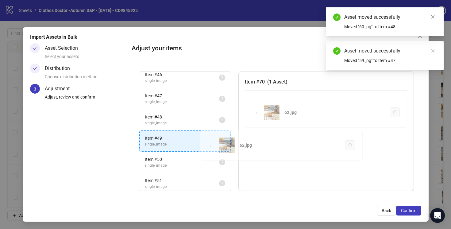
drag, startPoint x: 257, startPoint y: 112, endPoint x: 213, endPoint y: 144, distance: 54.5
click at [213, 144] on div "Item # 1 single_image 2 Item # 2 single_image 2 Item # 3 single_image 2 Item # …" at bounding box center [277, 131] width 290 height 134
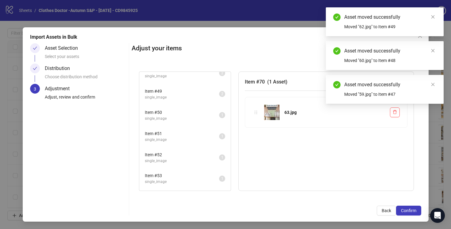
scroll to position [1010, 0]
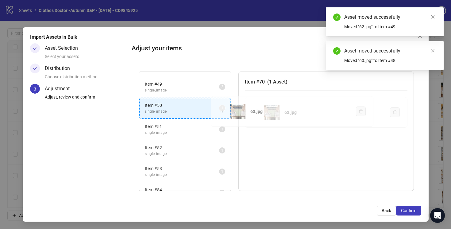
drag, startPoint x: 256, startPoint y: 111, endPoint x: 219, endPoint y: 109, distance: 37.2
click at [218, 109] on div "Item # 1 single_image 2 Item # 2 single_image 2 Item # 3 single_image 2 Item # …" at bounding box center [277, 131] width 290 height 134
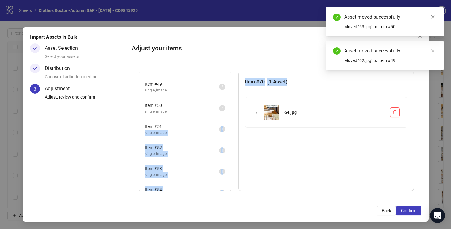
drag, startPoint x: 259, startPoint y: 112, endPoint x: 214, endPoint y: 128, distance: 47.8
click at [214, 129] on div "Item # 1 single_image 2 Item # 2 single_image 2 Item # 3 single_image 2 Item # …" at bounding box center [276, 132] width 275 height 120
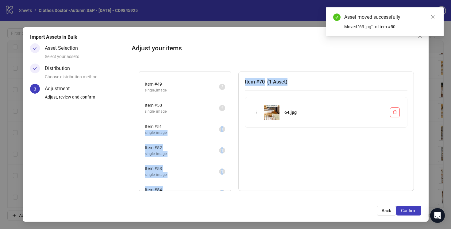
click at [266, 144] on div "Item # 70 ( 1 Asset ) 64.jpg" at bounding box center [327, 132] width 176 height 120
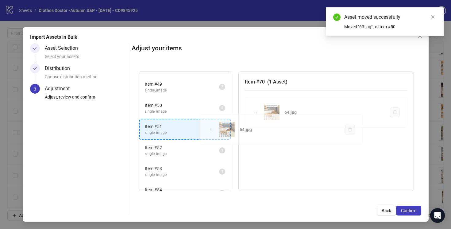
drag, startPoint x: 255, startPoint y: 111, endPoint x: 212, endPoint y: 128, distance: 46.8
click at [212, 128] on div "Item # 1 single_image 2 Item # 2 single_image 2 Item # 3 single_image 2 Item # …" at bounding box center [277, 131] width 290 height 134
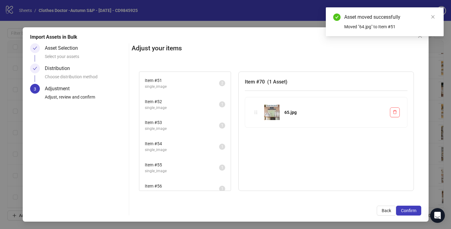
scroll to position [1057, 0]
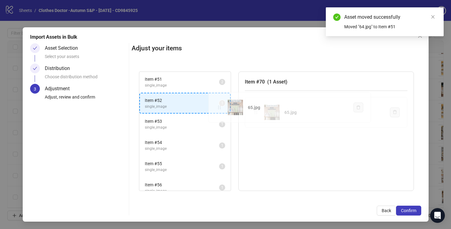
drag, startPoint x: 258, startPoint y: 112, endPoint x: 220, endPoint y: 107, distance: 38.5
click at [220, 107] on div "Item # 1 single_image 2 Item # 2 single_image 2 Item # 3 single_image 2 Item # …" at bounding box center [277, 131] width 290 height 134
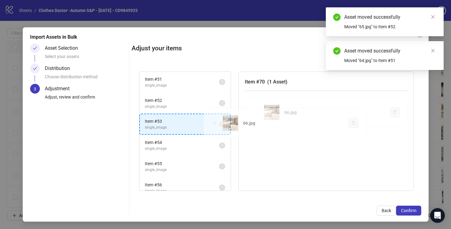
drag, startPoint x: 256, startPoint y: 112, endPoint x: 215, endPoint y: 123, distance: 43.0
click at [215, 123] on div "Item # 1 single_image 2 Item # 2 single_image 2 Item # 3 single_image 2 Item # …" at bounding box center [277, 131] width 290 height 134
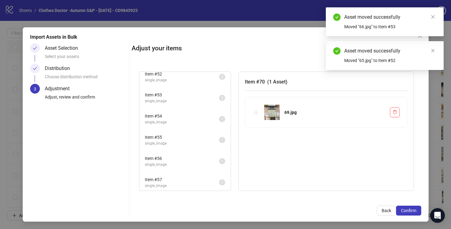
scroll to position [1096, 0]
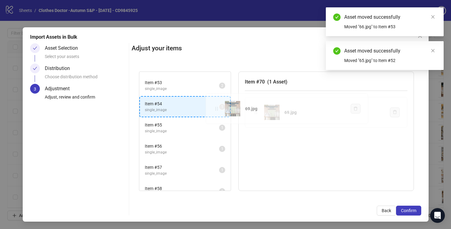
drag, startPoint x: 257, startPoint y: 112, endPoint x: 216, endPoint y: 109, distance: 40.7
click at [216, 109] on div "Item # 1 single_image 2 Item # 2 single_image 2 Item # 3 single_image 2 Item # …" at bounding box center [277, 131] width 290 height 134
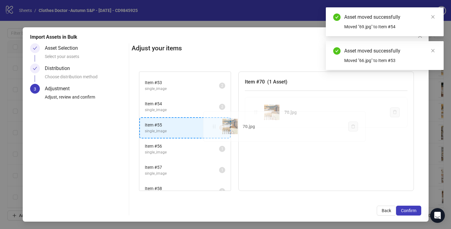
drag, startPoint x: 258, startPoint y: 111, endPoint x: 217, endPoint y: 125, distance: 43.1
click at [217, 125] on div "Item # 1 single_image 2 Item # 2 single_image 2 Item # 3 single_image 2 Item # …" at bounding box center [277, 131] width 290 height 134
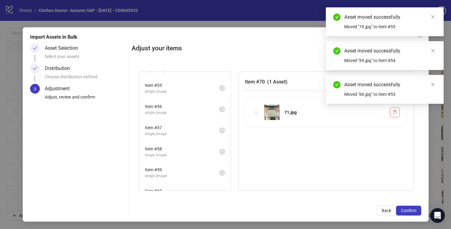
scroll to position [1137, 0]
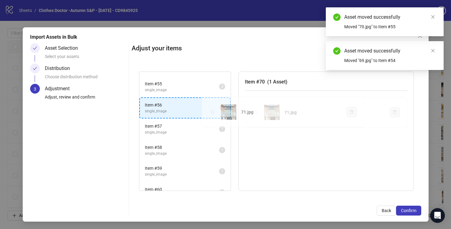
drag, startPoint x: 256, startPoint y: 112, endPoint x: 213, endPoint y: 112, distance: 42.7
click at [213, 112] on div "Item # 1 single_image 2 Item # 2 single_image 2 Item # 3 single_image 2 Item # …" at bounding box center [277, 131] width 290 height 134
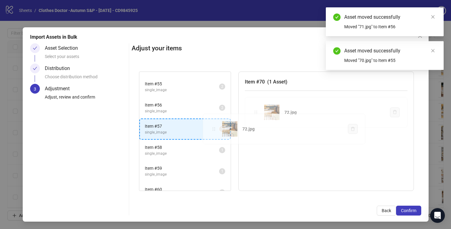
drag, startPoint x: 256, startPoint y: 111, endPoint x: 214, endPoint y: 128, distance: 44.5
click at [214, 128] on div "Item # 1 single_image 2 Item # 2 single_image 2 Item # 3 single_image 2 Item # …" at bounding box center [277, 131] width 290 height 134
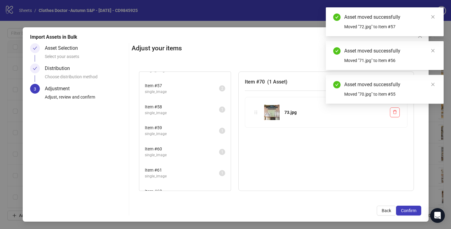
scroll to position [1179, 0]
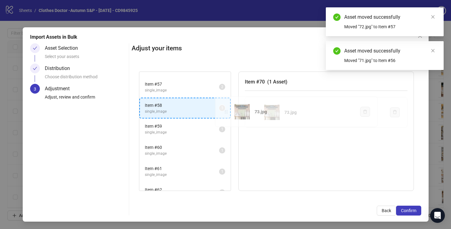
drag, startPoint x: 255, startPoint y: 112, endPoint x: 217, endPoint y: 112, distance: 37.5
click at [217, 112] on div "Item # 1 single_image 2 Item # 2 single_image 2 Item # 3 single_image 2 Item # …" at bounding box center [277, 131] width 290 height 134
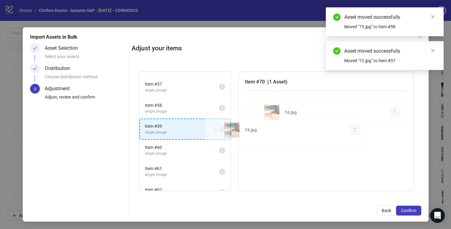
drag, startPoint x: 256, startPoint y: 111, endPoint x: 217, endPoint y: 129, distance: 43.1
click at [217, 129] on div "Item # 1 single_image 2 Item # 2 single_image 2 Item # 3 single_image 2 Item # …" at bounding box center [277, 131] width 290 height 134
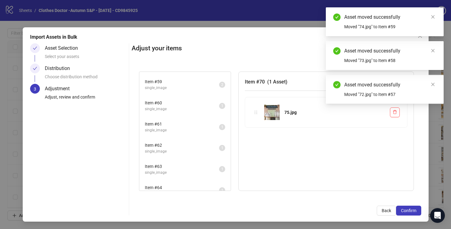
scroll to position [1225, 0]
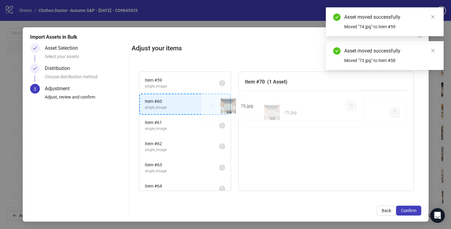
drag, startPoint x: 256, startPoint y: 112, endPoint x: 212, endPoint y: 105, distance: 44.4
click at [212, 105] on div "Item # 1 single_image 2 Item # 2 single_image 2 Item # 3 single_image 2 Item # …" at bounding box center [277, 131] width 290 height 134
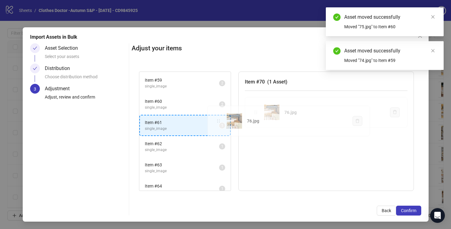
drag, startPoint x: 257, startPoint y: 112, endPoint x: 219, endPoint y: 121, distance: 38.9
click at [219, 121] on div "Item # 1 single_image 2 Item # 2 single_image 2 Item # 3 single_image 2 Item # …" at bounding box center [277, 131] width 290 height 134
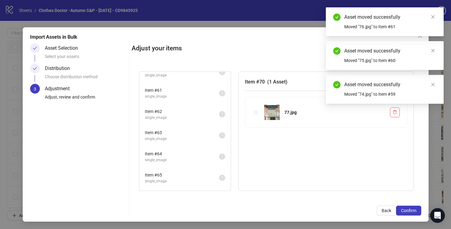
scroll to position [1259, 0]
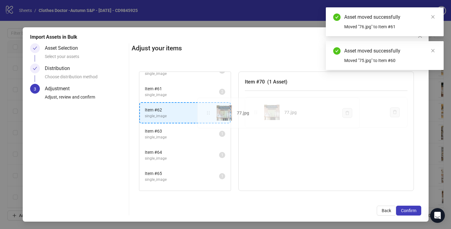
drag, startPoint x: 257, startPoint y: 112, endPoint x: 209, endPoint y: 113, distance: 47.6
click at [209, 113] on div "Item # 1 single_image 2 Item # 2 single_image 2 Item # 3 single_image 2 Item # …" at bounding box center [277, 131] width 290 height 134
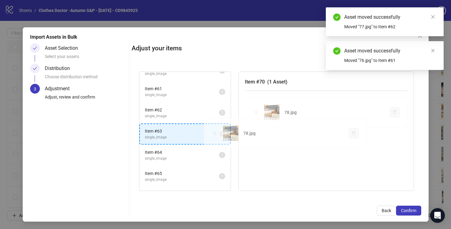
drag, startPoint x: 258, startPoint y: 113, endPoint x: 217, endPoint y: 134, distance: 45.6
click at [217, 134] on div "Item # 1 single_image 2 Item # 2 single_image 2 Item # 3 single_image 2 Item # …" at bounding box center [277, 131] width 290 height 134
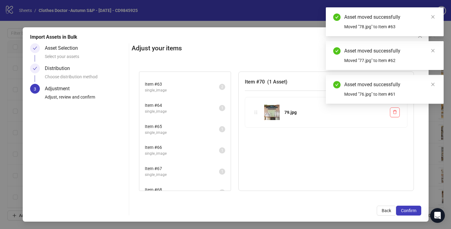
scroll to position [1306, 0]
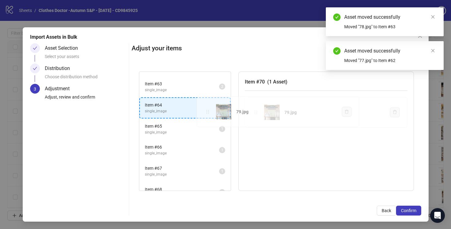
drag, startPoint x: 257, startPoint y: 113, endPoint x: 208, endPoint y: 113, distance: 48.2
click at [208, 113] on div "Item # 1 single_image 2 Item # 2 single_image 2 Item # 3 single_image 2 Item # …" at bounding box center [277, 131] width 290 height 134
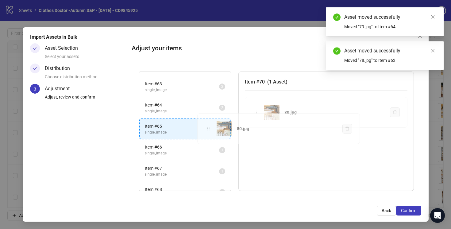
drag, startPoint x: 256, startPoint y: 113, endPoint x: 208, endPoint y: 128, distance: 49.8
click at [208, 128] on div "Item # 1 single_image 2 Item # 2 single_image 2 Item # 3 single_image 2 Item # …" at bounding box center [277, 131] width 290 height 134
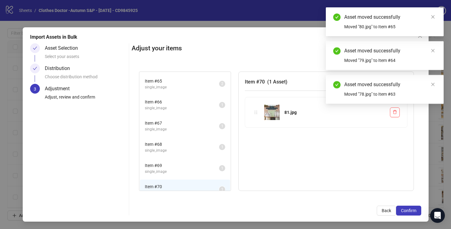
scroll to position [1353, 0]
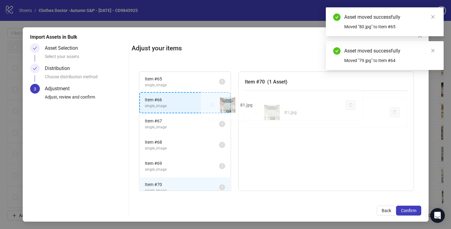
drag, startPoint x: 255, startPoint y: 112, endPoint x: 212, endPoint y: 105, distance: 43.5
click at [212, 105] on div "Item # 1 single_image 2 Item # 2 single_image 2 Item # 3 single_image 2 Item # …" at bounding box center [277, 131] width 290 height 134
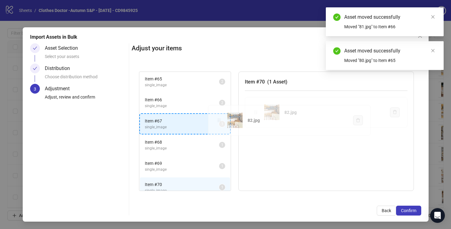
drag, startPoint x: 256, startPoint y: 112, endPoint x: 216, endPoint y: 121, distance: 40.6
click at [216, 122] on div "Item # 1 single_image 2 Item # 2 single_image 2 Item # 3 single_image 2 Item # …" at bounding box center [277, 131] width 290 height 134
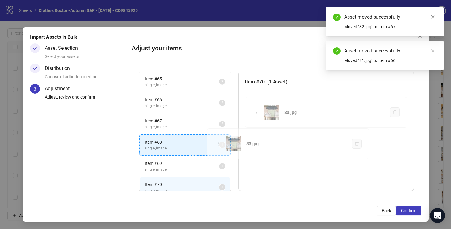
drag, startPoint x: 256, startPoint y: 111, endPoint x: 216, endPoint y: 145, distance: 52.3
click at [216, 145] on div "Item # 1 single_image 2 Item # 2 single_image 2 Item # 3 single_image 2 Item # …" at bounding box center [277, 131] width 290 height 134
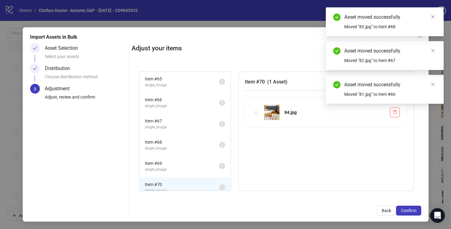
scroll to position [1360, 0]
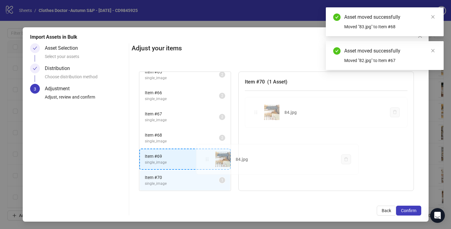
drag
click at [205, 162] on div "Item # 1 single_image 2 Item # 2 single_image 2 Item # 3 single_image 2 Item # …" at bounding box center [277, 131] width 290 height 134
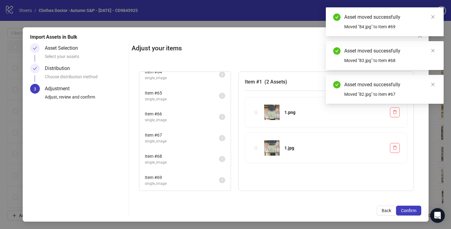
click at [196, 156] on span "Item # 68" at bounding box center [182, 156] width 74 height 7
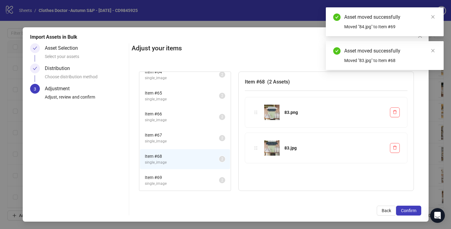
click at [196, 142] on span "single_image" at bounding box center [182, 141] width 74 height 6
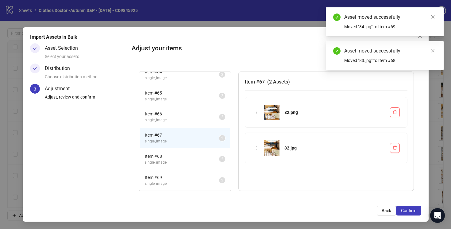
click at [193, 119] on span "single_image" at bounding box center [182, 120] width 74 height 6
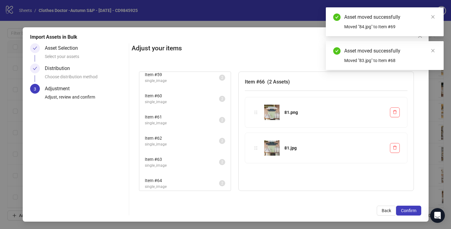
scroll to position [1099, 0]
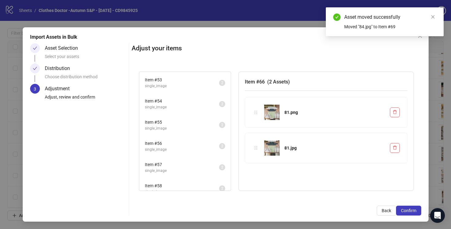
click at [193, 119] on span "Item # 55" at bounding box center [182, 122] width 74 height 7
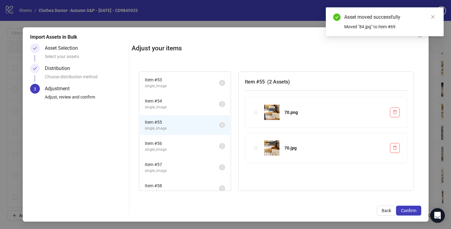
click at [191, 102] on span "Item # 54" at bounding box center [182, 101] width 74 height 7
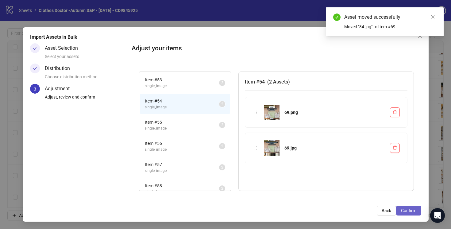
click at [406, 212] on span "Confirm" at bounding box center [408, 210] width 15 height 5
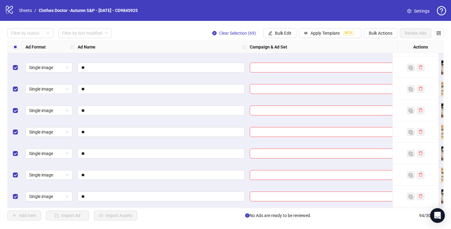
scroll to position [1868, 0]
click at [275, 34] on span "Bulk Edit" at bounding box center [283, 33] width 17 height 5
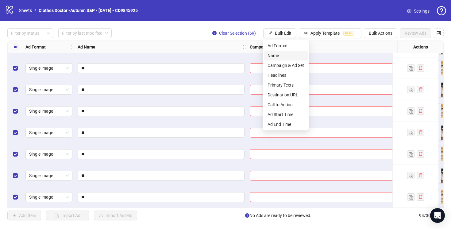
click at [273, 54] on span "Name" at bounding box center [286, 55] width 37 height 7
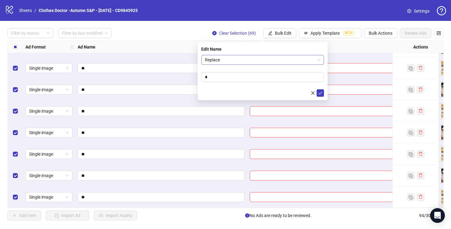
click at [229, 60] on span "Replace" at bounding box center [262, 59] width 115 height 9
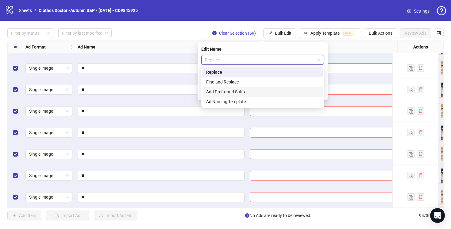
click at [229, 93] on div "Add Prefix and Suffix" at bounding box center [262, 91] width 113 height 7
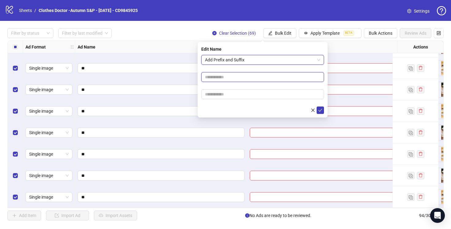
click at [212, 77] on input "text" at bounding box center [262, 77] width 123 height 10
type input "**********"
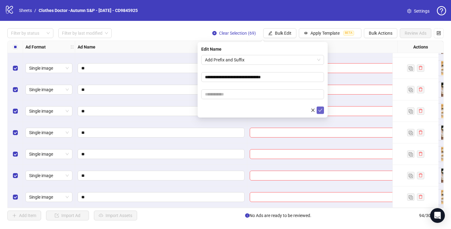
click at [322, 112] on span "submit" at bounding box center [320, 110] width 4 height 5
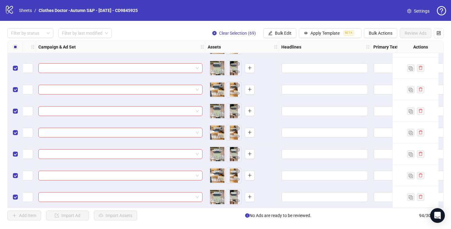
scroll to position [1868, 212]
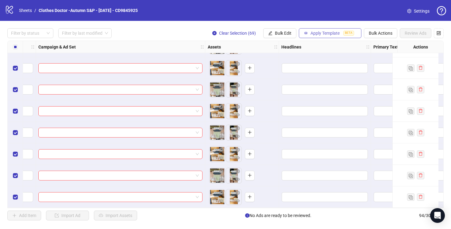
click at [328, 35] on span "Apply Template" at bounding box center [325, 33] width 29 height 5
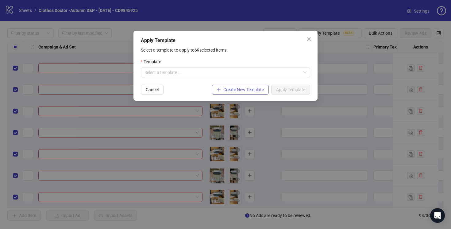
click at [231, 90] on span "Create New Template" at bounding box center [244, 89] width 41 height 5
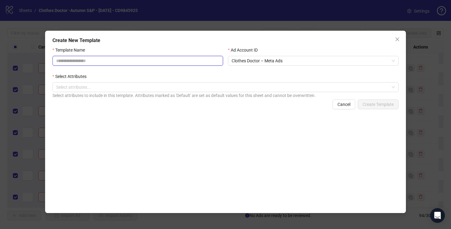
click at [152, 60] on input "Template Name" at bounding box center [138, 61] width 171 height 10
click at [154, 88] on div at bounding box center [222, 87] width 337 height 9
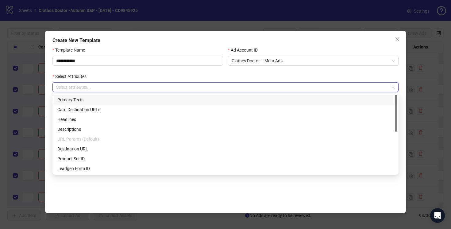
click at [144, 100] on div "Primary Texts" at bounding box center [225, 99] width 337 height 7
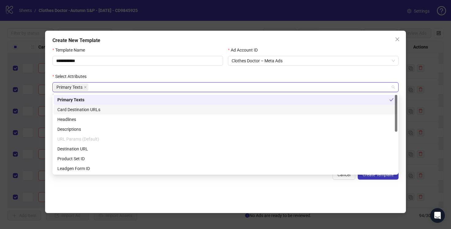
click at [122, 113] on div "Card Destination URLs" at bounding box center [226, 110] width 344 height 10
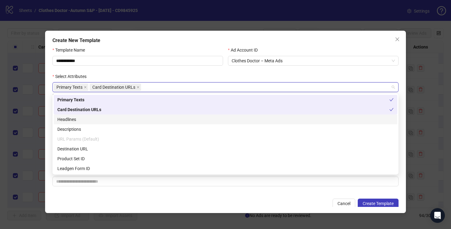
click at [119, 122] on div "Headlines" at bounding box center [225, 119] width 337 height 7
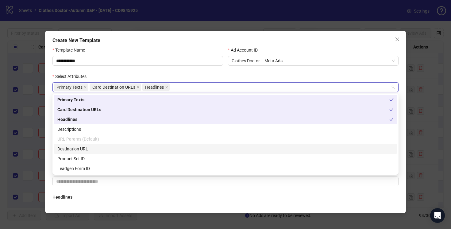
click at [98, 148] on div "Destination URL" at bounding box center [225, 149] width 337 height 7
click at [137, 88] on icon "close" at bounding box center [138, 87] width 3 height 3
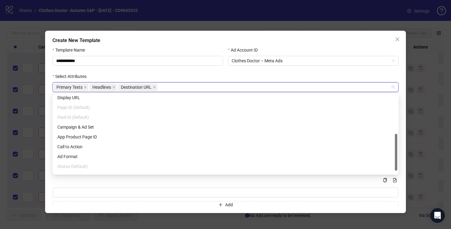
scroll to position [88, 0]
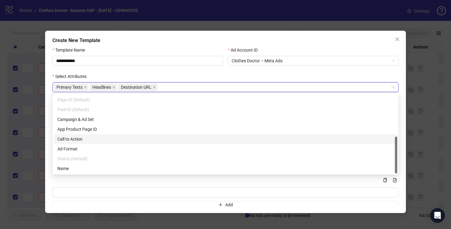
click at [129, 136] on div "Call to Action" at bounding box center [225, 139] width 337 height 7
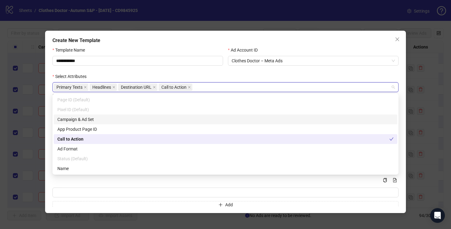
click at [229, 72] on div "Ad Account ID Clothes Doctor – Meta Ads" at bounding box center [314, 60] width 176 height 26
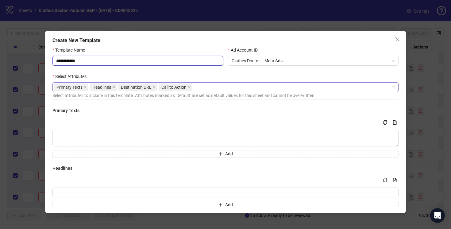
click at [88, 62] on input "**********" at bounding box center [138, 61] width 171 height 10
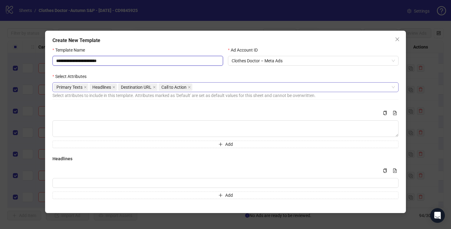
scroll to position [7, 0]
type input "**********"
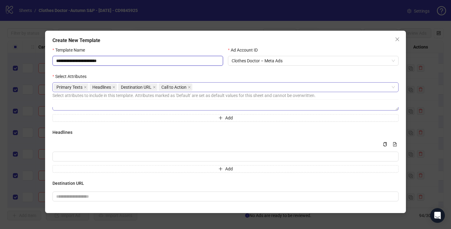
scroll to position [37, 0]
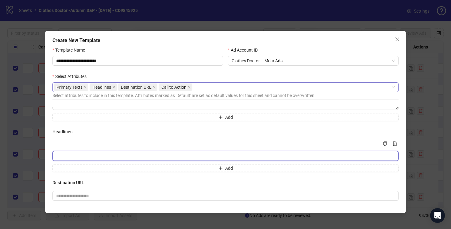
click at [151, 157] on input "Multi-input container - paste or copy values" at bounding box center [226, 156] width 346 height 10
paste input "**********"
drag, startPoint x: 259, startPoint y: 157, endPoint x: 142, endPoint y: 158, distance: 117.3
click at [142, 158] on input "**********" at bounding box center [226, 156] width 346 height 10
type input "**********"
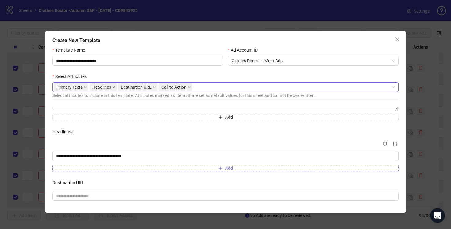
click at [142, 168] on button "Add" at bounding box center [226, 168] width 346 height 7
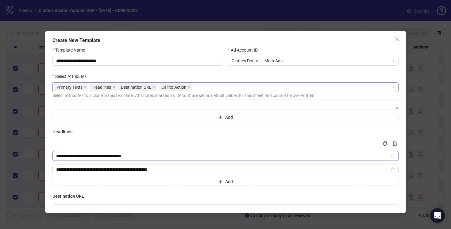
type input "**********"
click at [144, 155] on input "**********" at bounding box center [222, 156] width 333 height 7
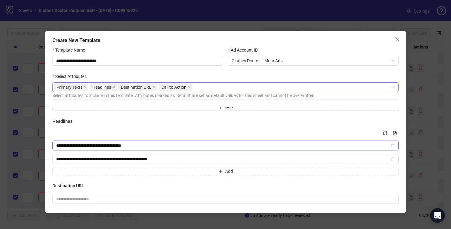
scroll to position [53, 0]
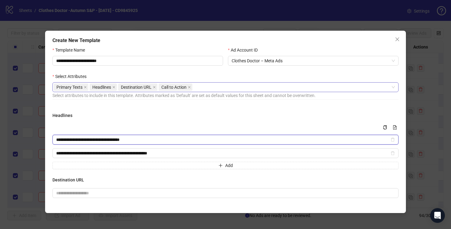
type input "**********"
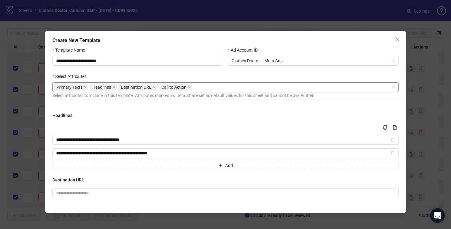
click at [177, 120] on div "**********" at bounding box center [226, 140] width 346 height 57
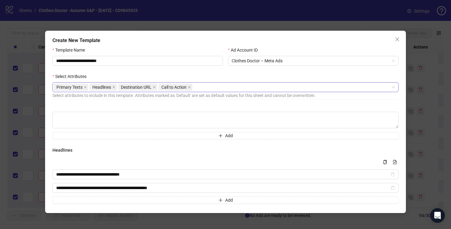
scroll to position [0, 0]
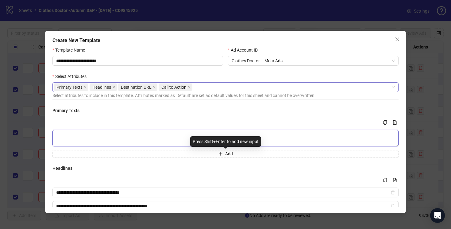
click at [215, 134] on textarea "Multi-text input container - paste or copy values" at bounding box center [226, 138] width 346 height 17
paste textarea "**********"
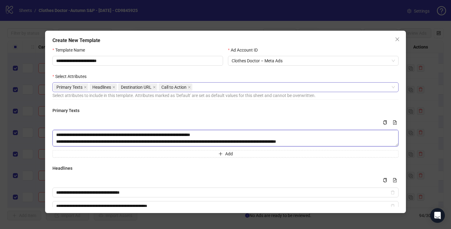
click at [57, 135] on textarea "**********" at bounding box center [226, 138] width 346 height 17
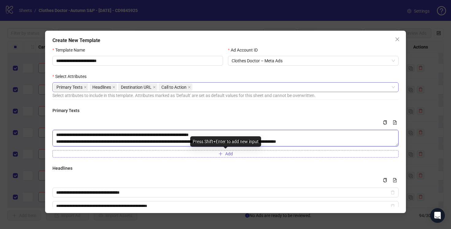
type textarea "**********"
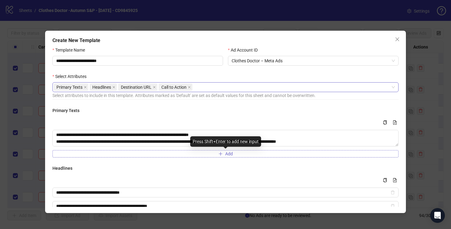
click at [100, 154] on button "Add" at bounding box center [226, 153] width 346 height 7
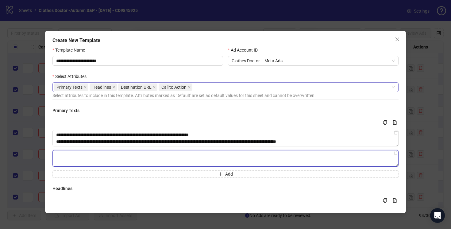
paste textarea "**********"
click at [58, 155] on textarea "**********" at bounding box center [226, 158] width 346 height 17
click at [69, 159] on textarea "**********" at bounding box center [226, 158] width 346 height 17
click at [69, 161] on textarea "**********" at bounding box center [226, 158] width 346 height 17
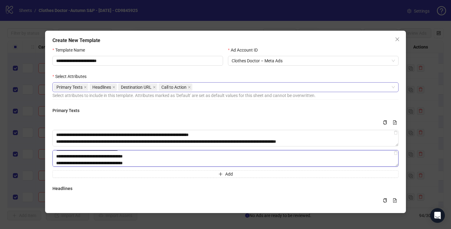
scroll to position [0, 0]
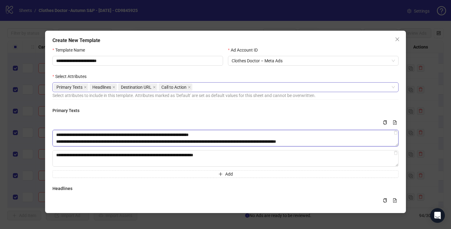
click at [103, 138] on textarea "**********" at bounding box center [226, 138] width 346 height 17
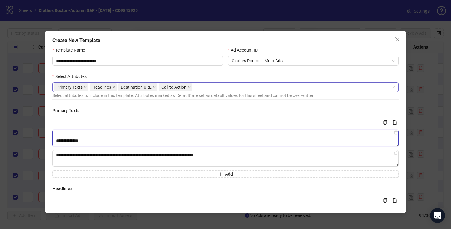
scroll to position [68, 0]
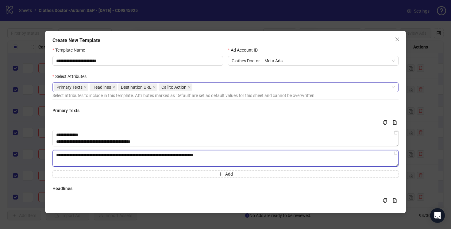
click at [104, 161] on textarea "**********" at bounding box center [226, 158] width 346 height 17
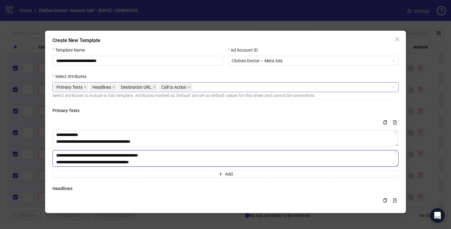
scroll to position [74, 0]
click at [126, 159] on textarea "**********" at bounding box center [226, 158] width 346 height 17
type textarea "**********"
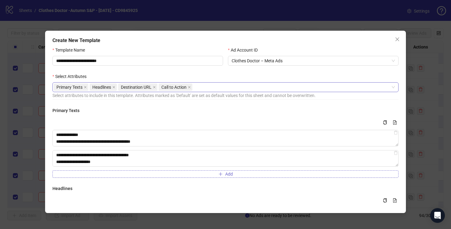
click at [143, 174] on button "Add" at bounding box center [226, 173] width 346 height 7
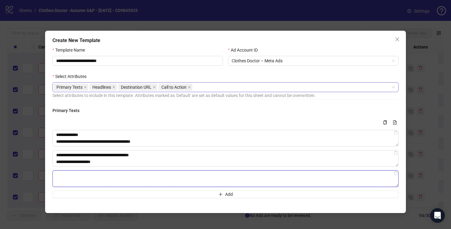
paste textarea "**********"
click at [59, 174] on textarea "**********" at bounding box center [226, 178] width 346 height 17
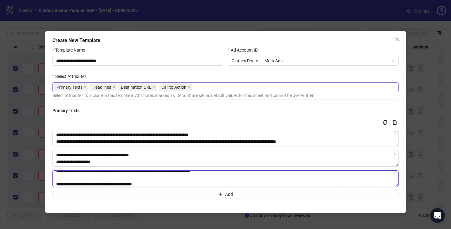
type textarea "**********"
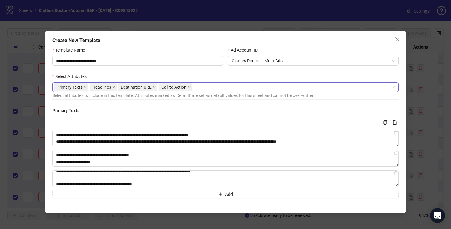
click at [207, 117] on div "**********" at bounding box center [226, 152] width 346 height 91
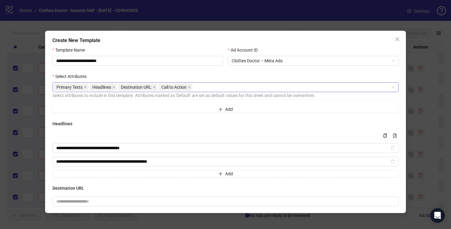
scroll to position [92, 0]
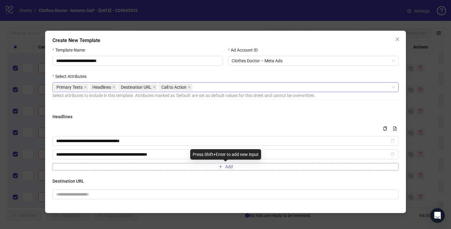
click at [221, 169] on icon "plus" at bounding box center [221, 167] width 4 height 4
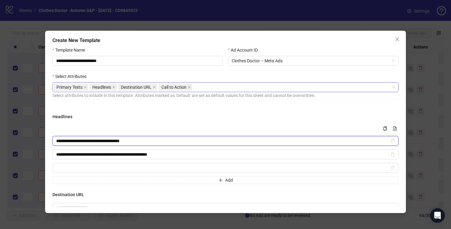
click at [177, 139] on input "**********" at bounding box center [222, 141] width 333 height 7
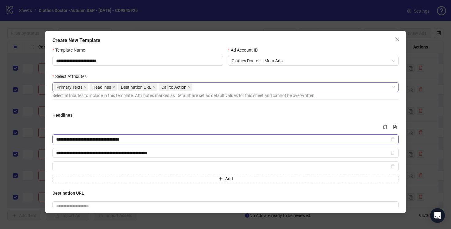
scroll to position [95, 0]
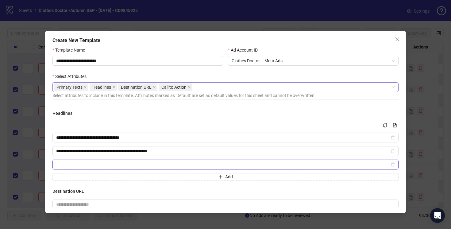
click at [124, 163] on input "Multi-input container - paste or copy values" at bounding box center [222, 164] width 333 height 7
paste input "**********"
type input "**********"
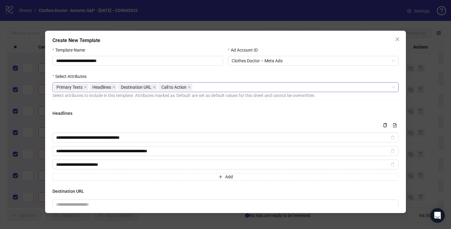
click at [185, 186] on div "**********" at bounding box center [226, 168] width 346 height 123
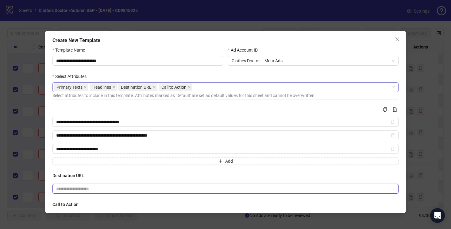
click at [214, 188] on input "text" at bounding box center [223, 188] width 334 height 7
paste input "**********"
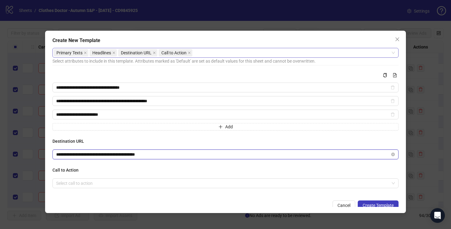
scroll to position [38, 0]
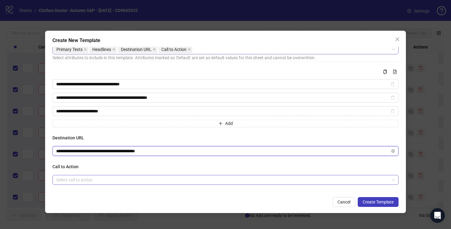
type input "**********"
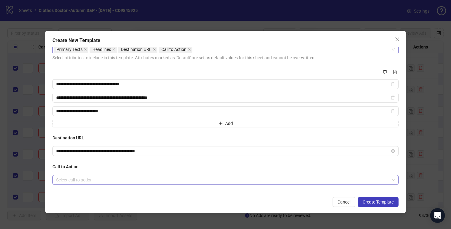
click at [104, 180] on input "search" at bounding box center [222, 179] width 333 height 9
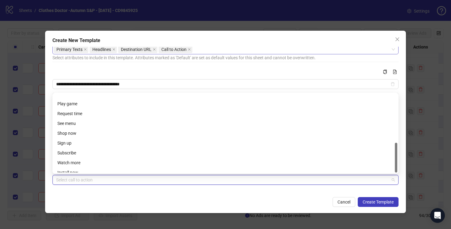
scroll to position [128, 0]
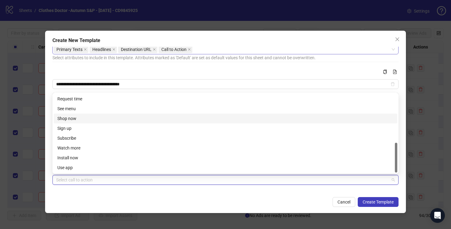
click at [77, 117] on div "Shop now" at bounding box center [225, 118] width 337 height 7
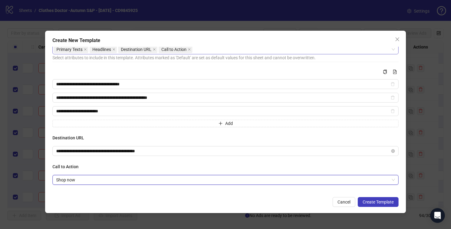
click at [260, 198] on div "Cancel Create Template" at bounding box center [226, 202] width 346 height 10
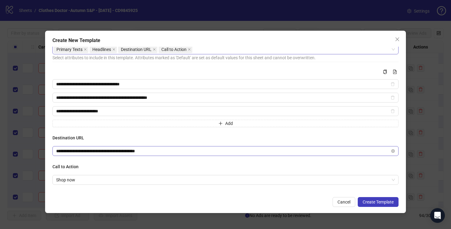
scroll to position [0, 0]
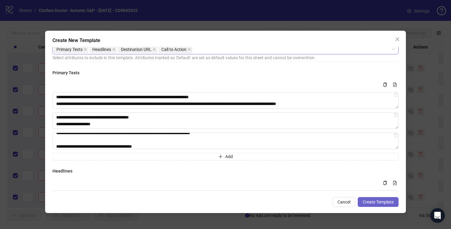
click at [372, 202] on span "Create Template" at bounding box center [378, 202] width 31 height 5
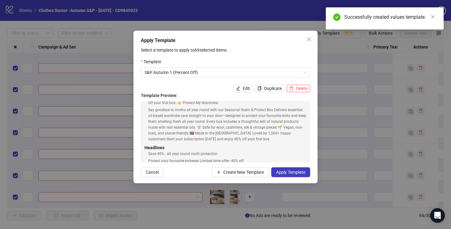
scroll to position [115, 0]
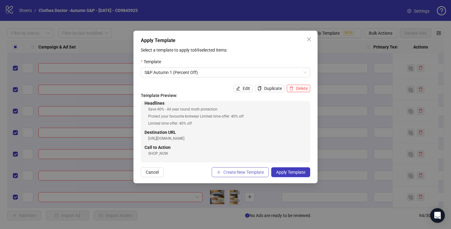
click at [239, 173] on span "Create New Template" at bounding box center [244, 172] width 41 height 5
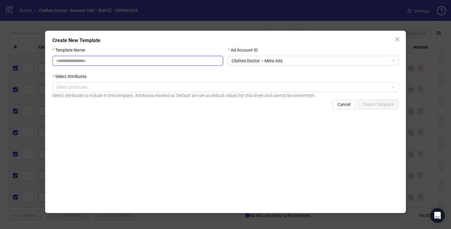
click at [119, 62] on input "Template Name" at bounding box center [138, 61] width 171 height 10
type input "**********"
click at [168, 80] on div "Select Attributes" at bounding box center [226, 77] width 346 height 9
click at [170, 86] on div at bounding box center [222, 87] width 337 height 9
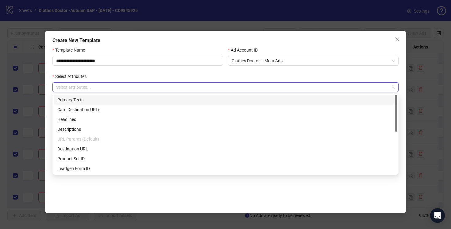
click at [132, 102] on div "Primary Texts" at bounding box center [225, 99] width 337 height 7
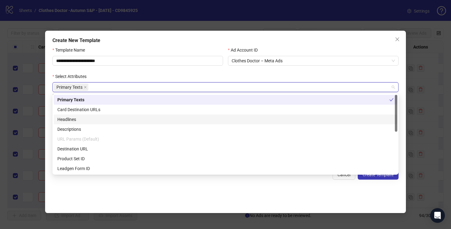
click at [116, 119] on div "Headlines" at bounding box center [225, 119] width 337 height 7
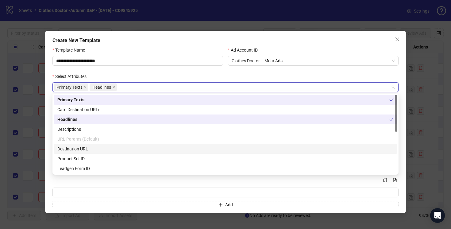
click at [109, 148] on div "Destination URL" at bounding box center [225, 149] width 337 height 7
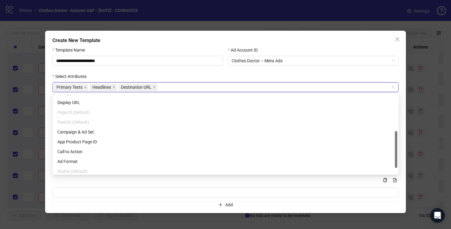
scroll to position [82, 0]
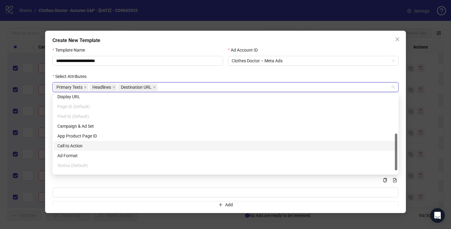
click at [84, 147] on div "Call to Action" at bounding box center [225, 145] width 337 height 7
click at [205, 75] on div "Select Attributes" at bounding box center [226, 77] width 346 height 9
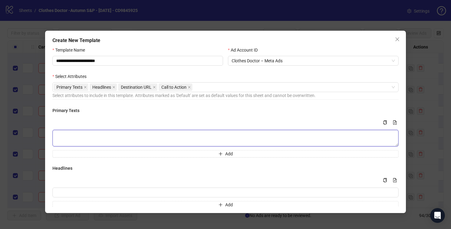
click at [122, 136] on textarea "Multi-text input container - paste or copy values" at bounding box center [226, 138] width 346 height 17
paste textarea "**********"
drag, startPoint x: 255, startPoint y: 135, endPoint x: 142, endPoint y: 136, distance: 113.0
click at [141, 136] on textarea "**********" at bounding box center [226, 138] width 346 height 17
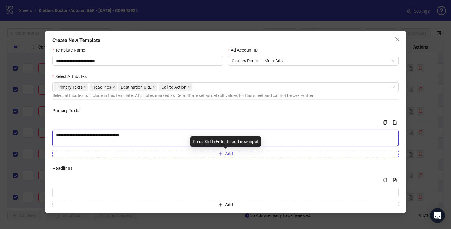
type textarea "**********"
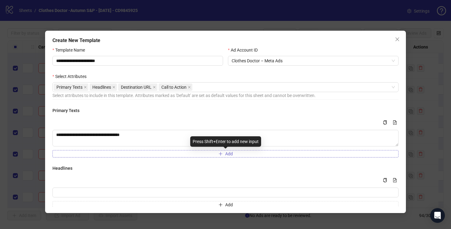
click at [133, 153] on button "Add" at bounding box center [226, 153] width 346 height 7
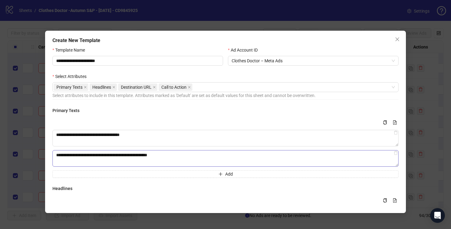
click at [136, 159] on textarea "**********" at bounding box center [226, 158] width 346 height 17
click at [135, 163] on textarea "**********" at bounding box center [226, 158] width 346 height 17
click at [123, 140] on textarea "**********" at bounding box center [226, 138] width 346 height 17
click at [175, 173] on button "Add" at bounding box center [226, 173] width 346 height 7
drag, startPoint x: 170, startPoint y: 155, endPoint x: 116, endPoint y: 158, distance: 54.4
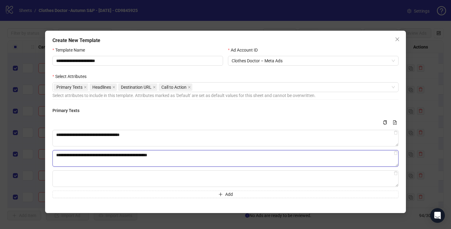
click at [116, 158] on textarea "**********" at bounding box center [226, 158] width 346 height 17
type textarea "**********"
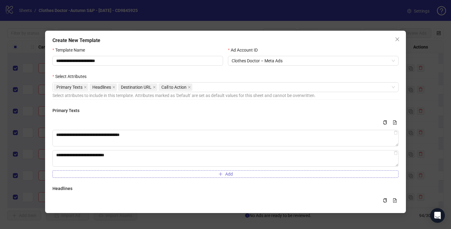
click at [105, 173] on button "Add" at bounding box center [226, 173] width 346 height 7
type textarea "**********"
click at [202, 110] on h4 "Primary Texts" at bounding box center [226, 110] width 346 height 7
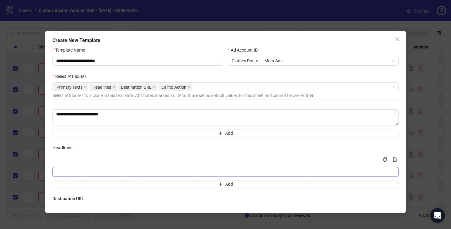
scroll to position [61, 0]
click at [189, 170] on input "Multi-input container - paste or copy values" at bounding box center [226, 172] width 346 height 10
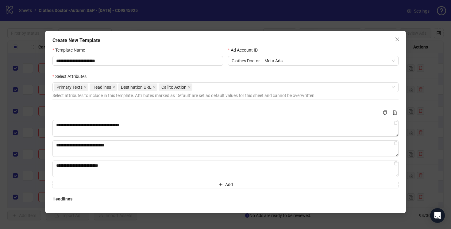
scroll to position [0, 0]
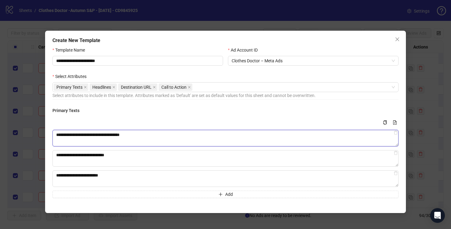
click at [201, 136] on textarea "**********" at bounding box center [226, 138] width 346 height 17
paste textarea "**********"
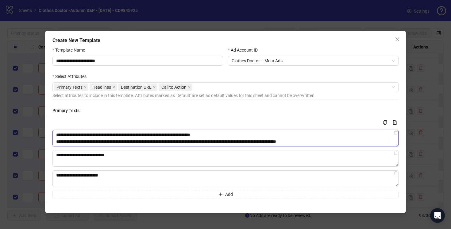
click at [57, 134] on textarea "**********" at bounding box center [226, 138] width 346 height 17
type textarea "**********"
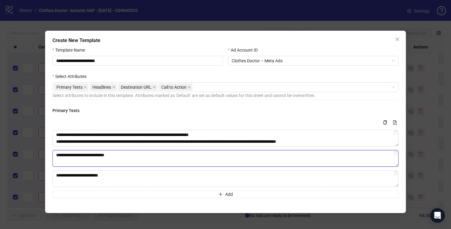
drag, startPoint x: 118, startPoint y: 156, endPoint x: 49, endPoint y: 156, distance: 69.1
click at [49, 156] on div "**********" at bounding box center [225, 122] width 361 height 182
drag, startPoint x: 134, startPoint y: 157, endPoint x: 49, endPoint y: 158, distance: 84.8
click at [49, 158] on div "**********" at bounding box center [225, 122] width 361 height 182
click at [116, 156] on textarea "**********" at bounding box center [226, 158] width 346 height 17
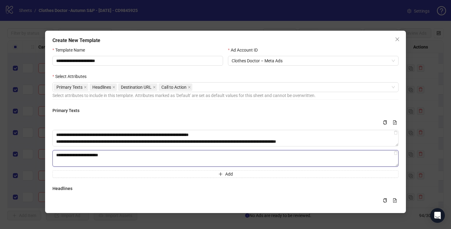
click at [116, 156] on textarea "**********" at bounding box center [226, 158] width 346 height 17
paste textarea "**********"
click at [58, 155] on textarea "**********" at bounding box center [226, 158] width 346 height 17
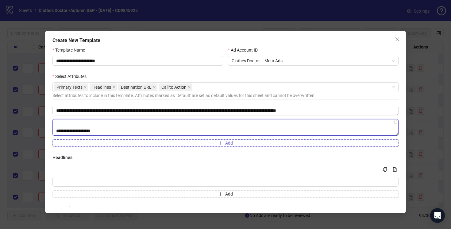
scroll to position [31, 0]
type textarea "**********"
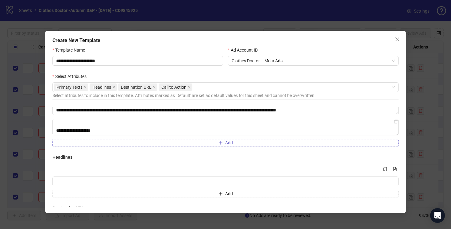
click at [102, 143] on button "Add" at bounding box center [226, 142] width 346 height 7
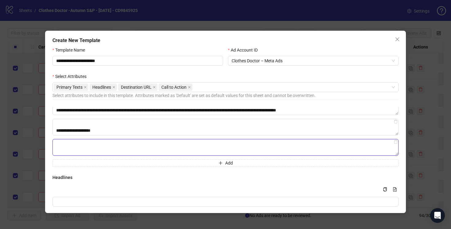
paste textarea "**********"
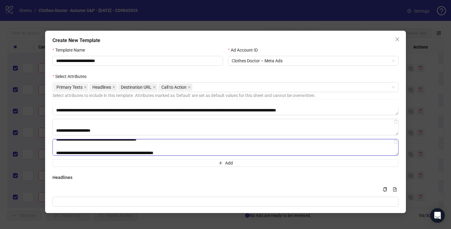
scroll to position [0, 0]
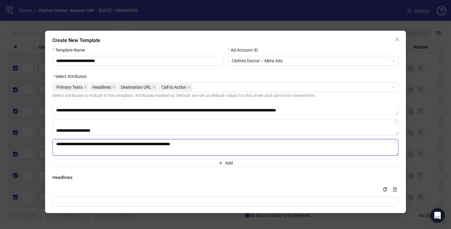
click at [57, 144] on textarea "**********" at bounding box center [226, 147] width 346 height 17
type textarea "**********"
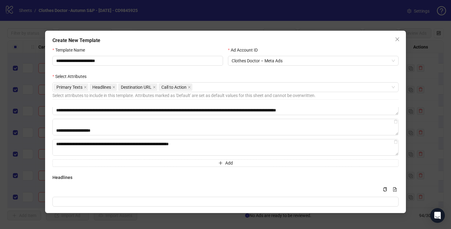
click at [143, 173] on div "**********" at bounding box center [226, 168] width 346 height 123
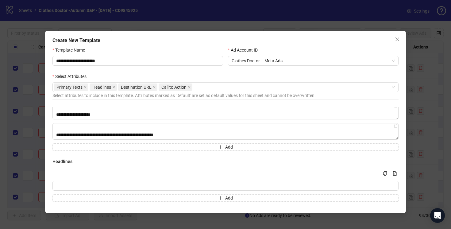
scroll to position [84, 0]
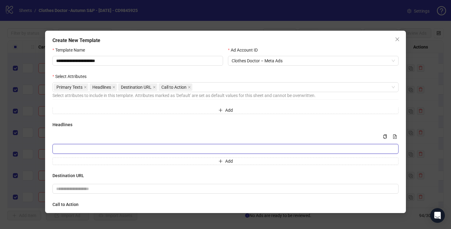
click at [114, 150] on input "Multi-input container - paste or copy values" at bounding box center [226, 149] width 346 height 10
paste input "**********"
type input "**********"
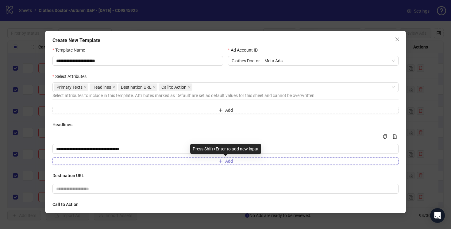
click at [119, 165] on button "Add" at bounding box center [226, 161] width 346 height 7
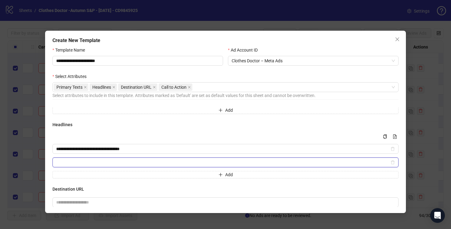
paste input "**********"
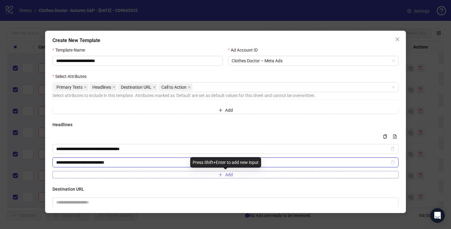
type input "**********"
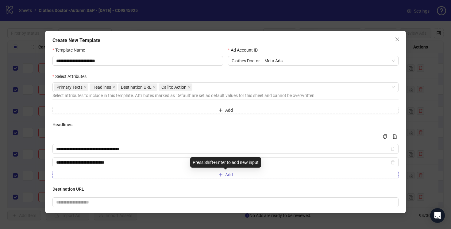
click at [228, 175] on span "Add" at bounding box center [229, 174] width 8 height 5
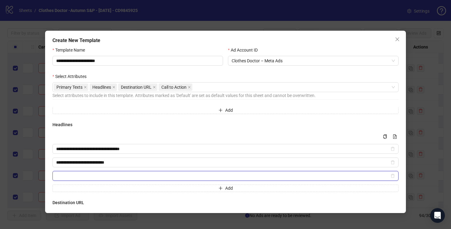
paste input "**********"
type input "**********"
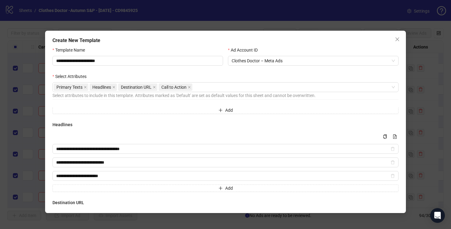
click at [225, 130] on div "**********" at bounding box center [226, 156] width 346 height 71
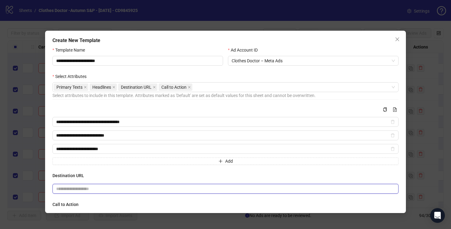
click at [129, 188] on input "text" at bounding box center [223, 188] width 334 height 7
paste input "**********"
type input "**********"
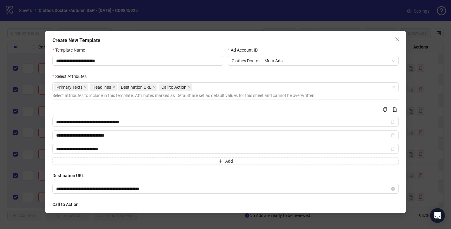
click at [157, 174] on h4 "Destination URL" at bounding box center [226, 175] width 346 height 7
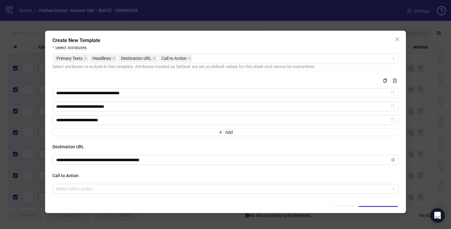
scroll to position [38, 0]
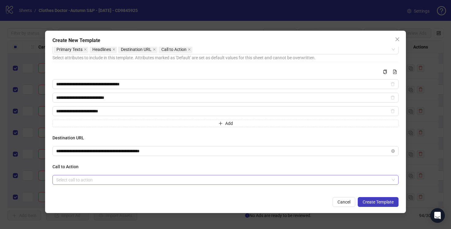
click at [157, 180] on input "search" at bounding box center [222, 179] width 333 height 9
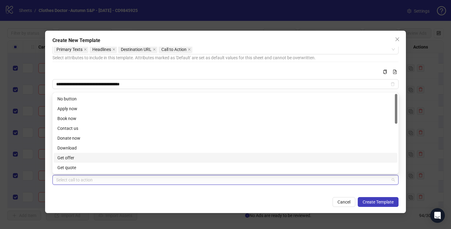
scroll to position [128, 0]
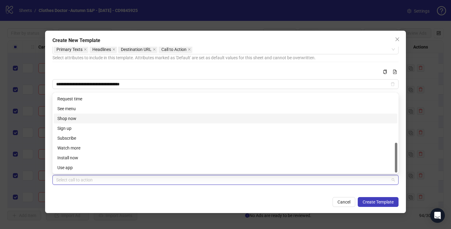
click at [89, 119] on div "Shop now" at bounding box center [225, 118] width 337 height 7
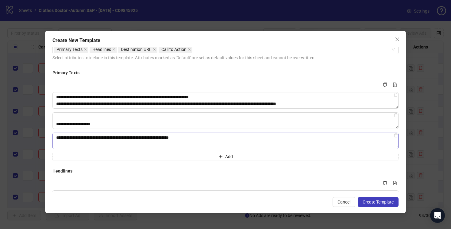
scroll to position [0, 0]
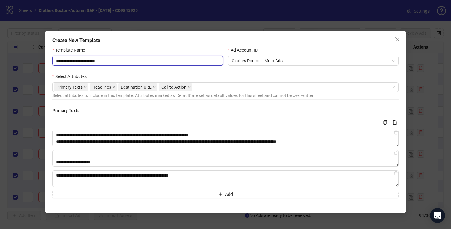
drag, startPoint x: 97, startPoint y: 60, endPoint x: 87, endPoint y: 61, distance: 10.2
click at [87, 61] on input "**********" at bounding box center [138, 61] width 171 height 10
type input "**********"
click at [247, 76] on div "Select Attributes" at bounding box center [226, 77] width 346 height 9
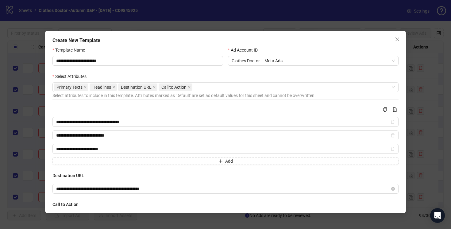
scroll to position [38, 0]
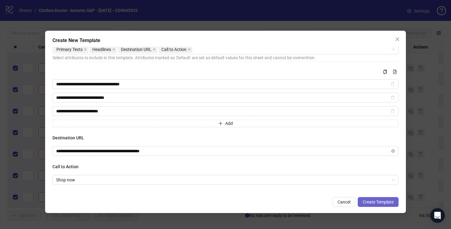
click at [381, 203] on span "Create Template" at bounding box center [378, 202] width 31 height 5
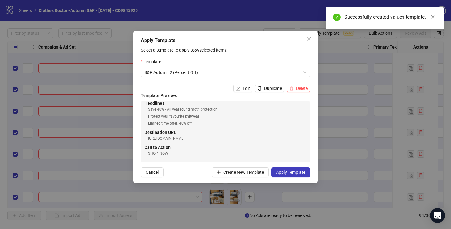
scroll to position [44, 0]
click at [246, 172] on span "Create New Template" at bounding box center [244, 172] width 41 height 5
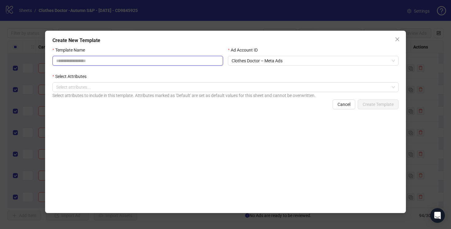
click at [162, 61] on input "Template Name" at bounding box center [138, 61] width 171 height 10
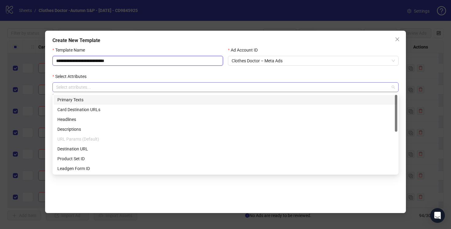
click at [289, 87] on div at bounding box center [222, 87] width 337 height 9
type input "**********"
click at [96, 100] on div "Primary Texts" at bounding box center [225, 99] width 337 height 7
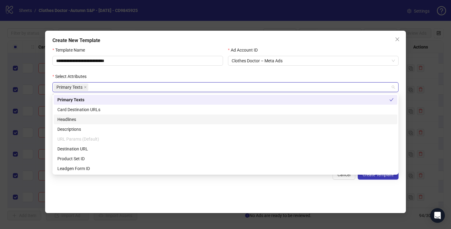
click at [93, 121] on div "Headlines" at bounding box center [225, 119] width 337 height 7
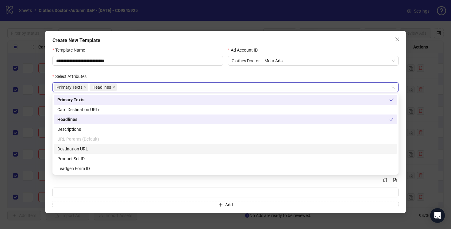
click at [97, 149] on div "Destination URL" at bounding box center [225, 149] width 337 height 7
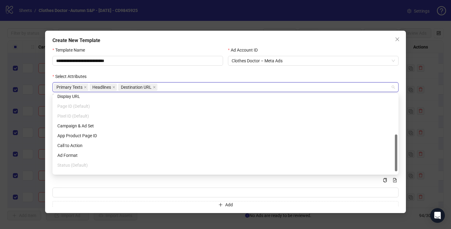
scroll to position [84, 0]
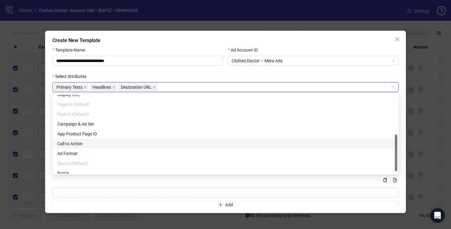
click at [92, 143] on div "Call to Action" at bounding box center [225, 143] width 337 height 7
click at [221, 73] on div "Select Attributes" at bounding box center [226, 77] width 346 height 9
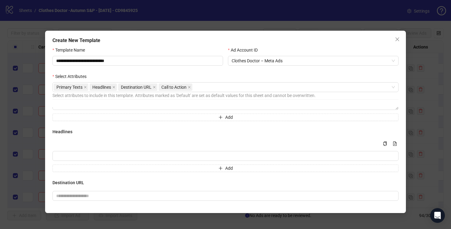
scroll to position [44, 0]
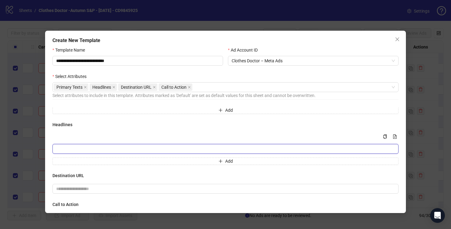
click at [247, 149] on input "Multi-input container - paste or copy values" at bounding box center [226, 149] width 346 height 10
paste input "**********"
drag, startPoint x: 247, startPoint y: 149, endPoint x: 185, endPoint y: 150, distance: 62.3
click at [185, 150] on input "**********" at bounding box center [226, 149] width 346 height 10
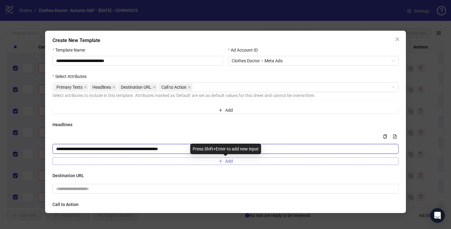
type input "**********"
click at [184, 161] on button "Add" at bounding box center [226, 161] width 346 height 7
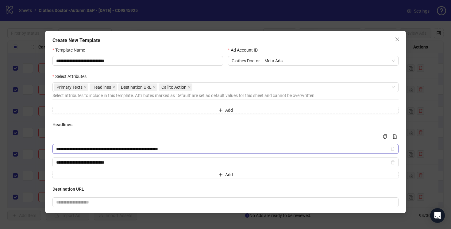
type input "**********"
click at [195, 148] on input "**********" at bounding box center [222, 149] width 333 height 7
drag, startPoint x: 183, startPoint y: 150, endPoint x: 125, endPoint y: 152, distance: 58.1
click at [125, 152] on input "**********" at bounding box center [222, 149] width 333 height 7
type input "**********"
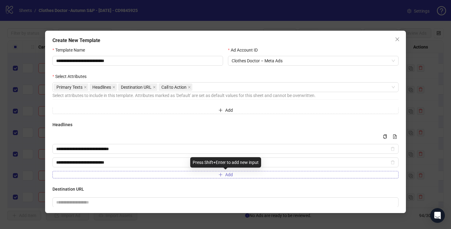
click at [135, 174] on button "Add" at bounding box center [226, 174] width 346 height 7
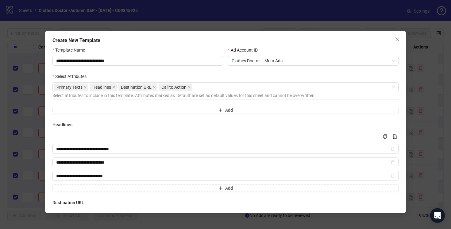
type input "**********"
click at [146, 132] on div "**********" at bounding box center [226, 156] width 346 height 71
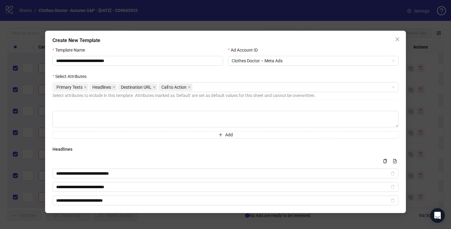
scroll to position [0, 0]
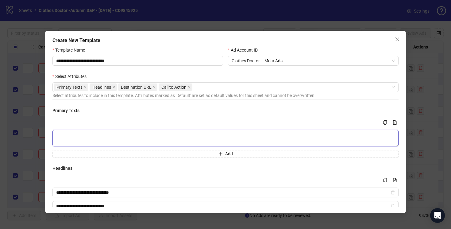
click at [143, 138] on textarea "Multi-text input container - paste or copy values" at bounding box center [226, 138] width 346 height 17
paste textarea "**********"
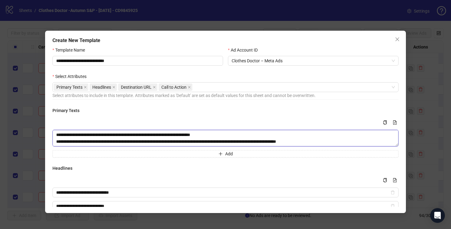
click at [57, 135] on textarea "**********" at bounding box center [226, 138] width 346 height 17
type textarea "**********"
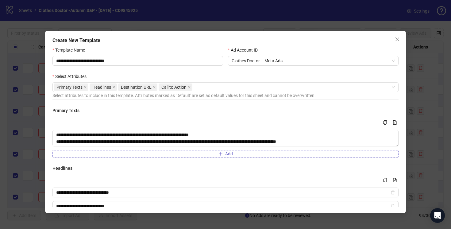
click at [68, 153] on button "Add" at bounding box center [226, 153] width 346 height 7
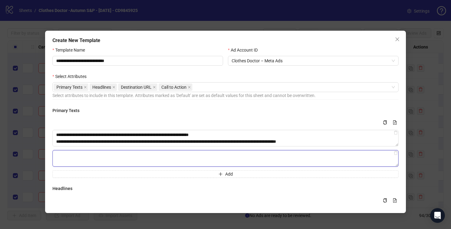
paste textarea "**********"
click at [57, 156] on textarea "**********" at bounding box center [226, 158] width 346 height 17
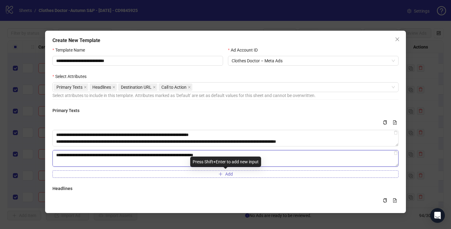
type textarea "**********"
click at [107, 173] on button "Add" at bounding box center [226, 173] width 346 height 7
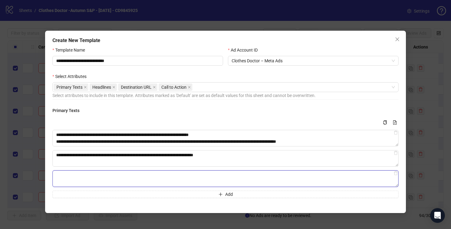
paste textarea "**********"
click at [57, 175] on textarea "**********" at bounding box center [226, 178] width 346 height 17
type textarea "**********"
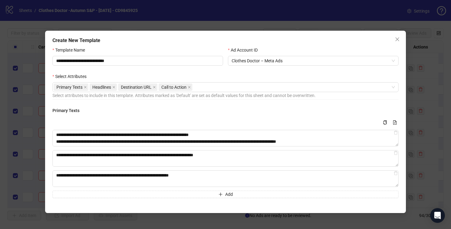
click at [49, 171] on div "**********" at bounding box center [225, 122] width 361 height 182
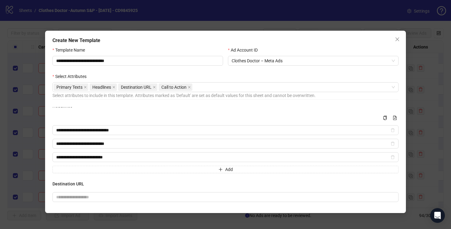
scroll to position [111, 0]
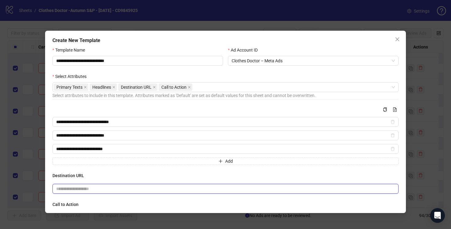
click at [194, 191] on input "text" at bounding box center [223, 188] width 334 height 7
paste input "**********"
type input "**********"
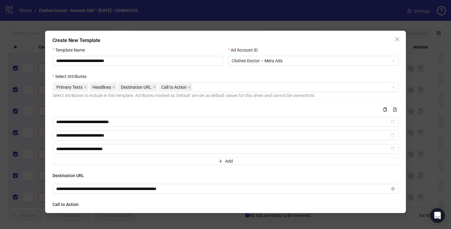
click at [113, 177] on h4 "Destination URL" at bounding box center [226, 175] width 346 height 7
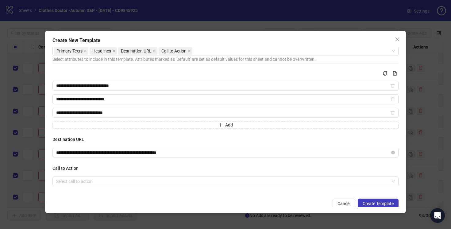
scroll to position [38, 0]
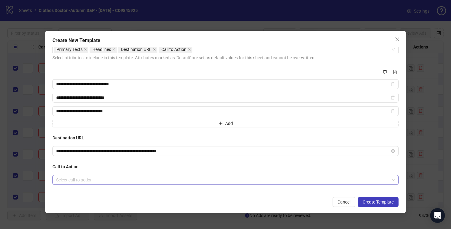
click at [110, 181] on input "search" at bounding box center [222, 179] width 333 height 9
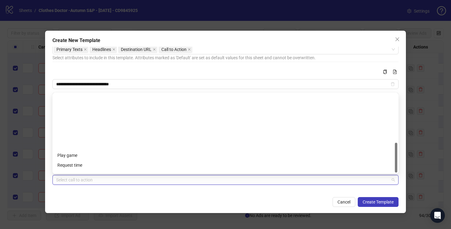
scroll to position [128, 0]
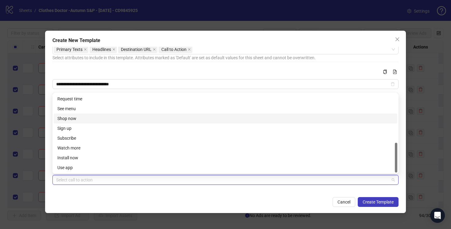
click at [89, 119] on div "Shop now" at bounding box center [225, 118] width 337 height 7
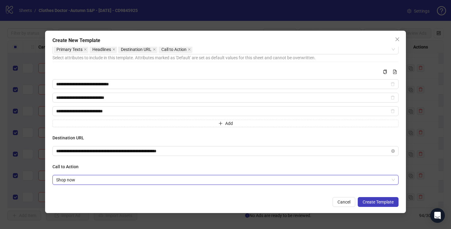
click at [204, 205] on div "Cancel Create Template" at bounding box center [226, 202] width 346 height 10
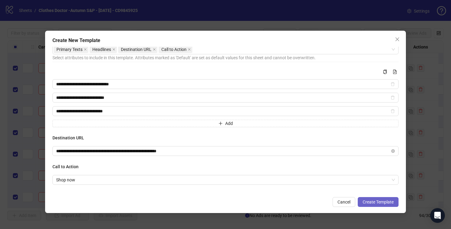
click at [382, 202] on span "Create Template" at bounding box center [378, 202] width 31 height 5
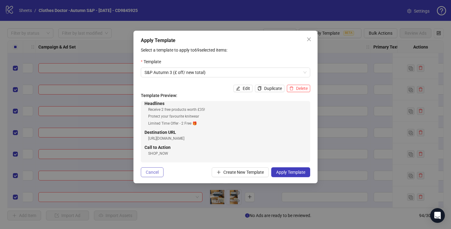
click at [152, 170] on span "Cancel" at bounding box center [152, 172] width 13 height 5
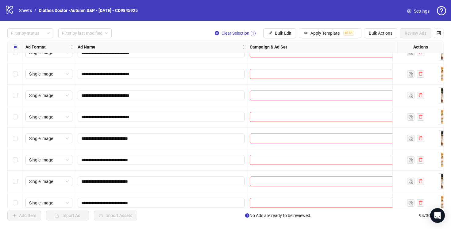
scroll to position [43, 0]
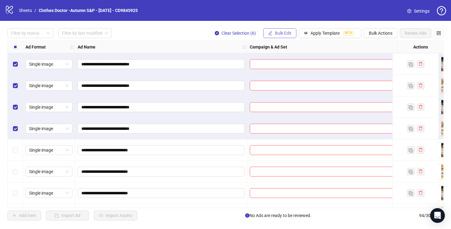
click at [278, 34] on span "Bulk Edit" at bounding box center [283, 33] width 17 height 5
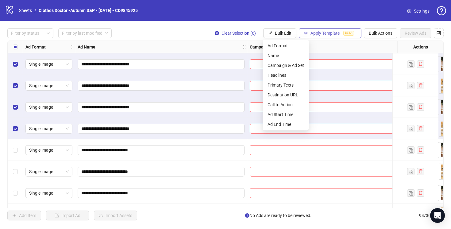
click at [305, 34] on icon "button" at bounding box center [306, 33] width 4 height 4
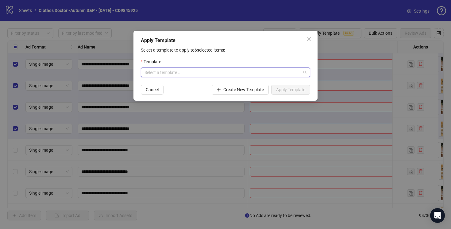
click at [226, 72] on input "search" at bounding box center [223, 72] width 157 height 9
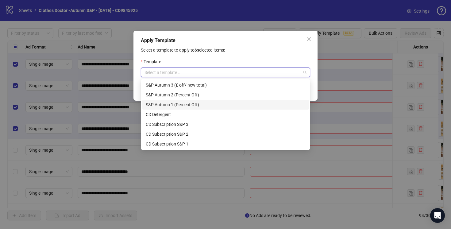
click at [204, 104] on div "S&P Autumn 1 (Percent Off)" at bounding box center [226, 104] width 160 height 7
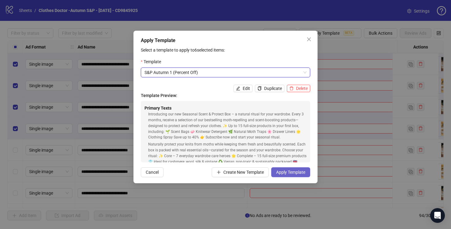
click at [283, 171] on span "Apply Template" at bounding box center [290, 172] width 29 height 5
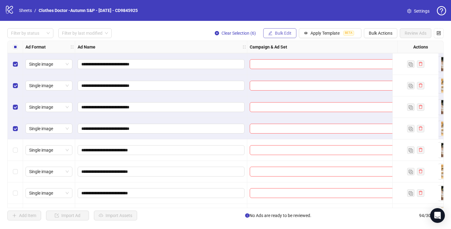
click at [283, 35] on span "Bulk Edit" at bounding box center [283, 33] width 17 height 5
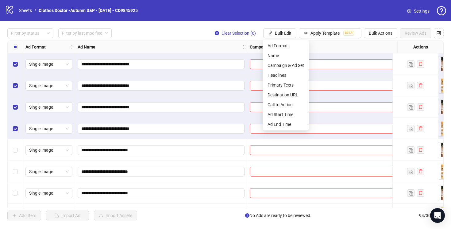
click at [187, 34] on div "Filter by status Filter by last modified Clear Selection (6) Bulk Edit Apply Te…" at bounding box center [225, 33] width 437 height 10
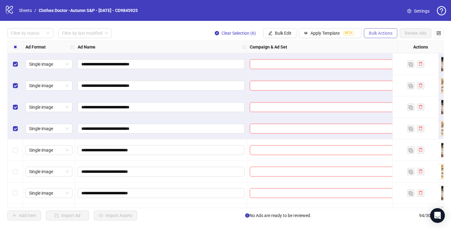
click at [376, 35] on span "Bulk Actions" at bounding box center [381, 33] width 24 height 5
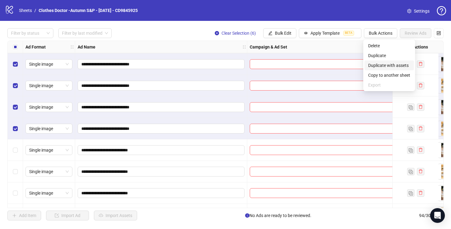
click at [383, 64] on span "Duplicate with assets" at bounding box center [389, 65] width 42 height 7
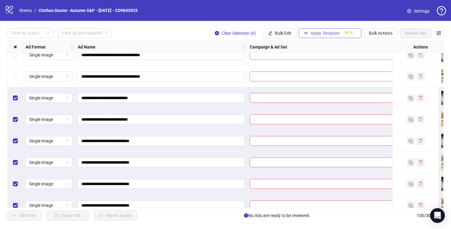
scroll to position [1997, 0]
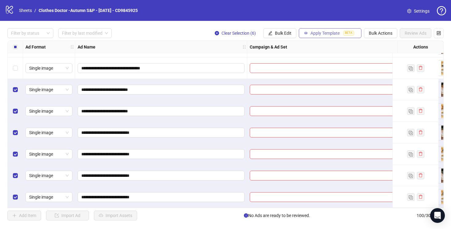
click at [322, 33] on span "Apply Template" at bounding box center [325, 33] width 29 height 5
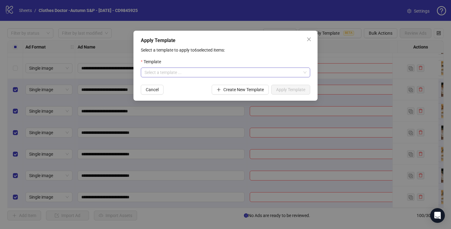
click at [253, 73] on input "search" at bounding box center [223, 72] width 157 height 9
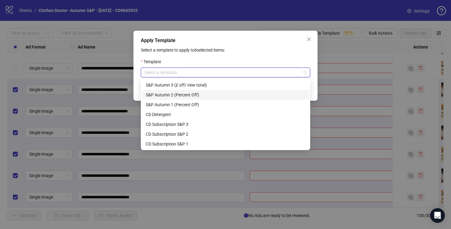
click at [203, 94] on div "S&P Autumn 2 (Percent Off)" at bounding box center [226, 94] width 160 height 7
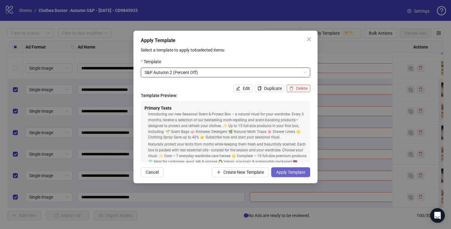
click at [294, 172] on span "Apply Template" at bounding box center [290, 172] width 29 height 5
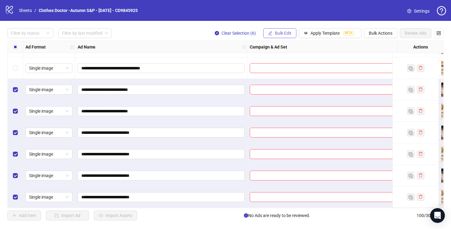
click at [277, 34] on span "Bulk Edit" at bounding box center [283, 33] width 17 height 5
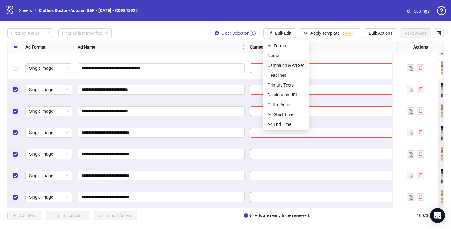
click at [278, 65] on span "Campaign & Ad Set" at bounding box center [286, 65] width 37 height 7
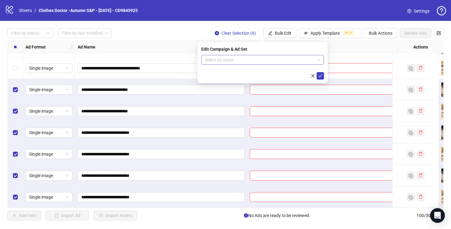
click at [245, 61] on input "search" at bounding box center [260, 59] width 110 height 9
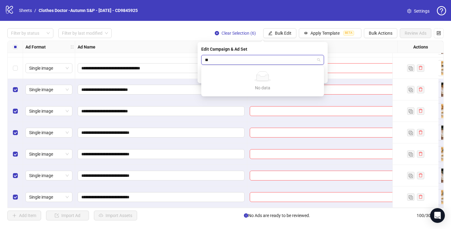
type input "*"
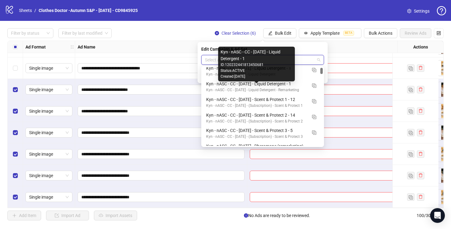
scroll to position [52, 0]
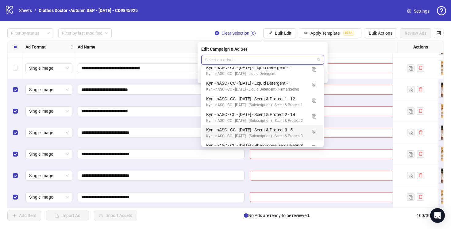
click at [248, 165] on div at bounding box center [331, 175] width 169 height 21
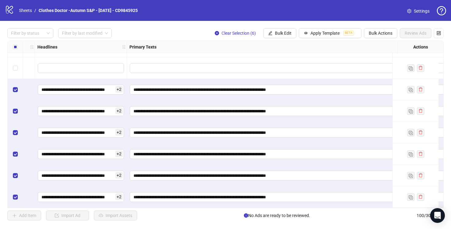
scroll to position [1997, 447]
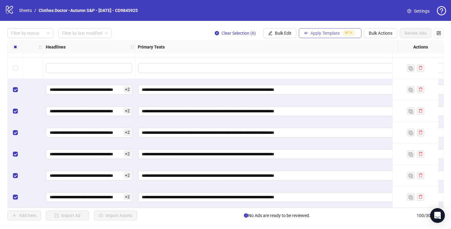
click at [311, 34] on span "Apply Template" at bounding box center [325, 33] width 29 height 5
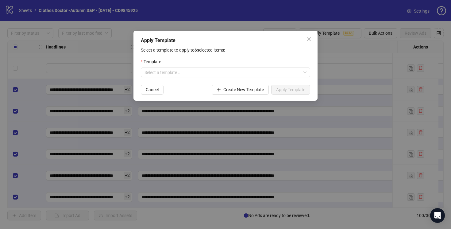
click at [314, 39] on div "Apply Template Select a template to apply to 6 selected items: Template Select …" at bounding box center [226, 66] width 184 height 70
click at [311, 41] on icon "close" at bounding box center [309, 39] width 5 height 5
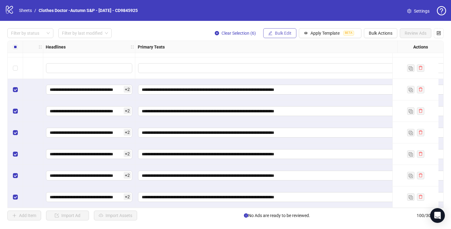
click at [276, 35] on span "Bulk Edit" at bounding box center [283, 33] width 17 height 5
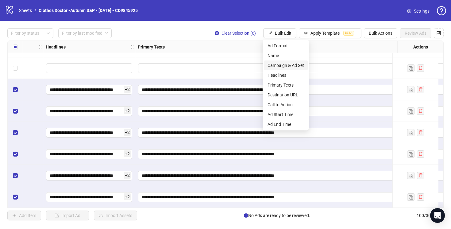
click at [287, 64] on span "Campaign & Ad Set" at bounding box center [286, 65] width 37 height 7
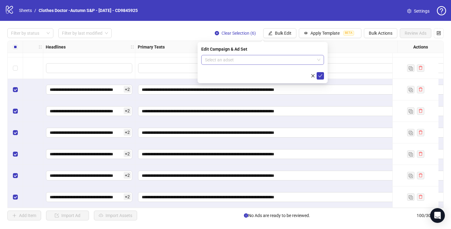
click at [287, 61] on input "search" at bounding box center [260, 59] width 110 height 9
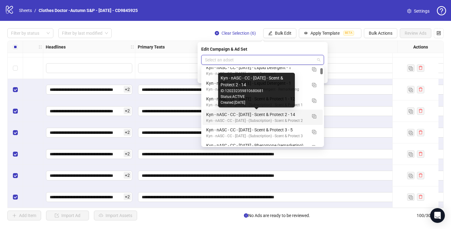
click at [288, 114] on div "Kyn - nASC - CC - [DATE] - Scent & Protect 2 - 14" at bounding box center [256, 114] width 101 height 7
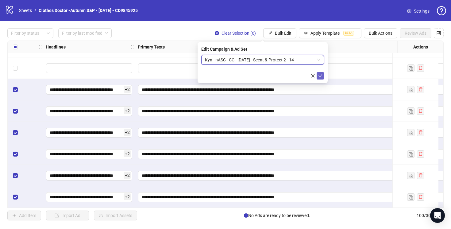
click at [321, 76] on icon "check" at bounding box center [321, 75] width 4 height 3
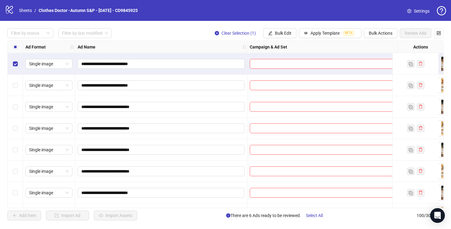
scroll to position [28, 0]
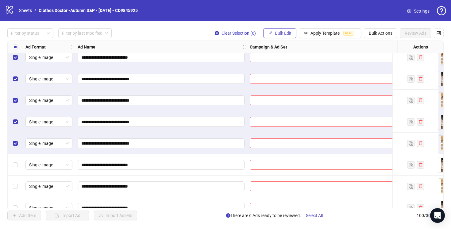
click at [284, 35] on span "Bulk Edit" at bounding box center [283, 33] width 17 height 5
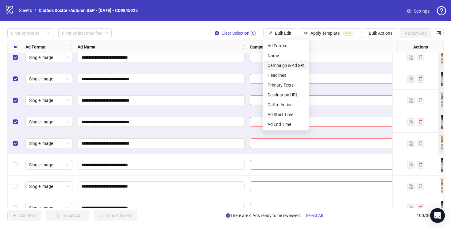
click at [286, 66] on span "Campaign & Ad Set" at bounding box center [286, 65] width 37 height 7
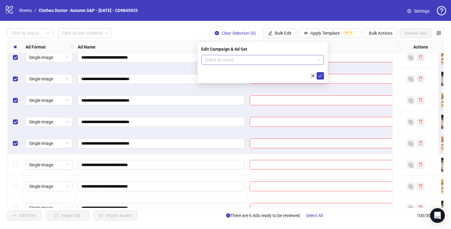
click at [264, 59] on input "search" at bounding box center [260, 59] width 110 height 9
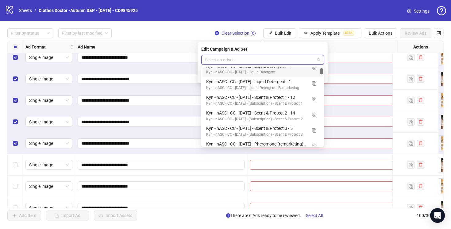
scroll to position [52, 0]
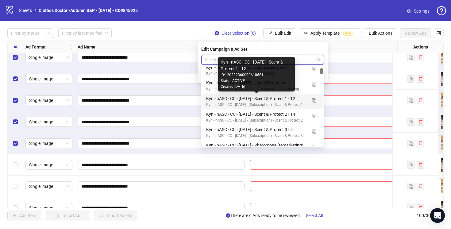
click at [298, 99] on div "Kyn - nASC - CC - [DATE] - Scent & Protect 1 - 12" at bounding box center [256, 98] width 101 height 7
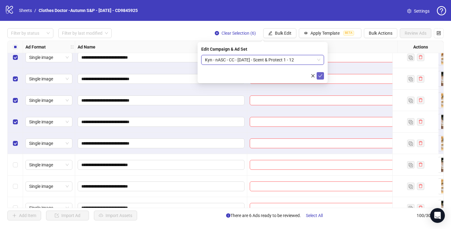
click at [320, 74] on icon "check" at bounding box center [320, 76] width 4 height 4
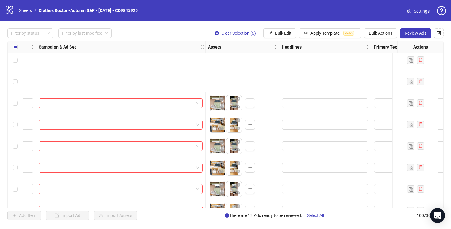
scroll to position [1997, 211]
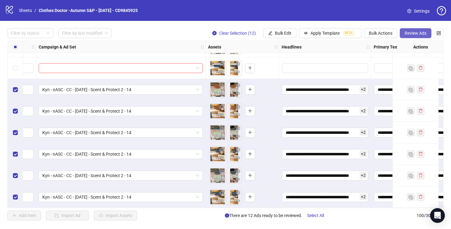
click at [412, 37] on button "Review Ads" at bounding box center [416, 33] width 32 height 10
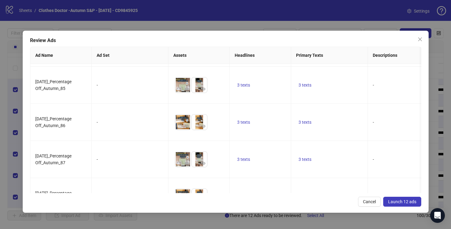
scroll to position [316, 0]
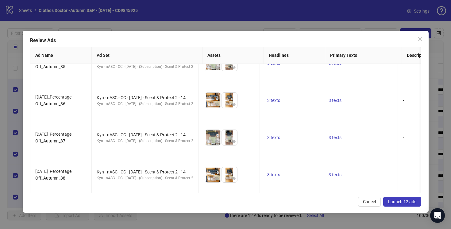
click at [401, 198] on button "Launch 12 ads" at bounding box center [402, 202] width 38 height 10
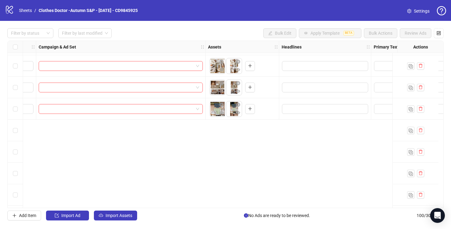
scroll to position [0, 211]
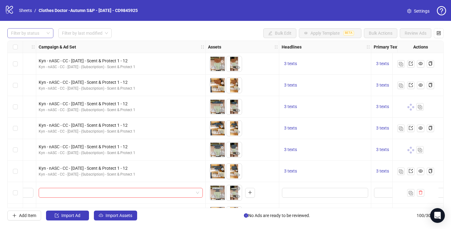
click at [33, 34] on div at bounding box center [27, 33] width 37 height 9
click at [31, 46] on div "Draft" at bounding box center [30, 45] width 36 height 7
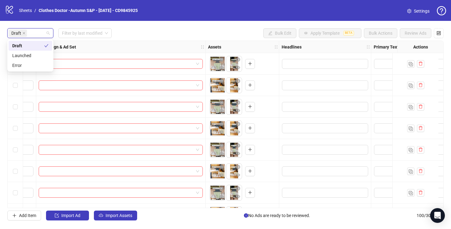
scroll to position [0, 0]
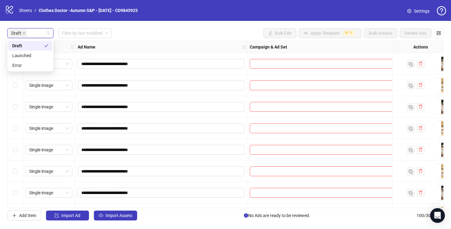
click at [142, 33] on div "Draft Filter by last modified Bulk Edit Apply Template BETA Bulk Actions Review…" at bounding box center [225, 33] width 437 height 10
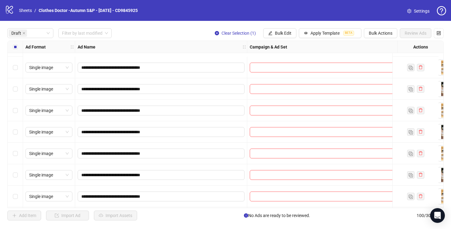
scroll to position [1739, 0]
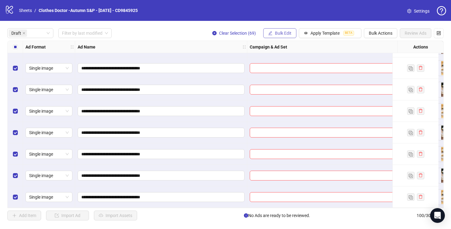
click at [278, 33] on span "Bulk Edit" at bounding box center [283, 33] width 17 height 5
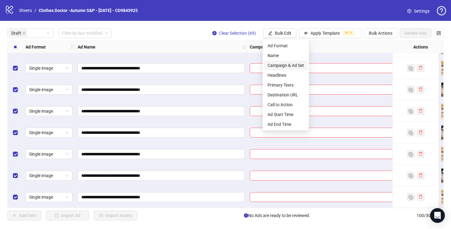
click at [289, 67] on span "Campaign & Ad Set" at bounding box center [286, 65] width 37 height 7
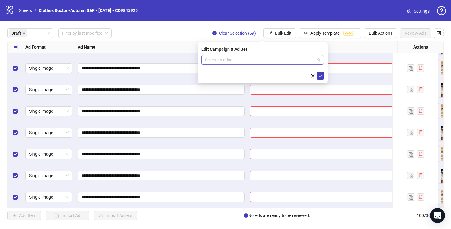
click at [271, 56] on input "search" at bounding box center [260, 59] width 110 height 9
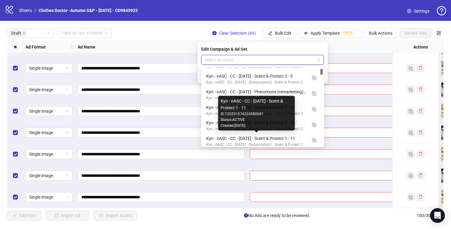
scroll to position [111, 0]
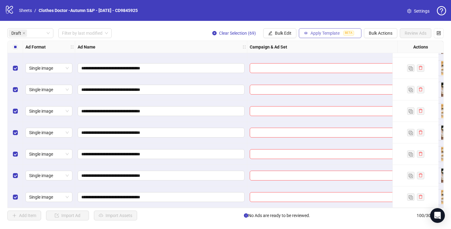
click at [315, 33] on span "Apply Template" at bounding box center [325, 33] width 29 height 5
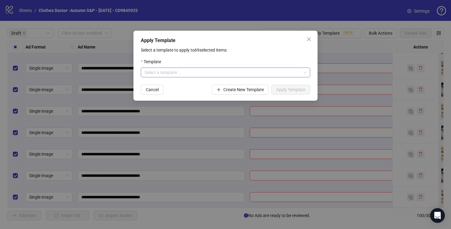
click at [256, 76] on input "search" at bounding box center [223, 72] width 157 height 9
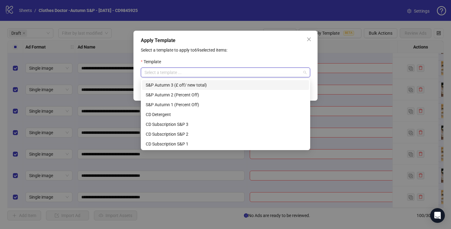
click at [210, 85] on div "S&P Autumn 3 (£ off/ new total)" at bounding box center [226, 85] width 160 height 7
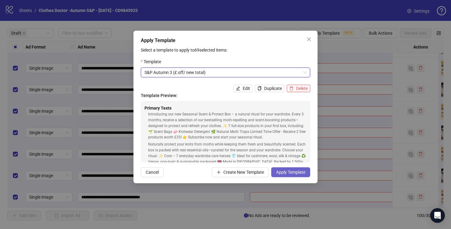
click at [289, 172] on span "Apply Template" at bounding box center [290, 172] width 29 height 5
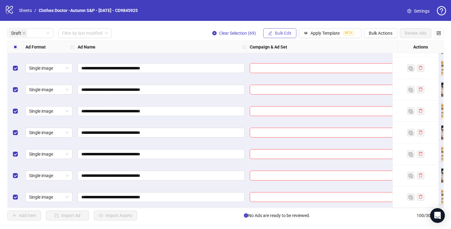
click at [275, 34] on span "Bulk Edit" at bounding box center [283, 33] width 17 height 5
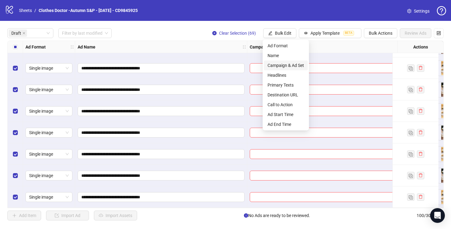
click at [281, 64] on span "Campaign & Ad Set" at bounding box center [286, 65] width 37 height 7
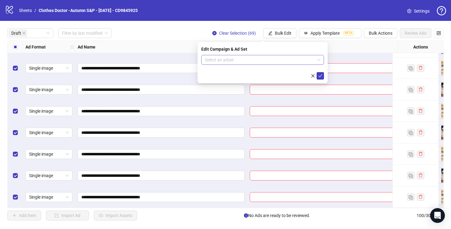
click at [281, 61] on input "search" at bounding box center [260, 59] width 110 height 9
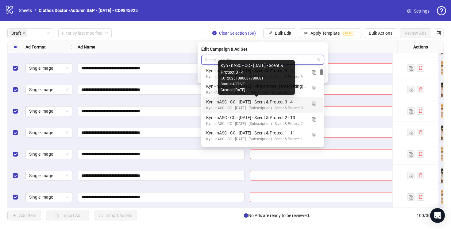
click at [286, 101] on div "Kyn - nASC - CC - [DATE] - Scent & Protect 3 - 4" at bounding box center [256, 102] width 101 height 7
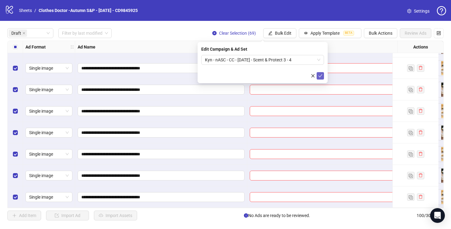
click at [321, 76] on icon "check" at bounding box center [320, 76] width 4 height 4
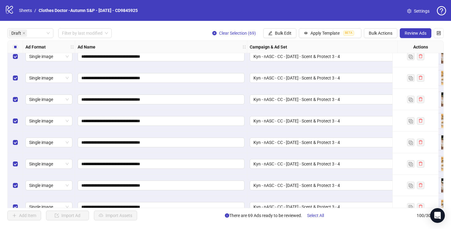
scroll to position [589, 0]
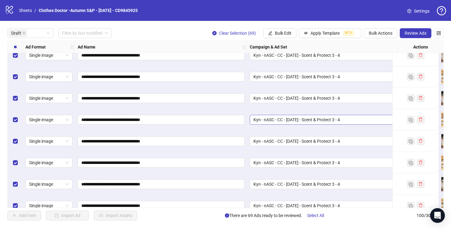
click at [356, 119] on span "Kyn - nASC - CC - [DATE] - Scent & Protect 3 - 4" at bounding box center [332, 119] width 157 height 9
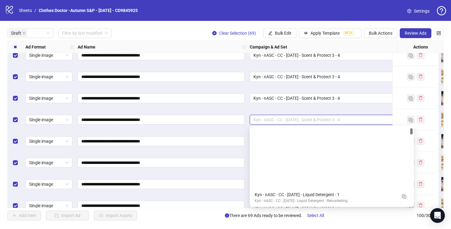
scroll to position [78, 0]
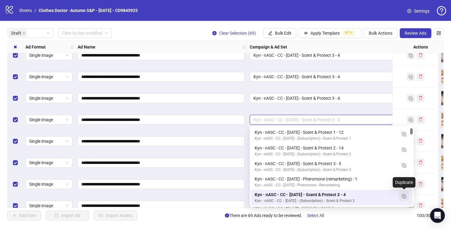
click at [404, 197] on img "button" at bounding box center [404, 196] width 4 height 4
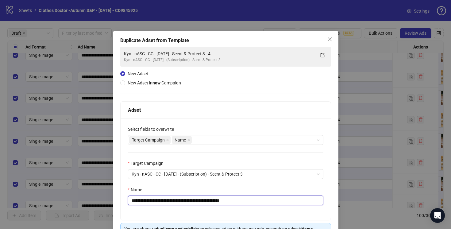
click at [225, 200] on input "**********" at bounding box center [226, 201] width 196 height 10
drag, startPoint x: 242, startPoint y: 200, endPoint x: 226, endPoint y: 201, distance: 16.6
click at [226, 201] on input "**********" at bounding box center [226, 201] width 196 height 10
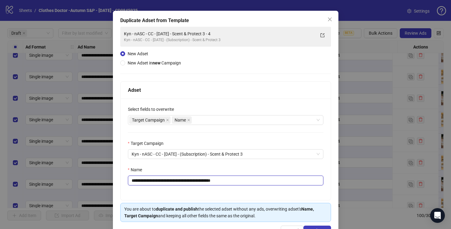
scroll to position [40, 0]
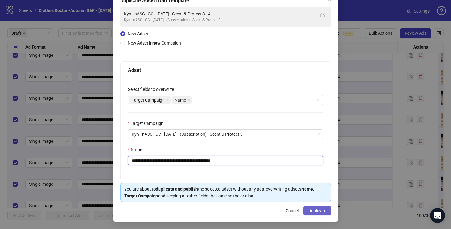
type input "**********"
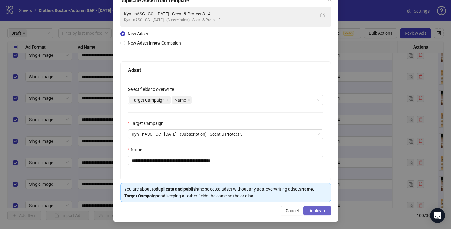
click at [315, 211] on span "Duplicate" at bounding box center [318, 210] width 18 height 5
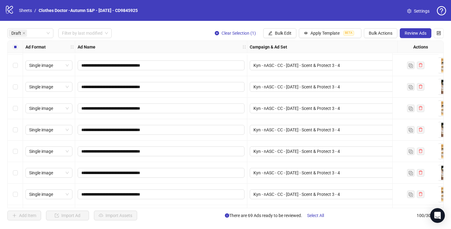
scroll to position [1739, 0]
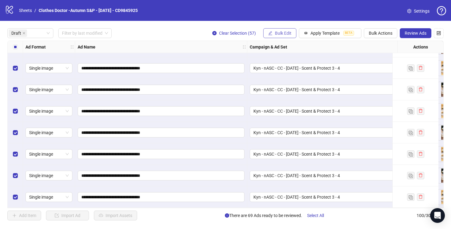
click at [280, 32] on span "Bulk Edit" at bounding box center [283, 33] width 17 height 5
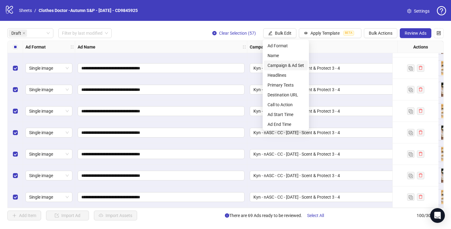
click at [287, 61] on li "Campaign & Ad Set" at bounding box center [286, 65] width 44 height 10
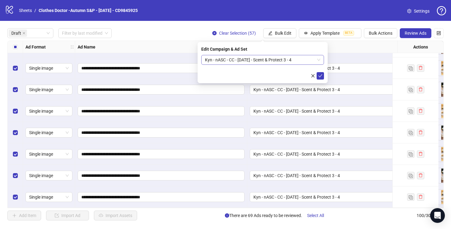
click at [305, 60] on span "Kyn - nASC - CC - [DATE] - Scent & Protect 3 - 4" at bounding box center [262, 59] width 115 height 9
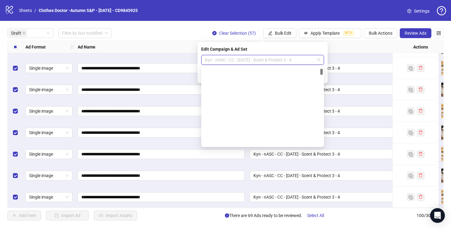
scroll to position [94, 0]
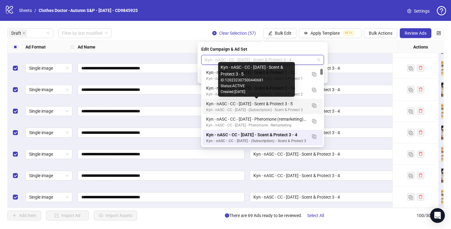
click at [297, 104] on div "Kyn - nASC - CC - [DATE] - Scent & Protect 3 - 5" at bounding box center [256, 103] width 101 height 7
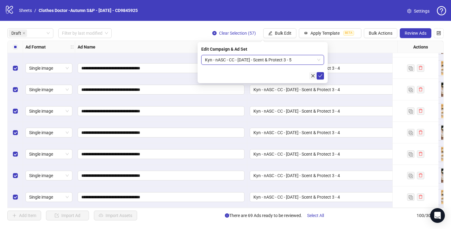
click at [313, 76] on icon "close" at bounding box center [313, 76] width 4 height 4
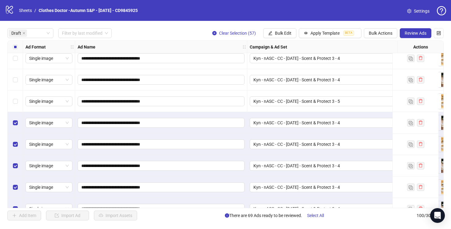
scroll to position [651, 0]
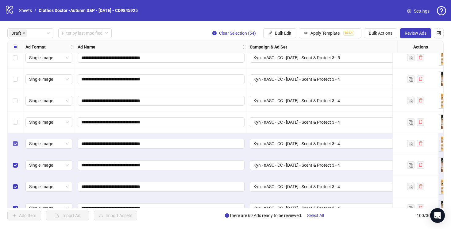
click at [16, 141] on label "Select row 35" at bounding box center [15, 143] width 5 height 7
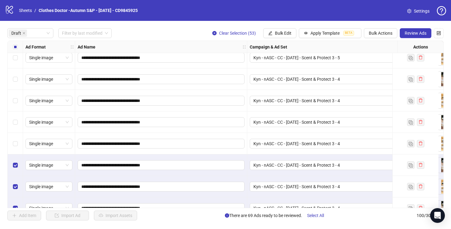
click at [16, 161] on div "Select row 36" at bounding box center [15, 164] width 15 height 21
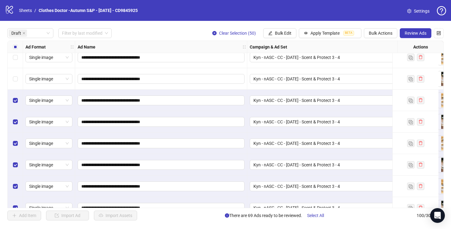
scroll to position [769, 0]
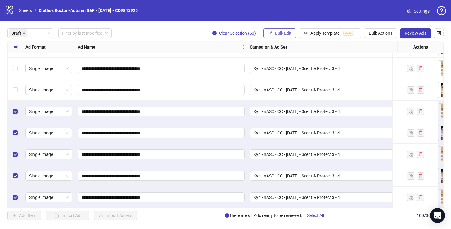
click at [287, 34] on span "Bulk Edit" at bounding box center [283, 33] width 17 height 5
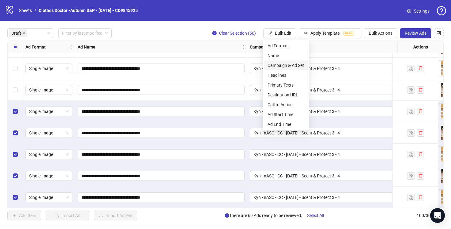
click at [286, 64] on span "Campaign & Ad Set" at bounding box center [286, 65] width 37 height 7
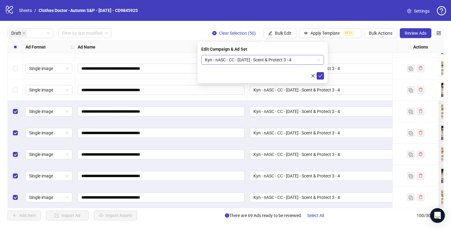
click at [288, 59] on span "Kyn - nASC - CC - [DATE] - Scent & Protect 3 - 4" at bounding box center [262, 59] width 115 height 9
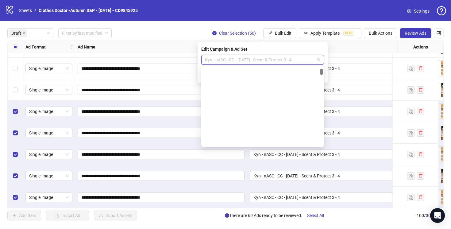
scroll to position [94, 0]
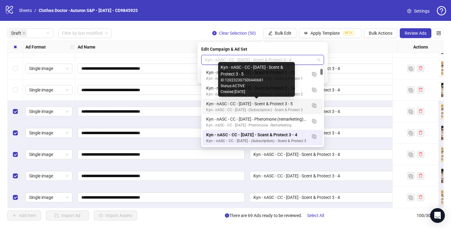
click at [293, 104] on div "Kyn - nASC - CC - [DATE] - Scent & Protect 3 - 5" at bounding box center [256, 103] width 101 height 7
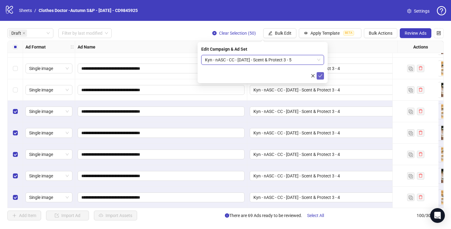
click at [321, 75] on icon "check" at bounding box center [320, 76] width 4 height 4
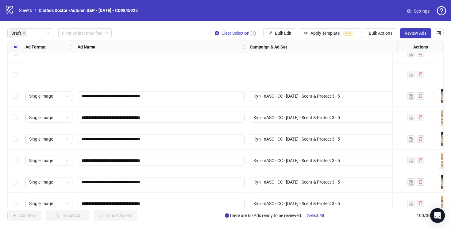
scroll to position [1739, 0]
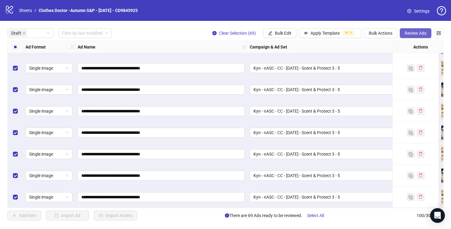
click at [408, 34] on span "Review Ads" at bounding box center [416, 33] width 22 height 5
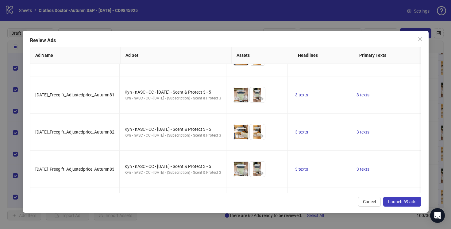
scroll to position [2434, 0]
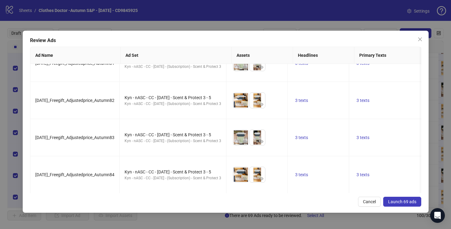
click at [400, 202] on span "Launch 69 ads" at bounding box center [402, 201] width 28 height 5
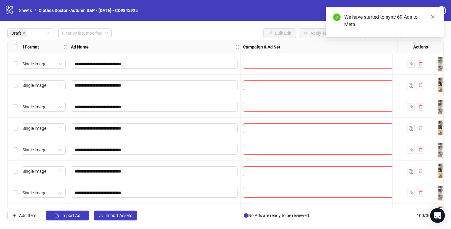
scroll to position [0, 0]
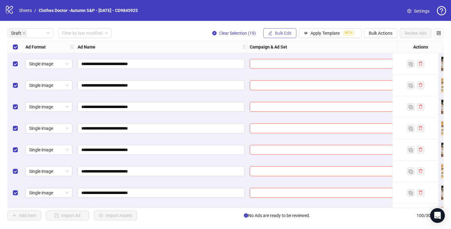
click at [280, 33] on span "Bulk Edit" at bounding box center [283, 33] width 17 height 5
click at [324, 33] on span "Apply Template" at bounding box center [325, 33] width 29 height 5
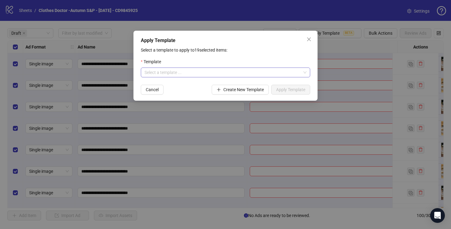
click at [241, 72] on input "search" at bounding box center [223, 72] width 157 height 9
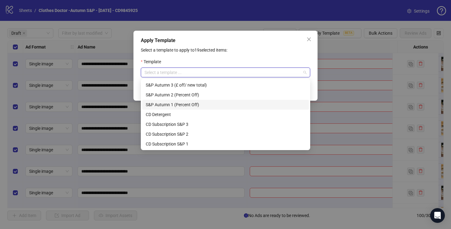
click at [225, 105] on div "S&P Autumn 1 (Percent Off)" at bounding box center [226, 104] width 160 height 7
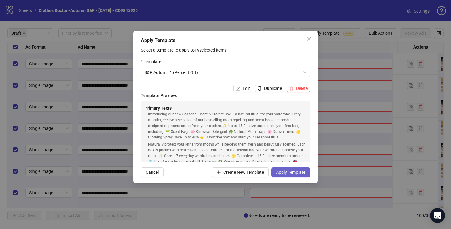
click at [287, 172] on span "Apply Template" at bounding box center [290, 172] width 29 height 5
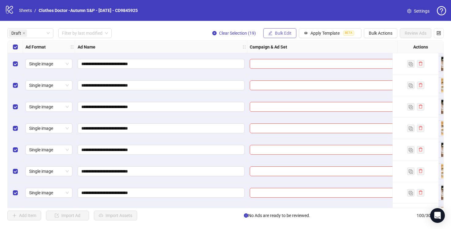
click at [282, 33] on span "Bulk Edit" at bounding box center [283, 33] width 17 height 5
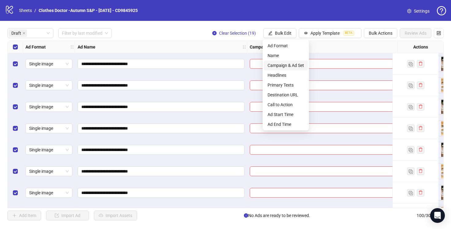
click at [289, 66] on span "Campaign & Ad Set" at bounding box center [286, 65] width 37 height 7
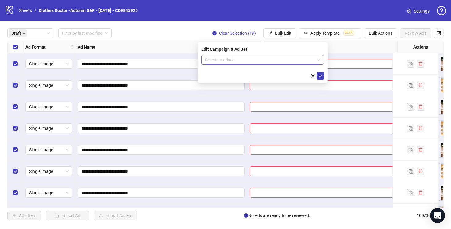
click at [289, 60] on input "search" at bounding box center [260, 59] width 110 height 9
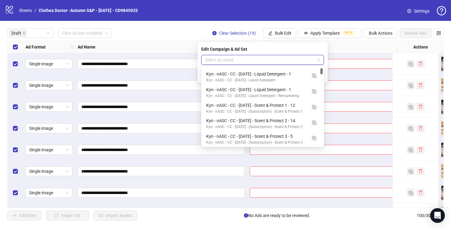
scroll to position [64, 0]
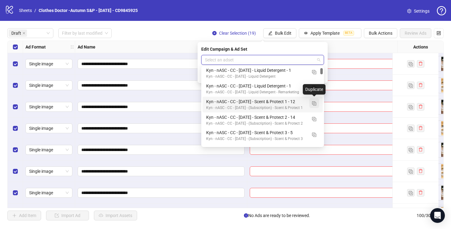
click at [315, 103] on img "button" at bounding box center [314, 103] width 4 height 4
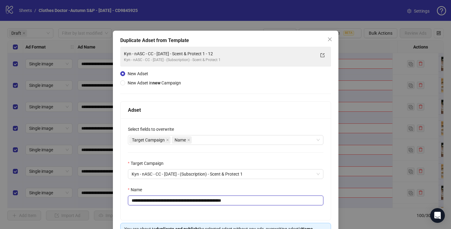
click at [226, 201] on input "**********" at bounding box center [226, 201] width 196 height 10
drag, startPoint x: 243, startPoint y: 201, endPoint x: 228, endPoint y: 202, distance: 14.8
click at [228, 202] on input "**********" at bounding box center [226, 201] width 196 height 10
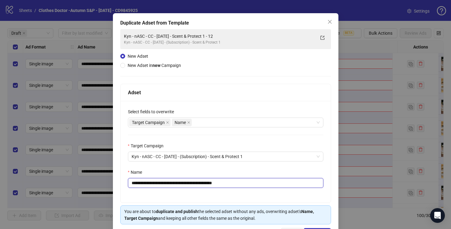
scroll to position [40, 0]
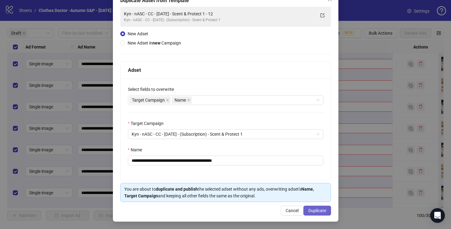
click at [316, 212] on span "Duplicate" at bounding box center [318, 210] width 18 height 5
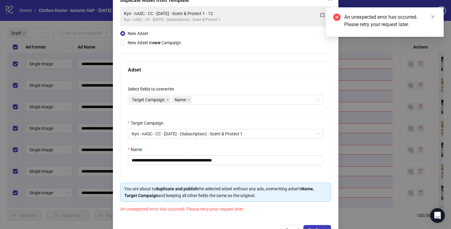
scroll to position [60, 0]
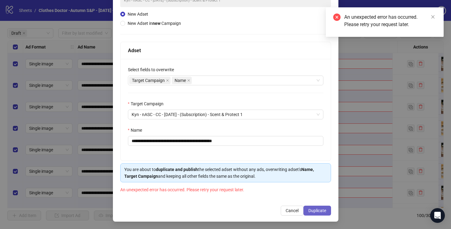
click at [317, 211] on span "Duplicate" at bounding box center [318, 210] width 18 height 5
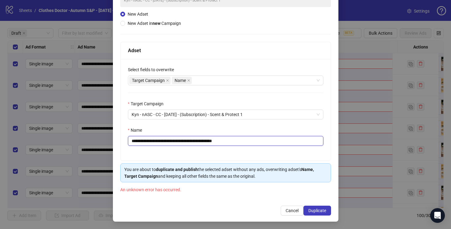
click at [238, 138] on input "**********" at bounding box center [226, 141] width 196 height 10
type input "**********"
click at [314, 211] on span "Duplicate" at bounding box center [318, 210] width 18 height 5
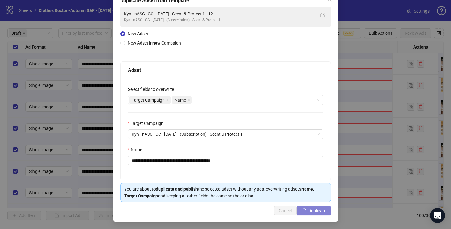
scroll to position [0, 0]
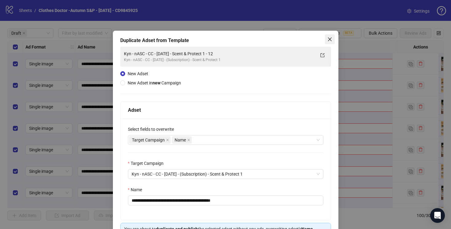
click at [330, 40] on icon "close" at bounding box center [330, 39] width 4 height 4
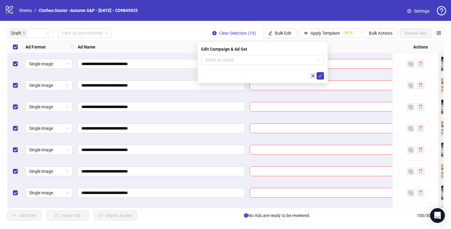
click at [313, 74] on icon "close" at bounding box center [313, 76] width 4 height 4
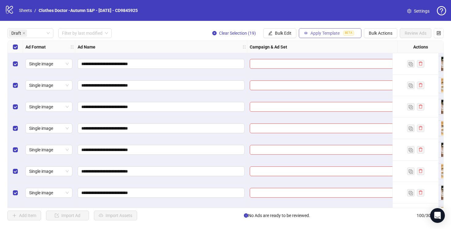
click at [320, 30] on button "Apply Template BETA" at bounding box center [330, 33] width 63 height 10
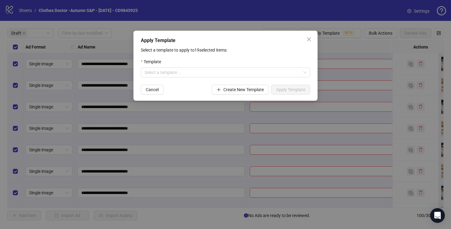
click at [233, 22] on div "Apply Template Select a template to apply to 19 selected items: Template Select…" at bounding box center [225, 114] width 451 height 229
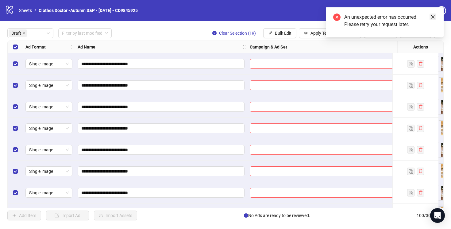
click at [435, 17] on icon "close" at bounding box center [433, 17] width 4 height 4
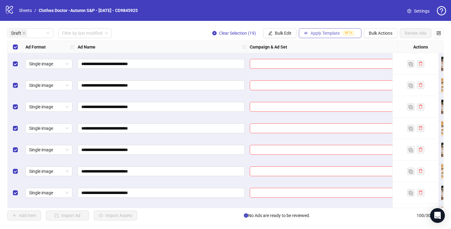
click at [329, 33] on span "Apply Template" at bounding box center [325, 33] width 29 height 5
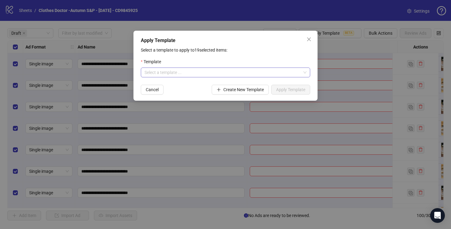
click at [194, 75] on input "search" at bounding box center [223, 72] width 157 height 9
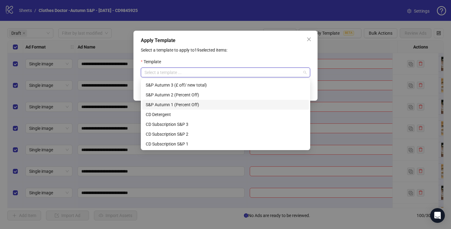
click at [194, 104] on div "S&P Autumn 1 (Percent Off)" at bounding box center [226, 104] width 160 height 7
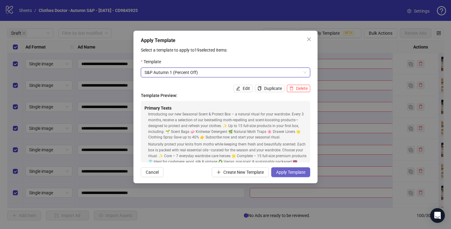
click at [295, 173] on span "Apply Template" at bounding box center [290, 172] width 29 height 5
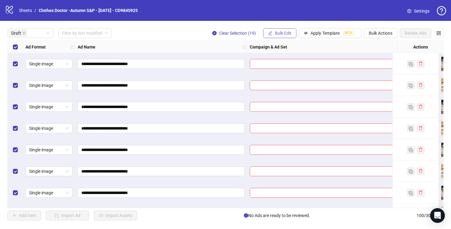
click at [280, 34] on span "Bulk Edit" at bounding box center [283, 33] width 17 height 5
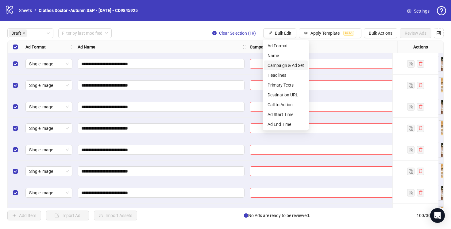
click at [282, 66] on span "Campaign & Ad Set" at bounding box center [286, 65] width 37 height 7
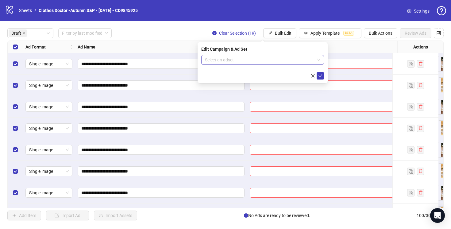
click at [274, 59] on input "search" at bounding box center [260, 59] width 110 height 9
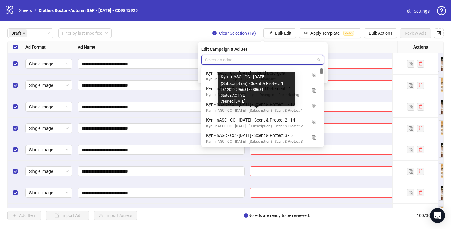
scroll to position [69, 0]
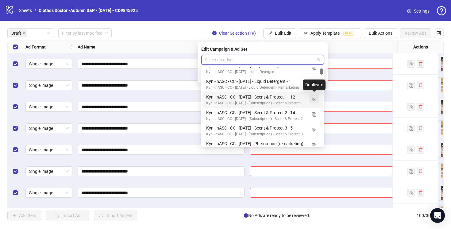
click at [315, 99] on img "button" at bounding box center [314, 99] width 4 height 4
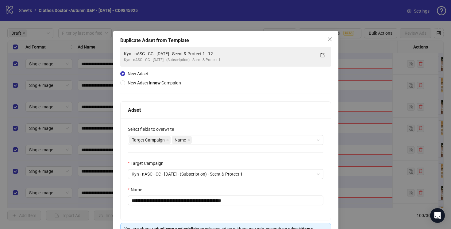
scroll to position [33, 0]
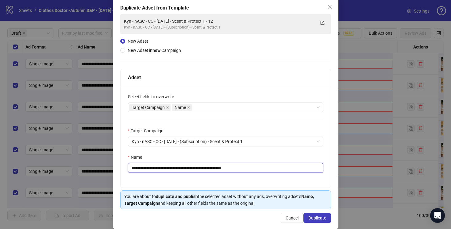
drag, startPoint x: 245, startPoint y: 169, endPoint x: 225, endPoint y: 169, distance: 20.0
click at [225, 169] on input "**********" at bounding box center [226, 168] width 196 height 10
type input "**********"
click at [262, 183] on div "**********" at bounding box center [226, 137] width 210 height 102
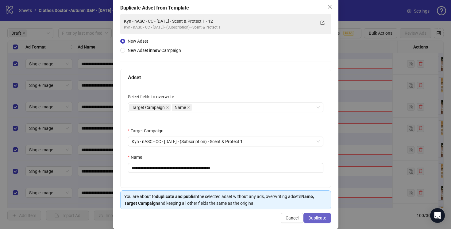
click at [317, 217] on span "Duplicate" at bounding box center [318, 218] width 18 height 5
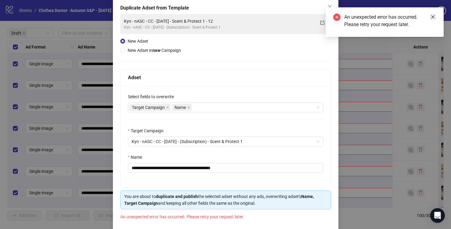
click at [433, 17] on icon "close" at bounding box center [433, 16] width 3 height 3
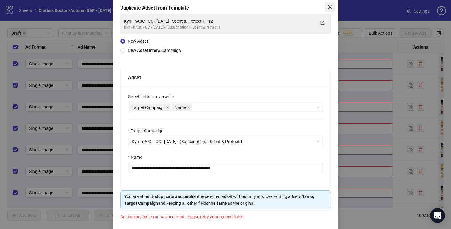
click at [329, 5] on icon "close" at bounding box center [330, 6] width 5 height 5
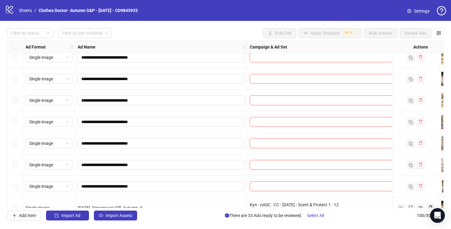
scroll to position [1721, 0]
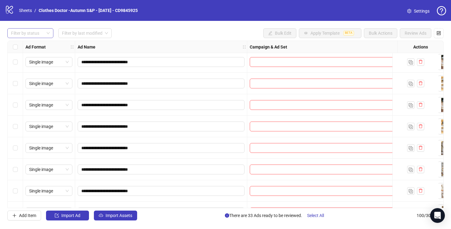
click at [48, 31] on div "Filter by status" at bounding box center [30, 33] width 46 height 10
click at [34, 45] on div "Draft" at bounding box center [30, 45] width 36 height 7
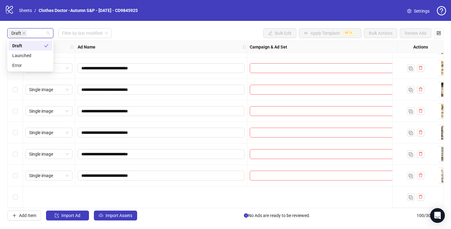
scroll to position [0, 0]
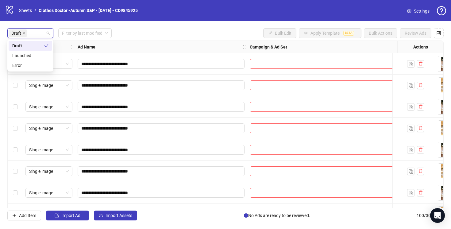
click at [145, 28] on div "**********" at bounding box center [225, 124] width 451 height 207
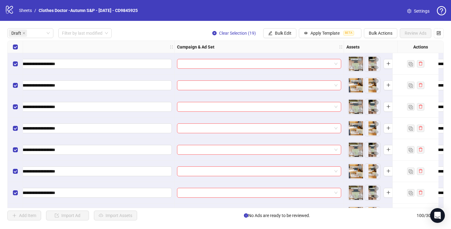
scroll to position [0, 29]
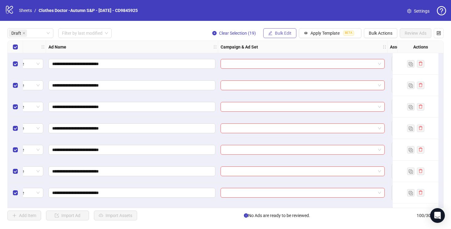
click at [282, 33] on span "Bulk Edit" at bounding box center [283, 33] width 17 height 5
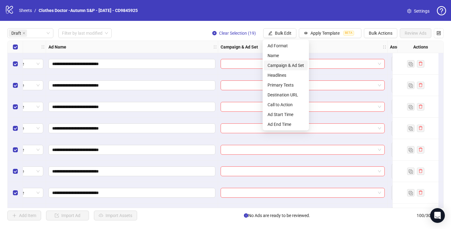
click at [290, 66] on span "Campaign & Ad Set" at bounding box center [286, 65] width 37 height 7
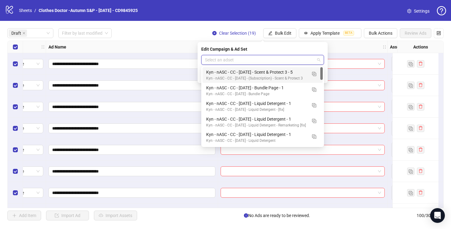
click at [291, 62] on input "search" at bounding box center [260, 59] width 110 height 9
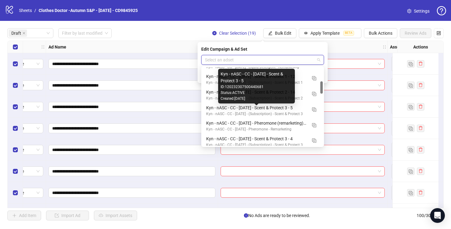
scroll to position [90, 0]
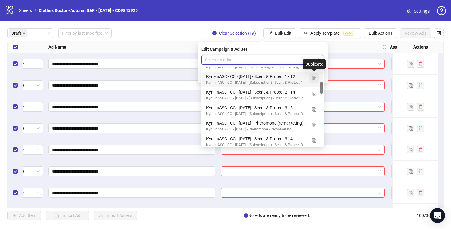
click at [313, 78] on img "button" at bounding box center [314, 78] width 4 height 4
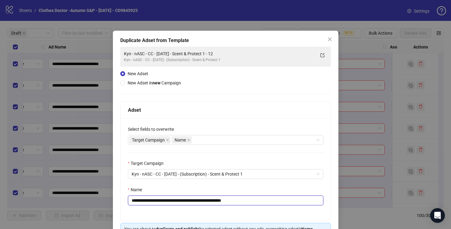
drag, startPoint x: 243, startPoint y: 203, endPoint x: 225, endPoint y: 202, distance: 17.5
click at [225, 202] on input "**********" at bounding box center [226, 201] width 196 height 10
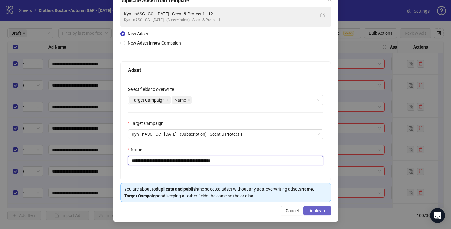
type input "**********"
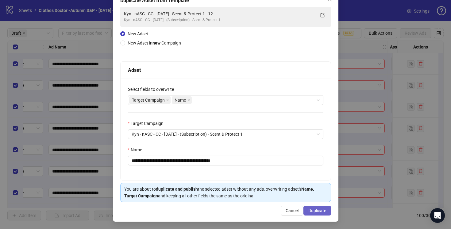
click at [320, 213] on span "Duplicate" at bounding box center [318, 210] width 18 height 5
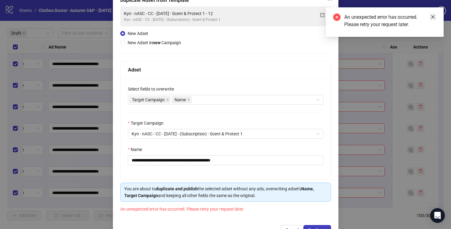
click at [432, 15] on icon "close" at bounding box center [433, 17] width 4 height 4
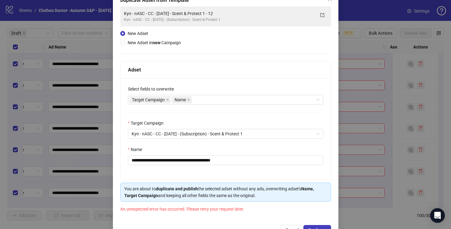
click at [347, 43] on div "**********" at bounding box center [225, 114] width 451 height 229
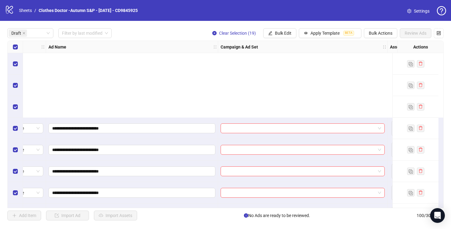
scroll to position [256, 29]
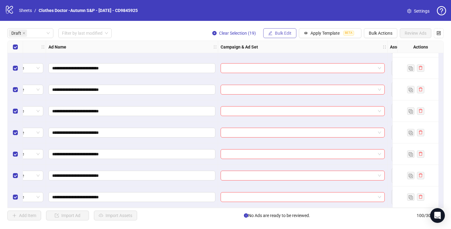
click at [270, 34] on icon "edit" at bounding box center [270, 33] width 4 height 4
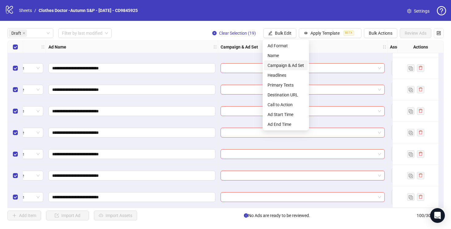
click at [288, 64] on span "Campaign & Ad Set" at bounding box center [286, 65] width 37 height 7
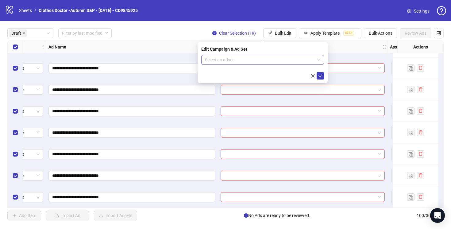
click at [294, 61] on input "search" at bounding box center [260, 59] width 110 height 9
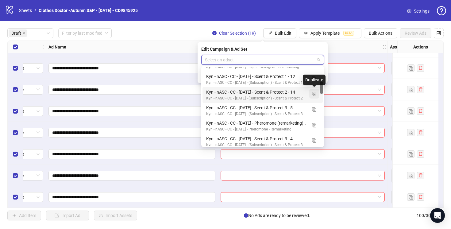
click at [315, 93] on img "button" at bounding box center [314, 94] width 4 height 4
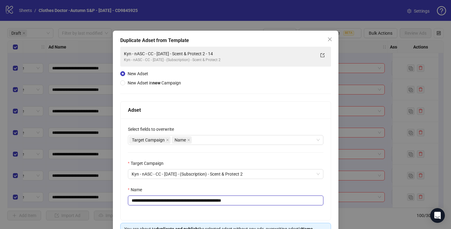
drag, startPoint x: 242, startPoint y: 201, endPoint x: 225, endPoint y: 201, distance: 17.2
click at [225, 201] on input "**********" at bounding box center [226, 201] width 196 height 10
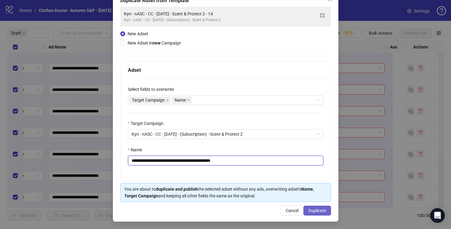
type input "**********"
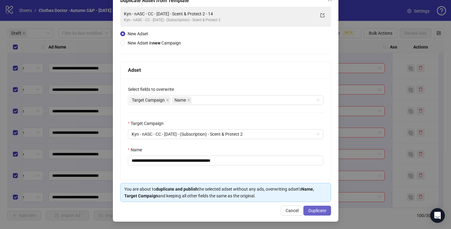
click at [319, 212] on span "Duplicate" at bounding box center [318, 210] width 18 height 5
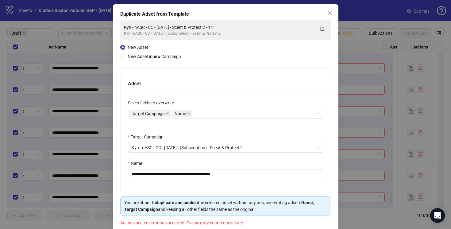
scroll to position [20, 0]
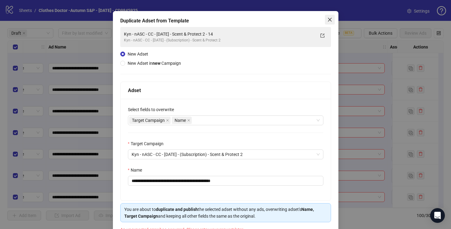
click at [328, 21] on icon "close" at bounding box center [330, 19] width 5 height 5
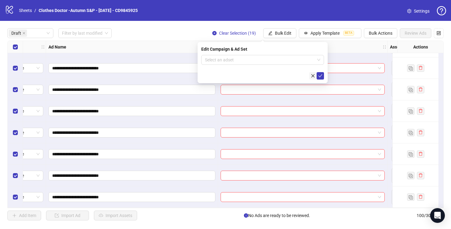
click at [313, 77] on icon "close" at bounding box center [313, 76] width 4 height 4
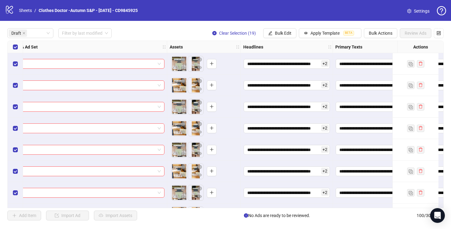
scroll to position [0, 382]
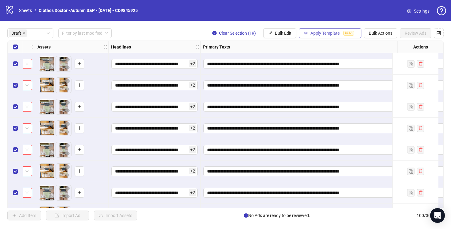
click at [315, 34] on span "Apply Template" at bounding box center [325, 33] width 29 height 5
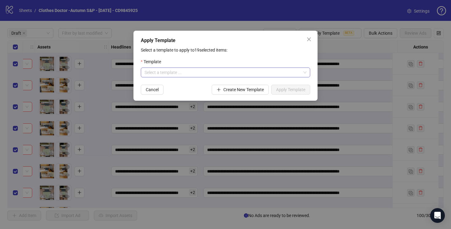
click at [265, 76] on input "search" at bounding box center [223, 72] width 157 height 9
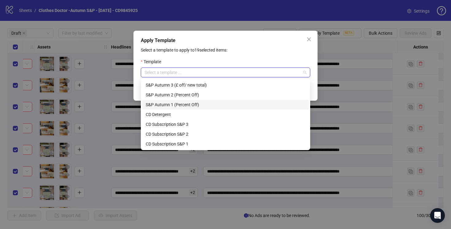
click at [215, 104] on div "S&P Autumn 1 (Percent Off)" at bounding box center [226, 104] width 160 height 7
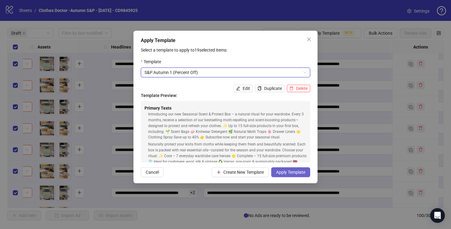
click at [285, 171] on span "Apply Template" at bounding box center [290, 172] width 29 height 5
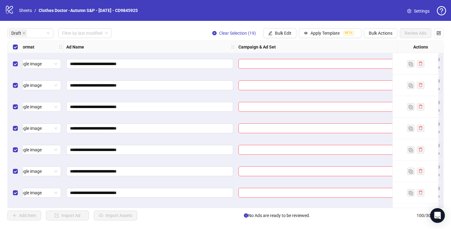
scroll to position [0, 0]
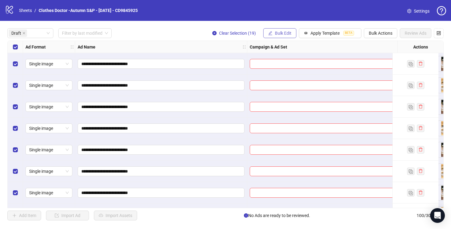
click at [277, 31] on span "Bulk Edit" at bounding box center [283, 33] width 17 height 5
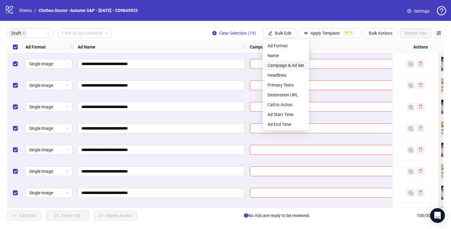
click at [276, 65] on span "Campaign & Ad Set" at bounding box center [286, 65] width 37 height 7
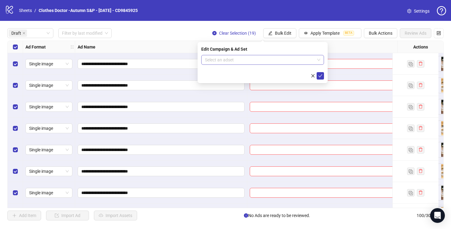
click at [271, 56] on input "search" at bounding box center [260, 59] width 110 height 9
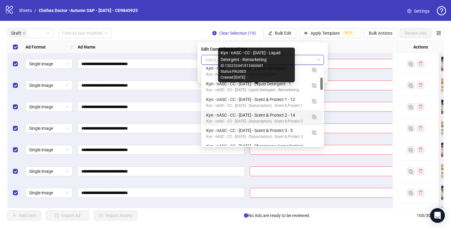
scroll to position [65, 0]
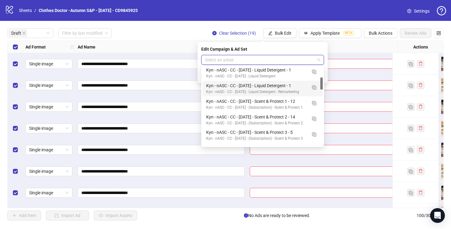
click at [163, 33] on div "Draft Filter by last modified Clear Selection (19) Bulk Edit Apply Template BET…" at bounding box center [225, 33] width 437 height 10
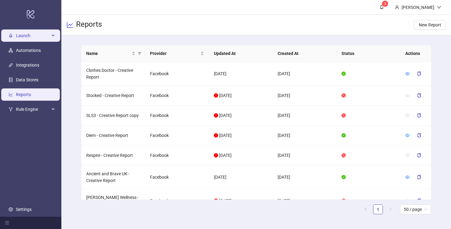
click at [28, 38] on span "Launch" at bounding box center [33, 35] width 34 height 12
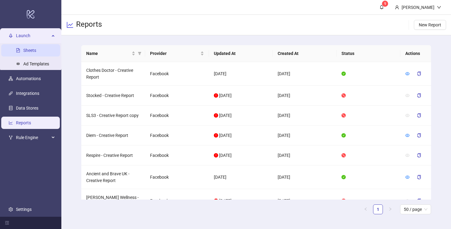
click at [36, 51] on link "Sheets" at bounding box center [29, 50] width 13 height 5
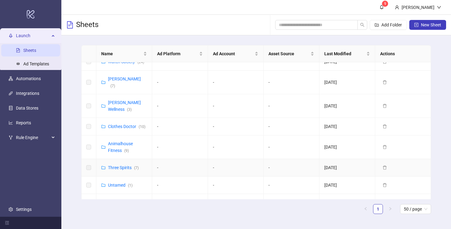
scroll to position [187, 0]
click at [127, 123] on link "Clothes Doctor ( 10 )" at bounding box center [126, 125] width 37 height 5
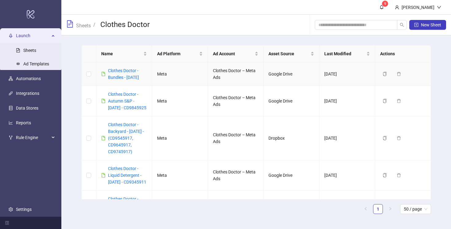
click at [123, 74] on div "Clothes Doctor - Bundles - 09/29/25" at bounding box center [127, 74] width 39 height 14
click at [124, 69] on link "Clothes Doctor - Bundles - 09/29/25" at bounding box center [123, 74] width 31 height 12
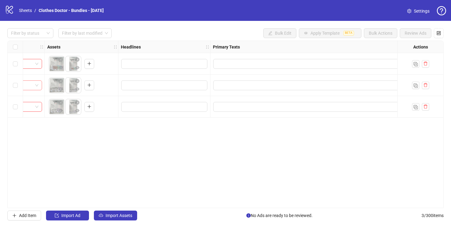
scroll to position [0, 374]
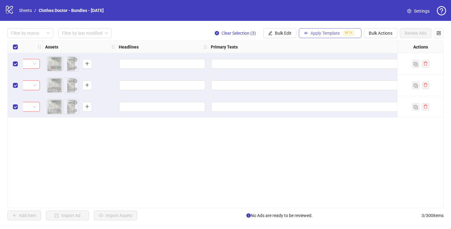
click at [306, 36] on button "Apply Template BETA" at bounding box center [330, 33] width 63 height 10
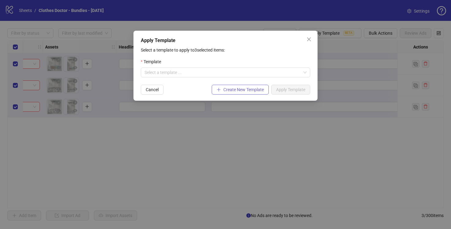
click at [235, 91] on span "Create New Template" at bounding box center [244, 89] width 41 height 5
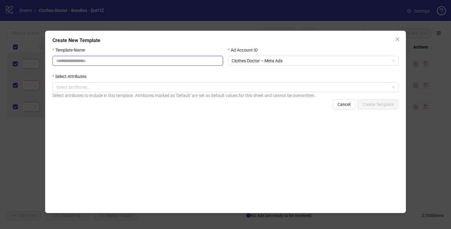
click at [173, 62] on input "Template Name" at bounding box center [138, 61] width 171 height 10
type input "******"
click at [247, 127] on div "Template Name ****** Ad Account ID Clothes Doctor – Meta Ads Select Attributes …" at bounding box center [226, 127] width 346 height 160
click at [186, 92] on div "Select attributes..." at bounding box center [226, 87] width 346 height 10
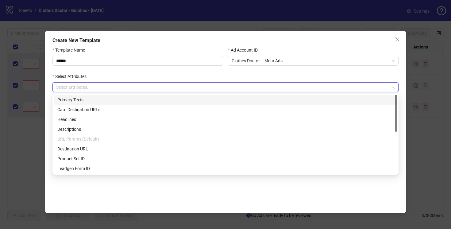
click at [117, 103] on div "Primary Texts" at bounding box center [225, 99] width 337 height 7
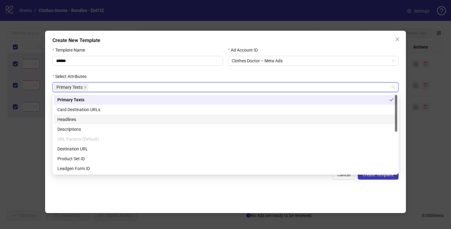
click at [108, 119] on div "Headlines" at bounding box center [225, 119] width 337 height 7
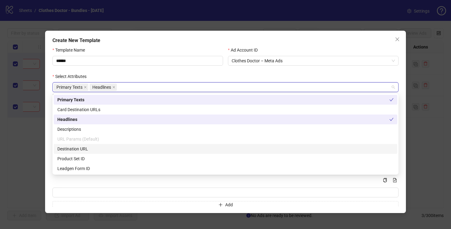
click at [102, 150] on div "Destination URL" at bounding box center [225, 149] width 337 height 7
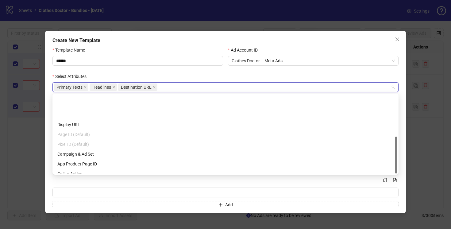
scroll to position [88, 0]
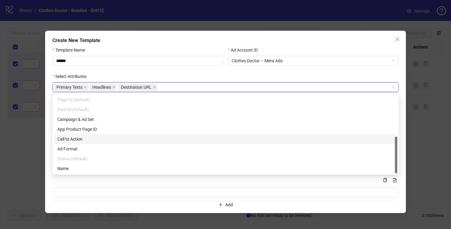
click at [86, 139] on div "Call to Action" at bounding box center [225, 139] width 337 height 7
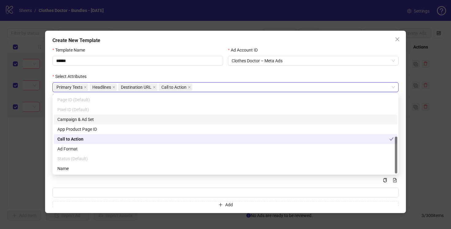
click at [227, 71] on div "Ad Account ID Clothes Doctor – Meta Ads" at bounding box center [314, 60] width 176 height 26
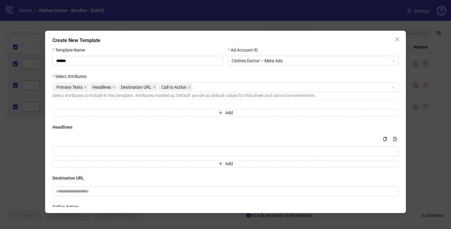
scroll to position [44, 0]
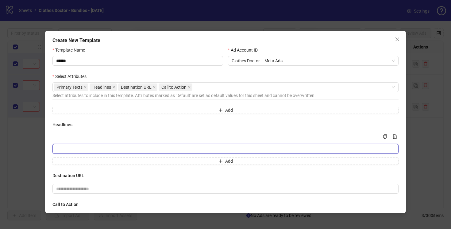
click at [153, 147] on input "Multi-input container - paste or copy values" at bounding box center [226, 149] width 346 height 10
paste input "**********"
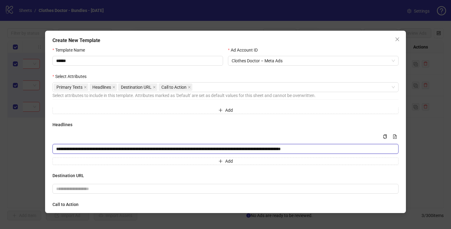
drag, startPoint x: 353, startPoint y: 151, endPoint x: 261, endPoint y: 152, distance: 92.1
click at [261, 152] on input "**********" at bounding box center [226, 149] width 346 height 10
type input "**********"
click at [239, 160] on button "Add" at bounding box center [226, 161] width 346 height 7
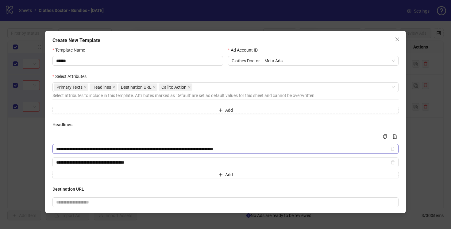
type input "**********"
drag, startPoint x: 262, startPoint y: 149, endPoint x: 190, endPoint y: 148, distance: 71.8
click at [190, 148] on input "**********" at bounding box center [222, 149] width 333 height 7
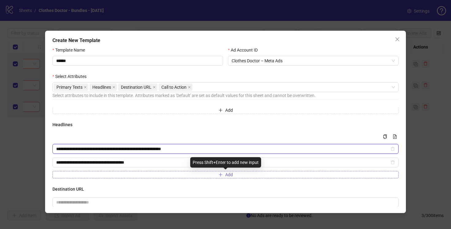
type input "**********"
click at [158, 175] on button "Add" at bounding box center [226, 174] width 346 height 7
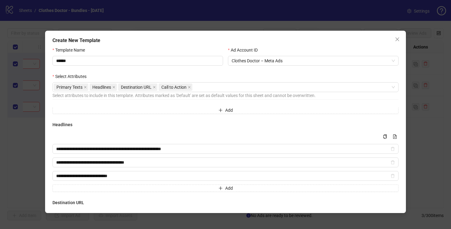
type input "**********"
click at [162, 129] on div "**********" at bounding box center [226, 156] width 346 height 71
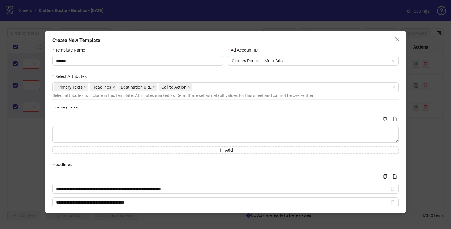
scroll to position [0, 0]
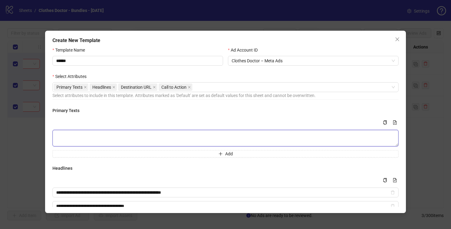
click at [90, 141] on textarea "Multi-text input container - paste or copy values" at bounding box center [226, 138] width 346 height 17
paste textarea "**********"
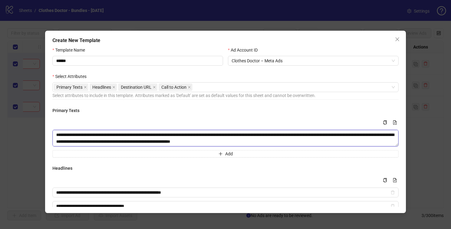
click at [58, 133] on textarea "**********" at bounding box center [226, 138] width 346 height 17
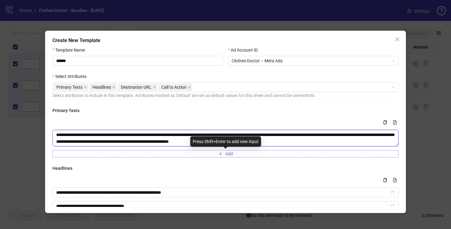
type textarea "**********"
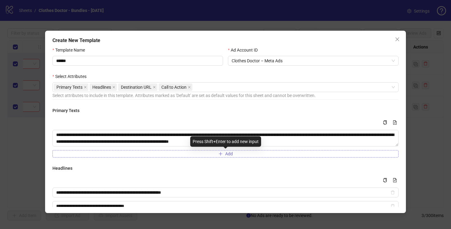
click at [103, 155] on button "Add" at bounding box center [226, 153] width 346 height 7
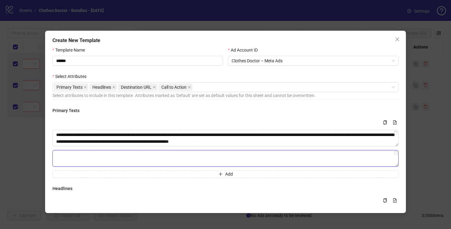
paste textarea "**********"
click at [58, 156] on textarea "**********" at bounding box center [226, 158] width 346 height 17
type textarea "**********"
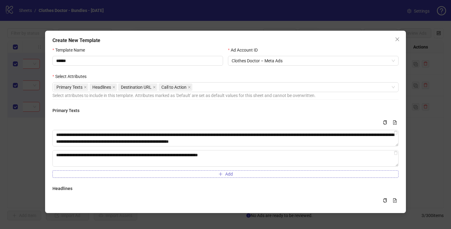
click at [84, 176] on button "Add" at bounding box center [226, 173] width 346 height 7
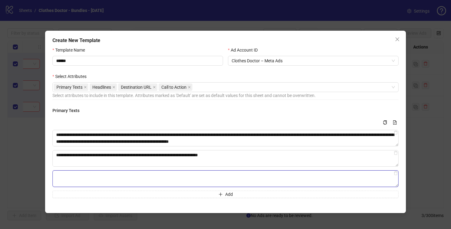
paste textarea "**********"
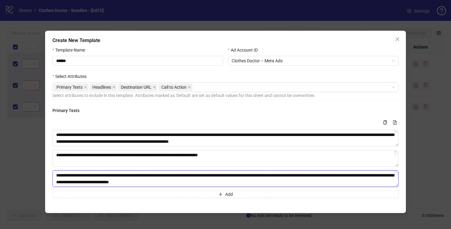
click at [57, 176] on textarea "**********" at bounding box center [226, 178] width 346 height 17
type textarea "**********"
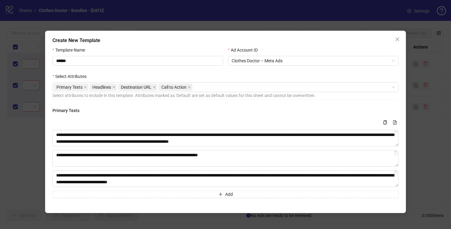
click at [171, 112] on h4 "Primary Texts" at bounding box center [226, 110] width 346 height 7
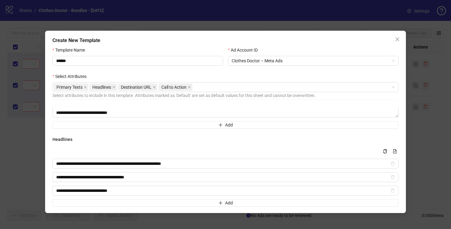
scroll to position [111, 0]
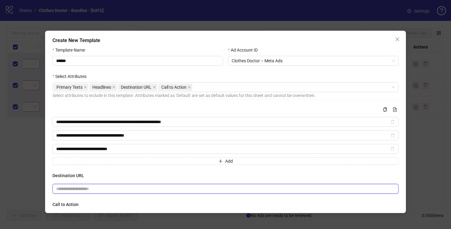
click at [171, 189] on input "text" at bounding box center [223, 188] width 334 height 7
paste input "**********"
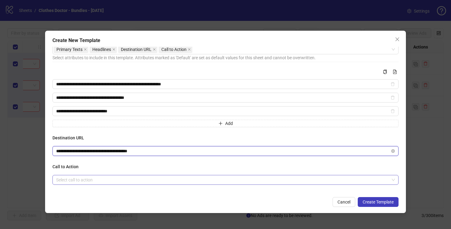
type input "**********"
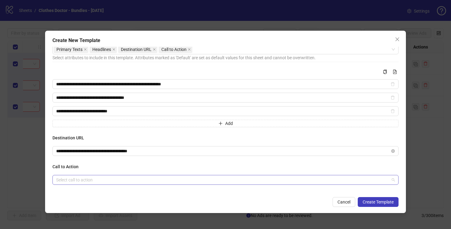
click at [92, 178] on input "search" at bounding box center [222, 179] width 333 height 9
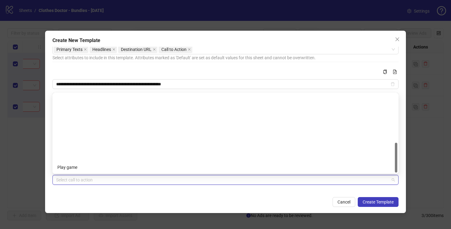
scroll to position [128, 0]
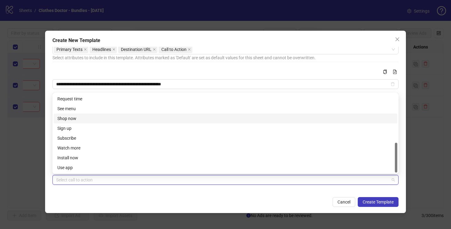
click at [74, 119] on div "Shop now" at bounding box center [225, 118] width 337 height 7
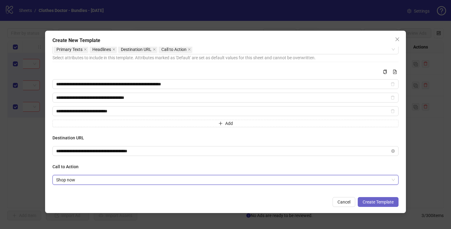
click at [376, 201] on span "Create Template" at bounding box center [378, 202] width 31 height 5
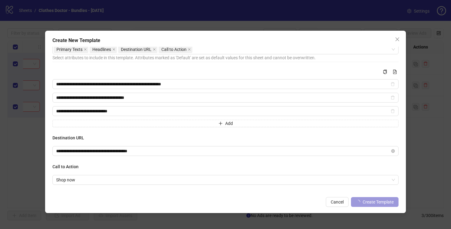
scroll to position [44, 0]
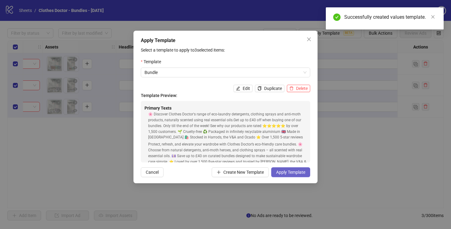
click at [282, 172] on span "Apply Template" at bounding box center [290, 172] width 29 height 5
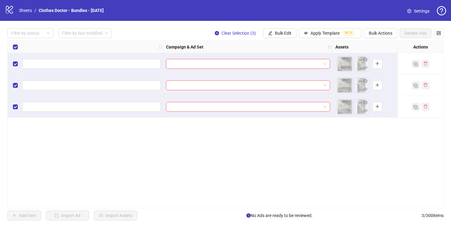
scroll to position [0, 63]
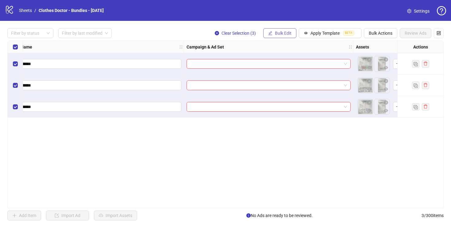
click at [281, 33] on span "Bulk Edit" at bounding box center [283, 33] width 17 height 5
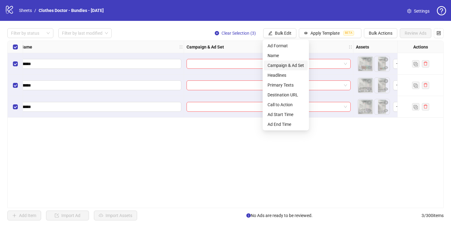
click at [282, 67] on span "Campaign & Ad Set" at bounding box center [286, 65] width 37 height 7
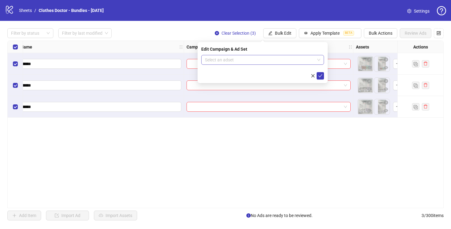
click at [252, 57] on input "search" at bounding box center [260, 59] width 110 height 9
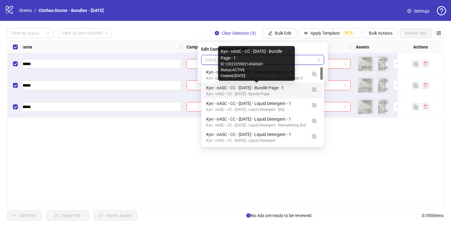
click at [280, 88] on div "Kyn - nASC - CC - [DATE] - Bundle Page - 1" at bounding box center [256, 87] width 101 height 7
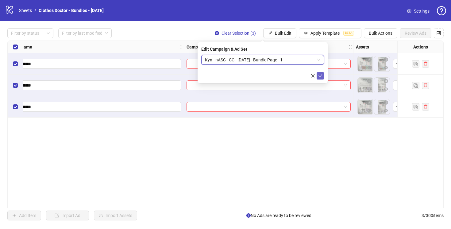
click at [320, 75] on icon "check" at bounding box center [320, 76] width 4 height 4
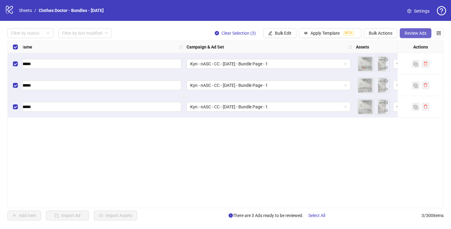
click at [414, 32] on span "Review Ads" at bounding box center [416, 33] width 22 height 5
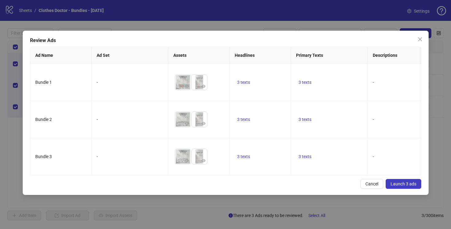
click at [399, 183] on span "Launch 3 ads" at bounding box center [404, 183] width 26 height 5
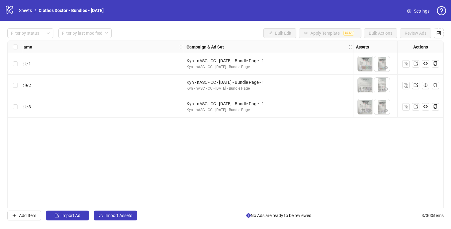
click at [413, 10] on link "Settings" at bounding box center [419, 11] width 32 height 10
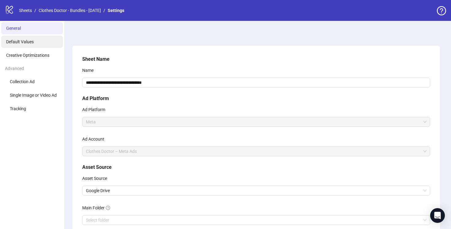
click at [25, 42] on span "Default Values" at bounding box center [20, 41] width 28 height 5
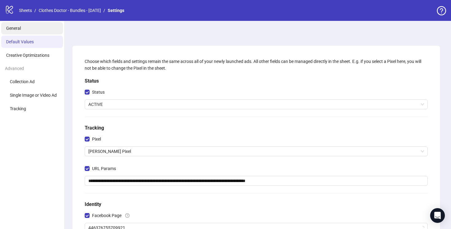
click at [16, 26] on span "General" at bounding box center [13, 28] width 15 height 5
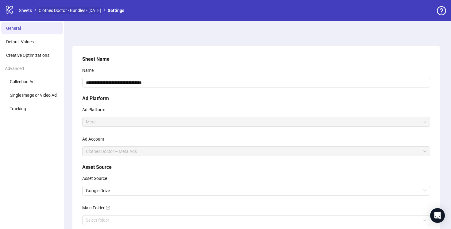
click at [83, 13] on link "Clothes Doctor - Bundles - [DATE]" at bounding box center [69, 10] width 65 height 7
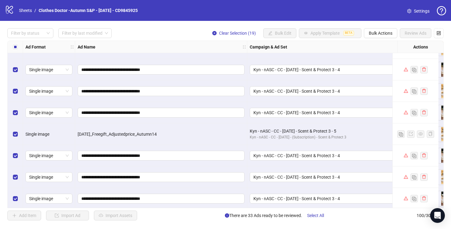
scroll to position [170, 0]
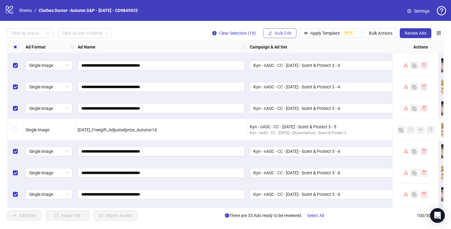
click at [277, 32] on span "Bulk Edit" at bounding box center [283, 33] width 17 height 5
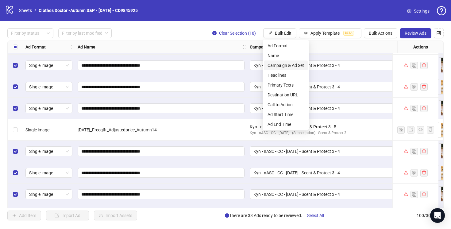
click at [290, 66] on span "Campaign & Ad Set" at bounding box center [286, 65] width 37 height 7
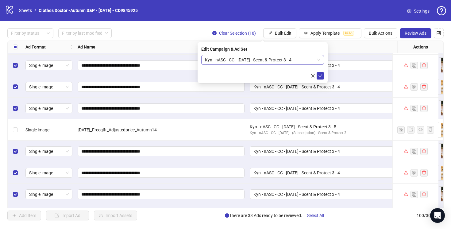
click at [288, 58] on span "Kyn - nASC - CC - [DATE] - Scent & Protect 3 - 4" at bounding box center [262, 59] width 115 height 9
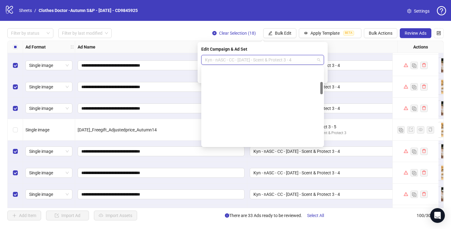
scroll to position [94, 0]
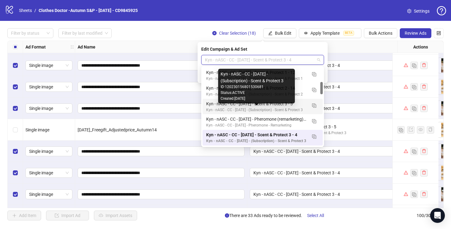
click at [301, 104] on div "Kyn - nASC - CC - [DATE] - Scent & Protect 3 - 5" at bounding box center [256, 103] width 101 height 7
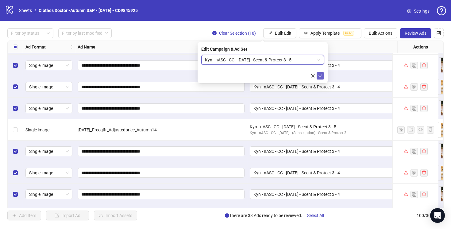
click at [321, 75] on icon "check" at bounding box center [320, 76] width 4 height 4
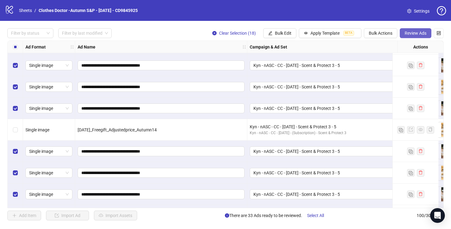
click at [411, 33] on span "Review Ads" at bounding box center [416, 33] width 22 height 5
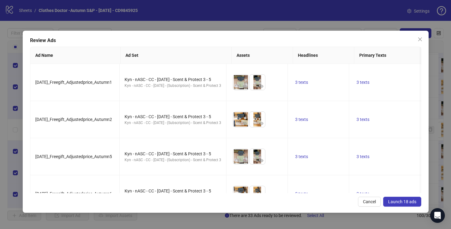
click at [398, 204] on span "Launch 18 ads" at bounding box center [402, 201] width 28 height 5
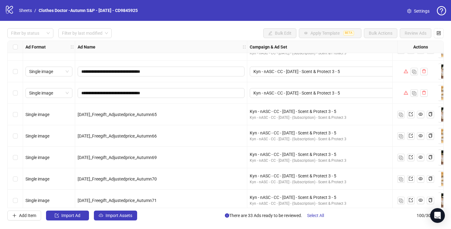
scroll to position [1013, 0]
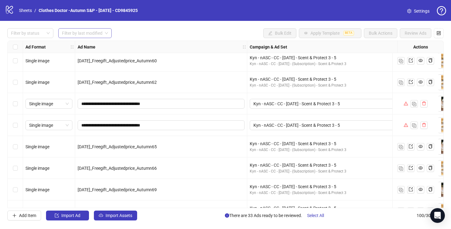
click at [72, 38] on div "Filter by last modified" at bounding box center [84, 33] width 53 height 10
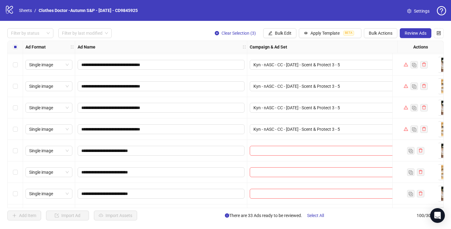
scroll to position [1404, 0]
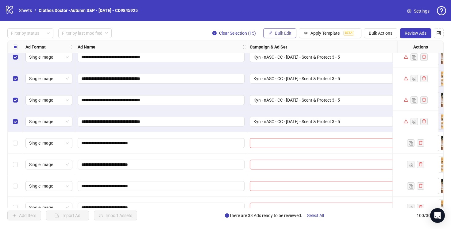
click at [277, 33] on span "Bulk Edit" at bounding box center [283, 33] width 17 height 5
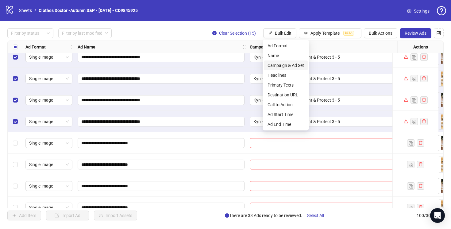
click at [293, 63] on span "Campaign & Ad Set" at bounding box center [286, 65] width 37 height 7
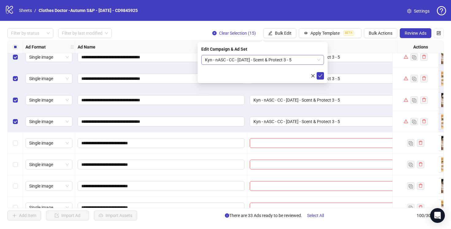
click at [294, 62] on span "Kyn - nASC - CC - [DATE] - Scent & Protect 3 - 5" at bounding box center [262, 59] width 115 height 9
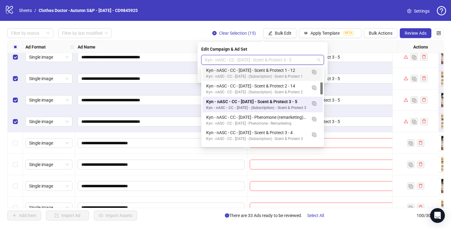
scroll to position [102, 0]
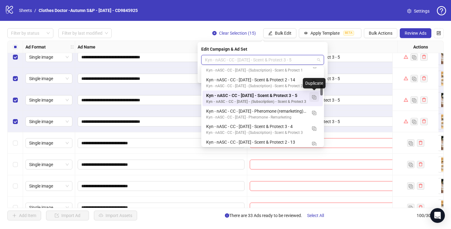
click at [315, 95] on img "button" at bounding box center [314, 97] width 4 height 4
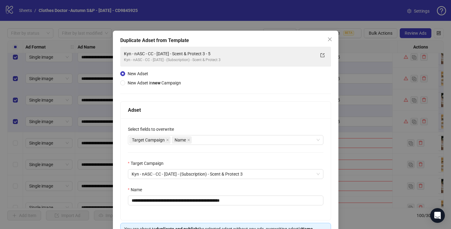
scroll to position [40, 0]
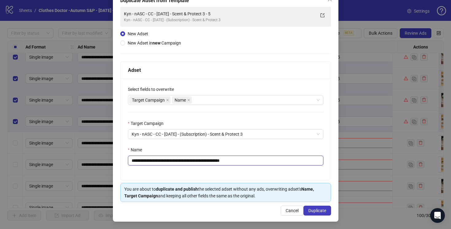
drag, startPoint x: 244, startPoint y: 160, endPoint x: 223, endPoint y: 160, distance: 21.8
click at [223, 160] on input "**********" at bounding box center [226, 161] width 196 height 10
type input "**********"
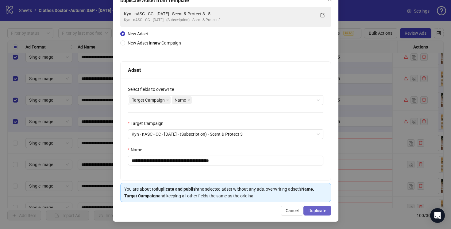
click at [317, 210] on span "Duplicate" at bounding box center [318, 210] width 18 height 5
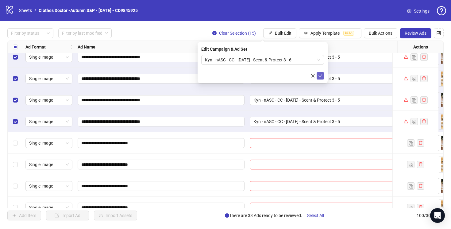
click at [320, 74] on icon "check" at bounding box center [320, 76] width 4 height 4
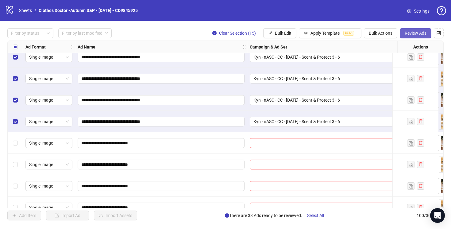
click at [412, 33] on span "Review Ads" at bounding box center [416, 33] width 22 height 5
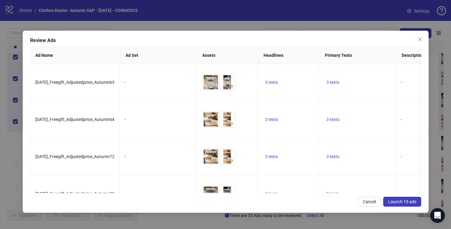
click at [400, 202] on span "Launch 15 ads" at bounding box center [402, 201] width 28 height 5
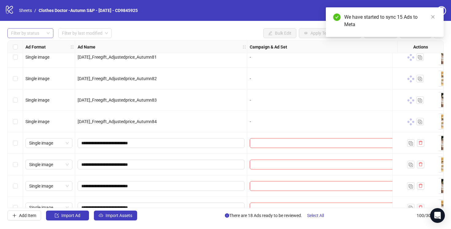
click at [45, 34] on div at bounding box center [27, 33] width 37 height 9
click at [36, 44] on div "Draft" at bounding box center [30, 45] width 36 height 7
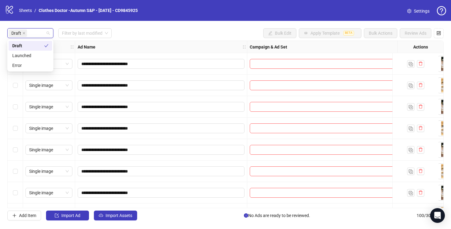
scroll to position [256, 0]
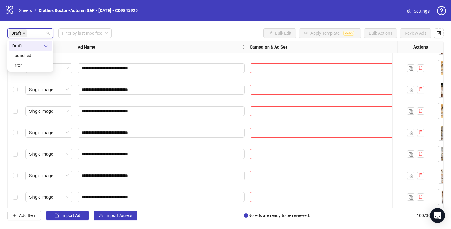
click at [126, 34] on div "Draft Filter by last modified Bulk Edit Apply Template BETA Bulk Actions Review…" at bounding box center [225, 33] width 437 height 10
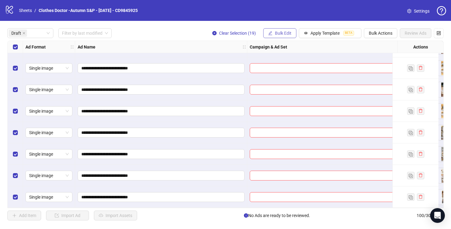
click at [287, 32] on span "Bulk Edit" at bounding box center [283, 33] width 17 height 5
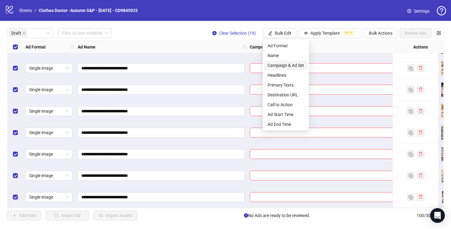
click at [289, 65] on span "Campaign & Ad Set" at bounding box center [286, 65] width 37 height 7
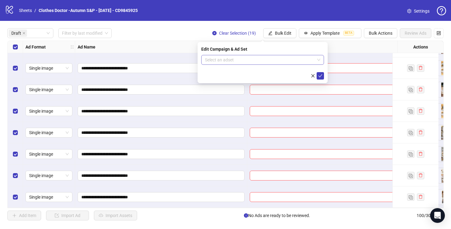
click at [273, 57] on input "search" at bounding box center [260, 59] width 110 height 9
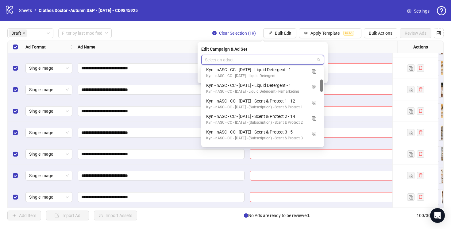
scroll to position [82, 0]
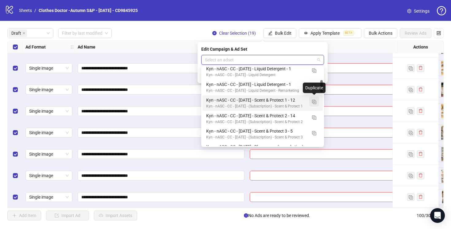
click at [315, 102] on img "button" at bounding box center [314, 102] width 4 height 4
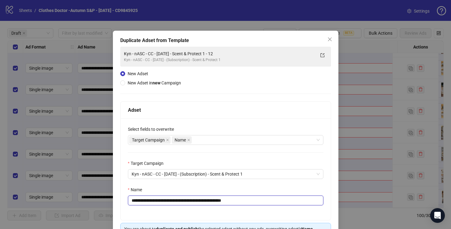
drag, startPoint x: 243, startPoint y: 200, endPoint x: 225, endPoint y: 200, distance: 18.1
click at [225, 200] on input "**********" at bounding box center [226, 201] width 196 height 10
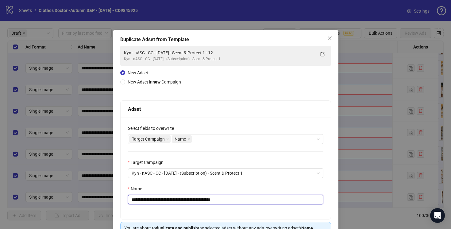
scroll to position [40, 0]
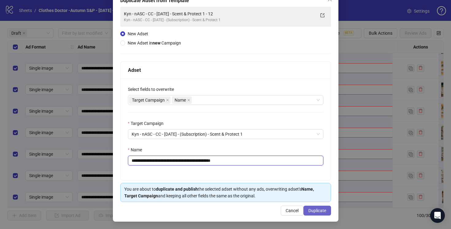
type input "**********"
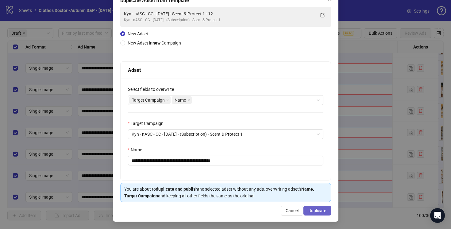
click at [319, 208] on span "Duplicate" at bounding box center [318, 210] width 18 height 5
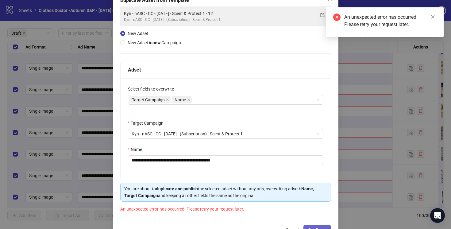
scroll to position [60, 0]
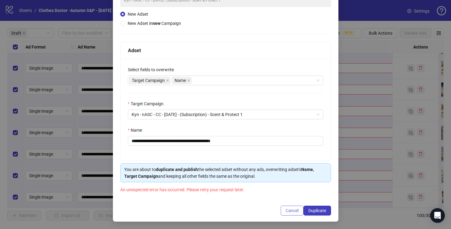
click at [295, 212] on span "Cancel" at bounding box center [292, 210] width 13 height 5
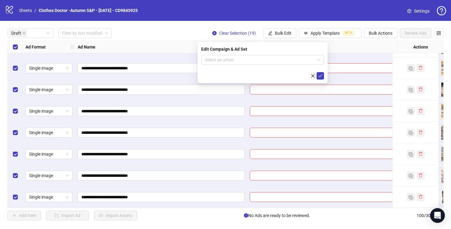
click at [313, 75] on icon "close" at bounding box center [313, 76] width 4 height 4
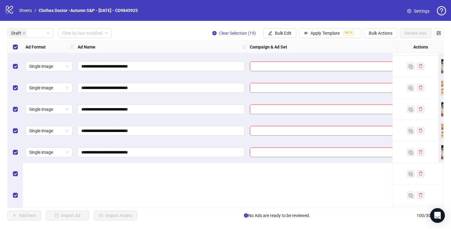
scroll to position [0, 0]
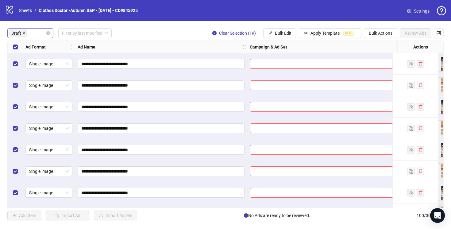
click at [23, 33] on icon "close" at bounding box center [24, 33] width 2 height 2
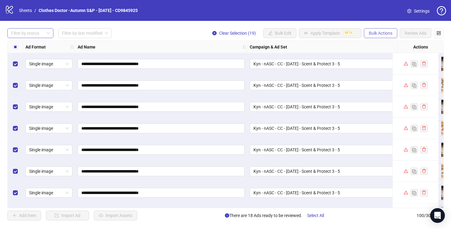
click at [377, 33] on span "Bulk Actions" at bounding box center [381, 33] width 24 height 5
click at [180, 32] on div "Filter by status Filter by last modified Clear Selection (19) Bulk Edit Apply T…" at bounding box center [225, 33] width 437 height 10
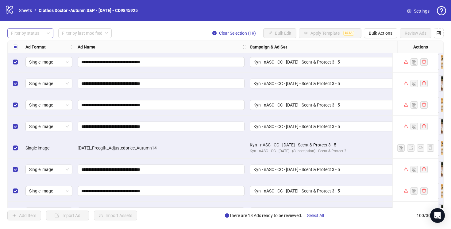
scroll to position [165, 0]
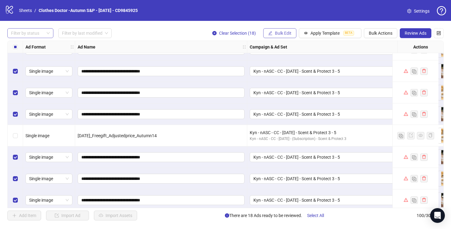
click at [280, 32] on span "Bulk Edit" at bounding box center [283, 33] width 17 height 5
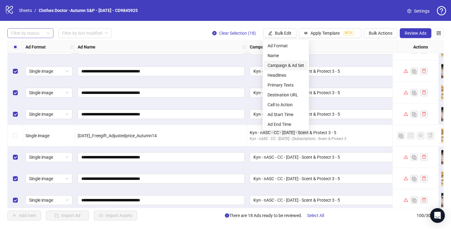
click at [285, 64] on span "Campaign & Ad Set" at bounding box center [286, 65] width 37 height 7
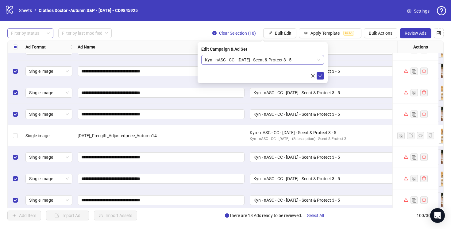
click at [303, 59] on span "Kyn - nASC - CC - [DATE] - Scent & Protect 3 - 5" at bounding box center [262, 59] width 115 height 9
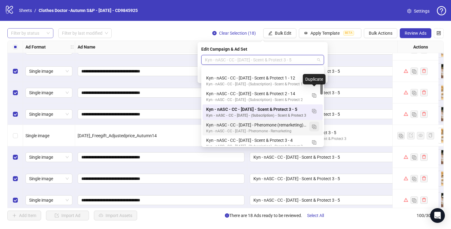
scroll to position [102, 0]
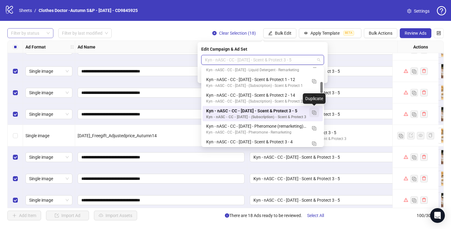
click at [314, 111] on img "button" at bounding box center [314, 113] width 4 height 4
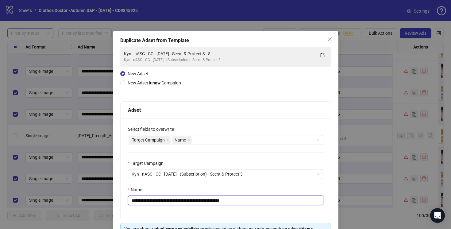
drag, startPoint x: 240, startPoint y: 203, endPoint x: 222, endPoint y: 203, distance: 17.8
click at [222, 203] on input "**********" at bounding box center [226, 201] width 196 height 10
type input "**********"
click at [227, 187] on div "Name" at bounding box center [226, 190] width 196 height 9
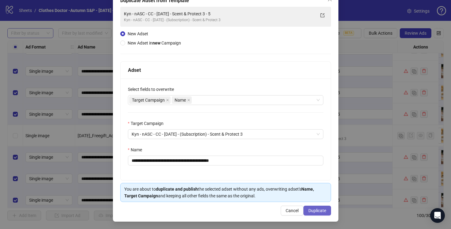
click at [312, 209] on span "Duplicate" at bounding box center [318, 210] width 18 height 5
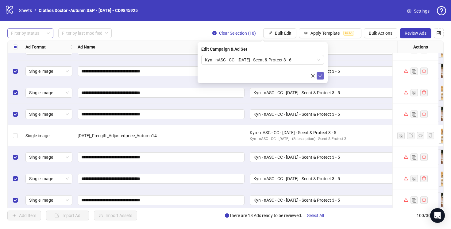
click at [324, 73] on button "submit" at bounding box center [320, 75] width 7 height 7
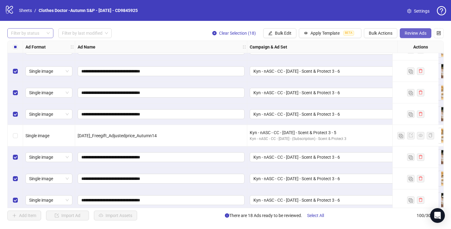
click at [421, 33] on span "Review Ads" at bounding box center [416, 33] width 22 height 5
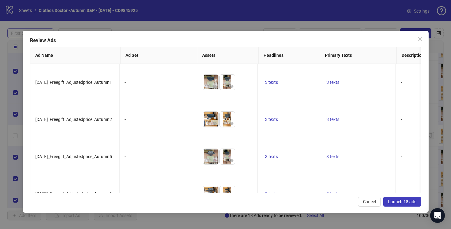
click at [400, 203] on span "Launch 18 ads" at bounding box center [402, 201] width 28 height 5
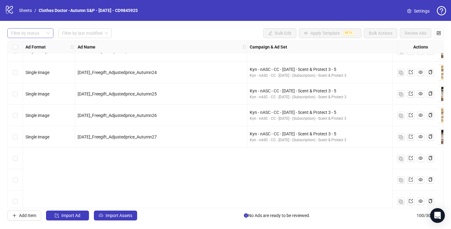
scroll to position [0, 0]
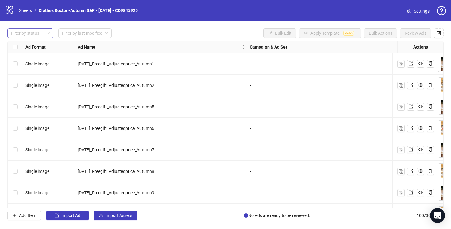
click at [40, 31] on div at bounding box center [27, 33] width 37 height 9
click at [33, 46] on div "Draft" at bounding box center [30, 45] width 36 height 7
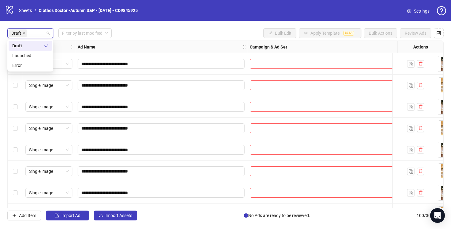
click at [210, 35] on div "Draft Filter by last modified Bulk Edit Apply Template BETA Bulk Actions Review…" at bounding box center [225, 33] width 437 height 10
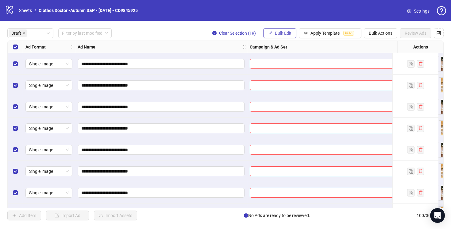
click at [271, 33] on icon "edit" at bounding box center [270, 33] width 4 height 4
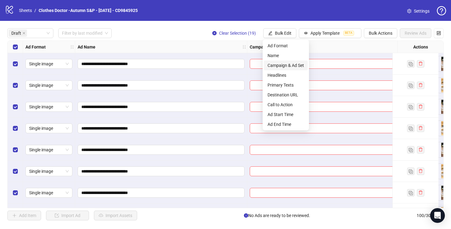
click at [276, 66] on span "Campaign & Ad Set" at bounding box center [286, 65] width 37 height 7
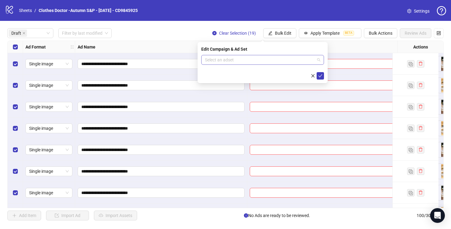
click at [274, 60] on input "search" at bounding box center [260, 59] width 110 height 9
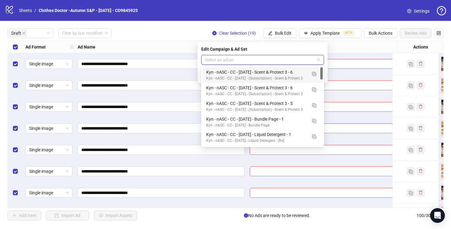
click at [156, 36] on div "Draft Filter by last modified Clear Selection (19) Bulk Edit Apply Template BET…" at bounding box center [225, 33] width 437 height 10
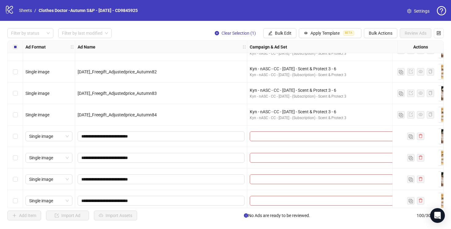
scroll to position [1407, 0]
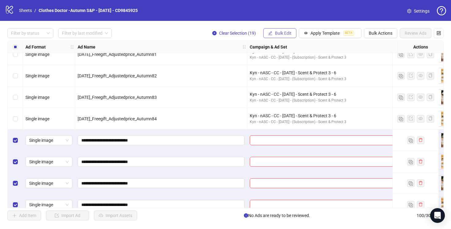
click at [287, 33] on span "Bulk Edit" at bounding box center [283, 33] width 17 height 5
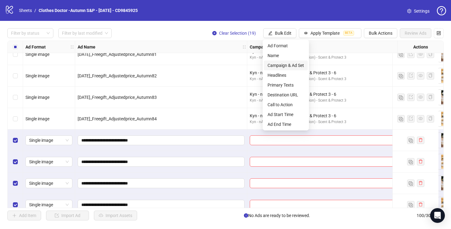
click at [286, 65] on span "Campaign & Ad Set" at bounding box center [286, 65] width 37 height 7
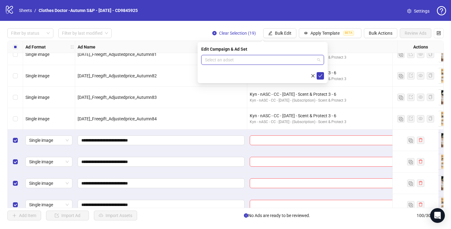
click at [285, 58] on input "search" at bounding box center [260, 59] width 110 height 9
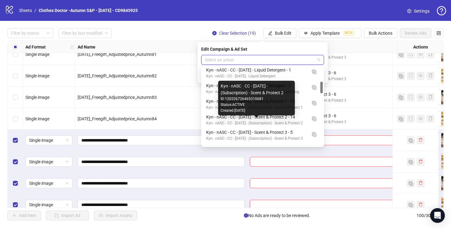
scroll to position [94, 0]
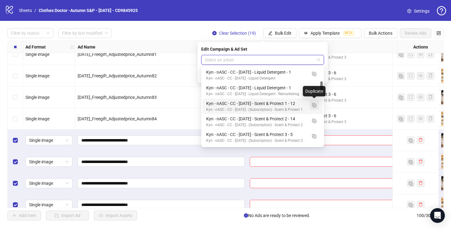
click at [315, 105] on img "button" at bounding box center [314, 105] width 4 height 4
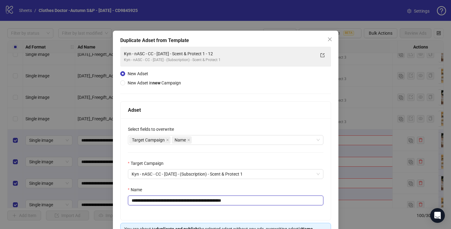
drag, startPoint x: 241, startPoint y: 200, endPoint x: 224, endPoint y: 200, distance: 16.9
click at [224, 200] on input "**********" at bounding box center [226, 201] width 196 height 10
type input "**********"
click at [238, 188] on div "Name" at bounding box center [226, 190] width 196 height 9
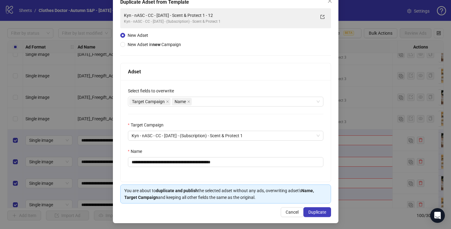
scroll to position [40, 0]
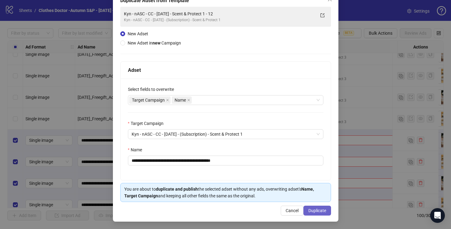
click at [316, 210] on span "Duplicate" at bounding box center [318, 210] width 18 height 5
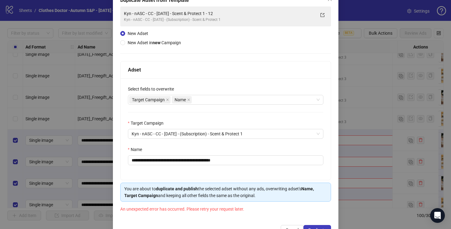
scroll to position [60, 0]
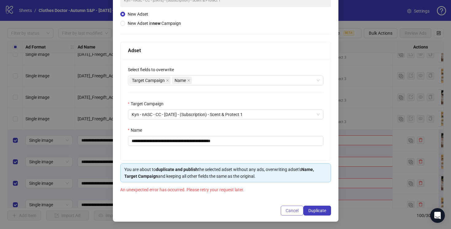
click at [291, 211] on span "Cancel" at bounding box center [292, 210] width 13 height 5
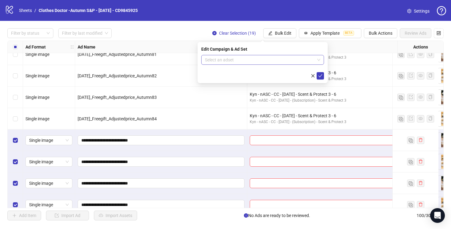
click at [305, 56] on input "search" at bounding box center [260, 59] width 110 height 9
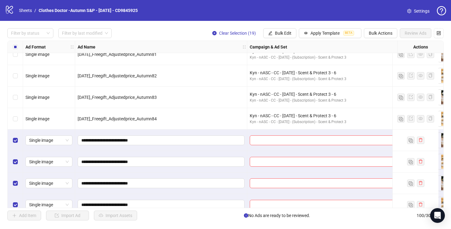
click at [198, 29] on div "Filter by status Filter by last modified Clear Selection (19) Bulk Edit Apply T…" at bounding box center [225, 33] width 437 height 10
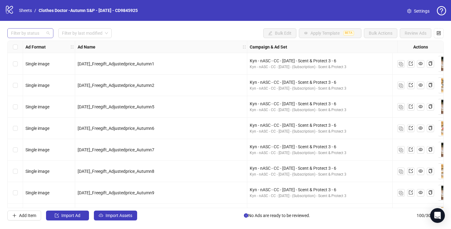
click at [16, 34] on div at bounding box center [27, 33] width 37 height 9
click at [20, 42] on div "Draft" at bounding box center [31, 46] width 44 height 10
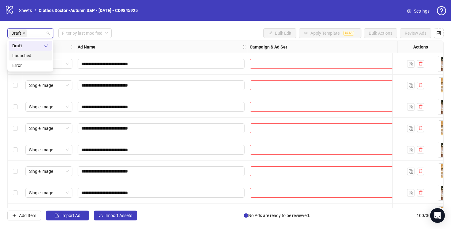
click at [138, 28] on div "Draft Filter by last modified Bulk Edit Apply Template BETA Bulk Actions Review…" at bounding box center [225, 33] width 437 height 10
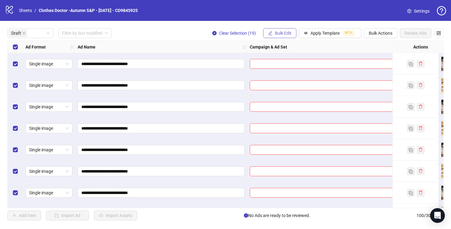
click at [278, 33] on span "Bulk Edit" at bounding box center [283, 33] width 17 height 5
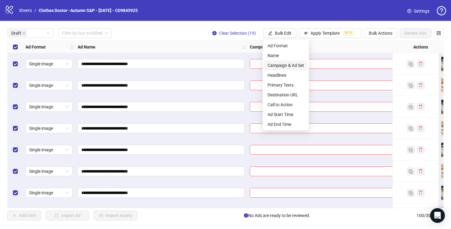
click at [279, 63] on span "Campaign & Ad Set" at bounding box center [286, 65] width 37 height 7
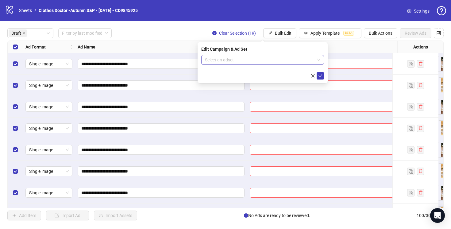
click at [272, 60] on input "search" at bounding box center [260, 59] width 110 height 9
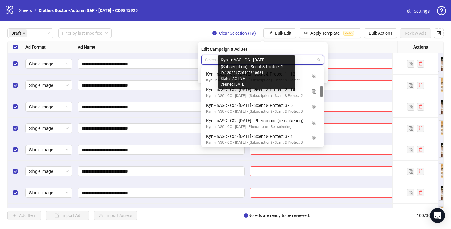
scroll to position [101, 0]
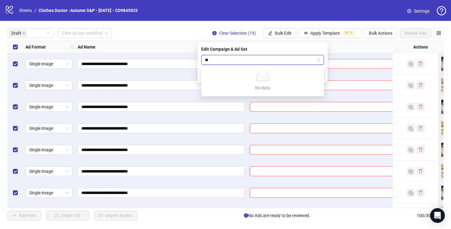
type input "*"
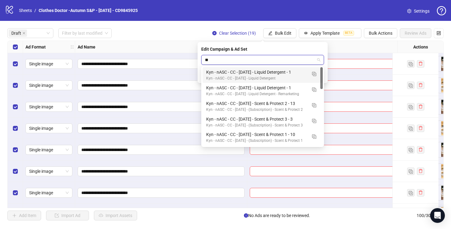
type input "**"
click at [147, 30] on div "Draft Filter by last modified Clear Selection (19) Bulk Edit Apply Template BET…" at bounding box center [225, 33] width 437 height 10
